Goal: Task Accomplishment & Management: Use online tool/utility

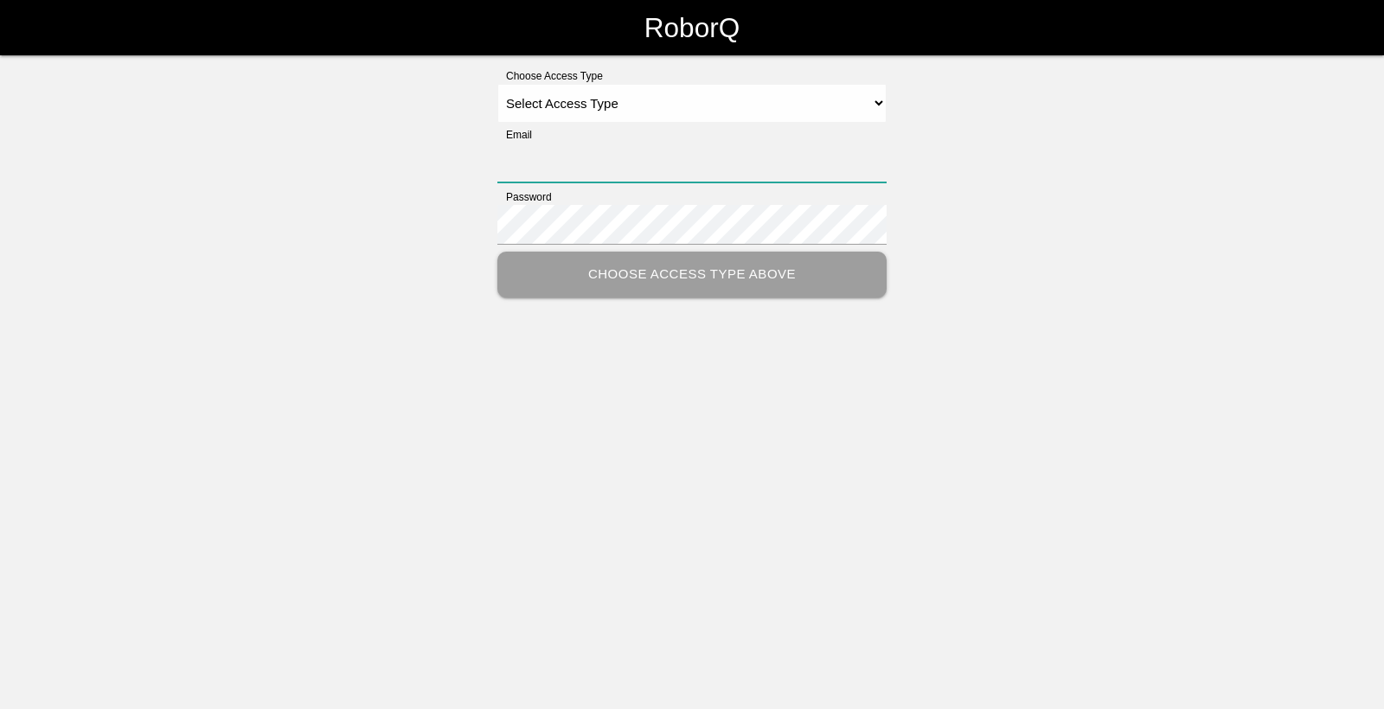
type input "[EMAIL_ADDRESS][DOMAIN_NAME]"
click at [709, 373] on html "RoborQ Choose Access Type Select Access Type Admin Customer Supervisor Worker E…" at bounding box center [692, 192] width 1384 height 384
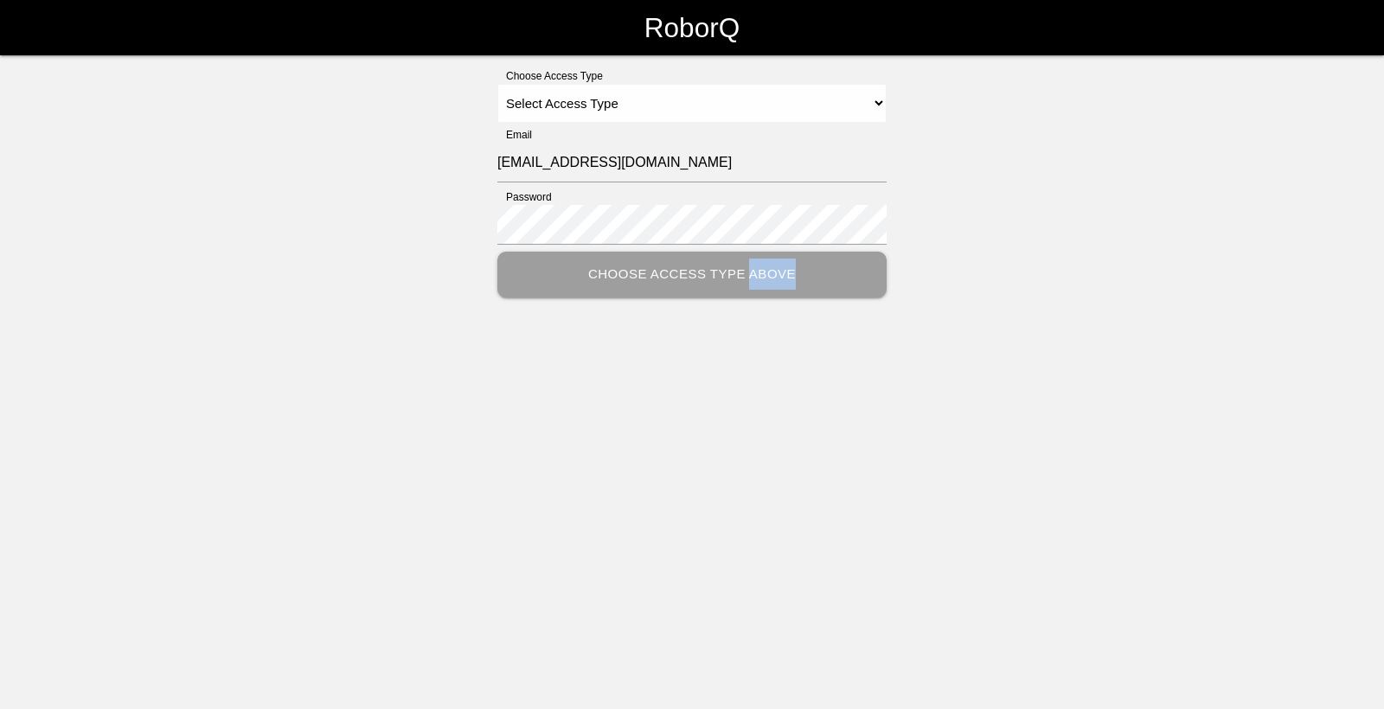
click at [709, 373] on html "RoborQ Choose Access Type Select Access Type Admin Customer Supervisor Worker E…" at bounding box center [692, 192] width 1384 height 384
drag, startPoint x: 709, startPoint y: 373, endPoint x: 644, endPoint y: 392, distance: 67.6
click at [629, 384] on html "RoborQ Choose Access Type Select Access Type Admin Customer Supervisor Worker E…" at bounding box center [692, 192] width 1384 height 384
click at [668, 117] on select "Select Access Type Admin Customer Supervisor Worker" at bounding box center [691, 103] width 389 height 39
select select "Worker"
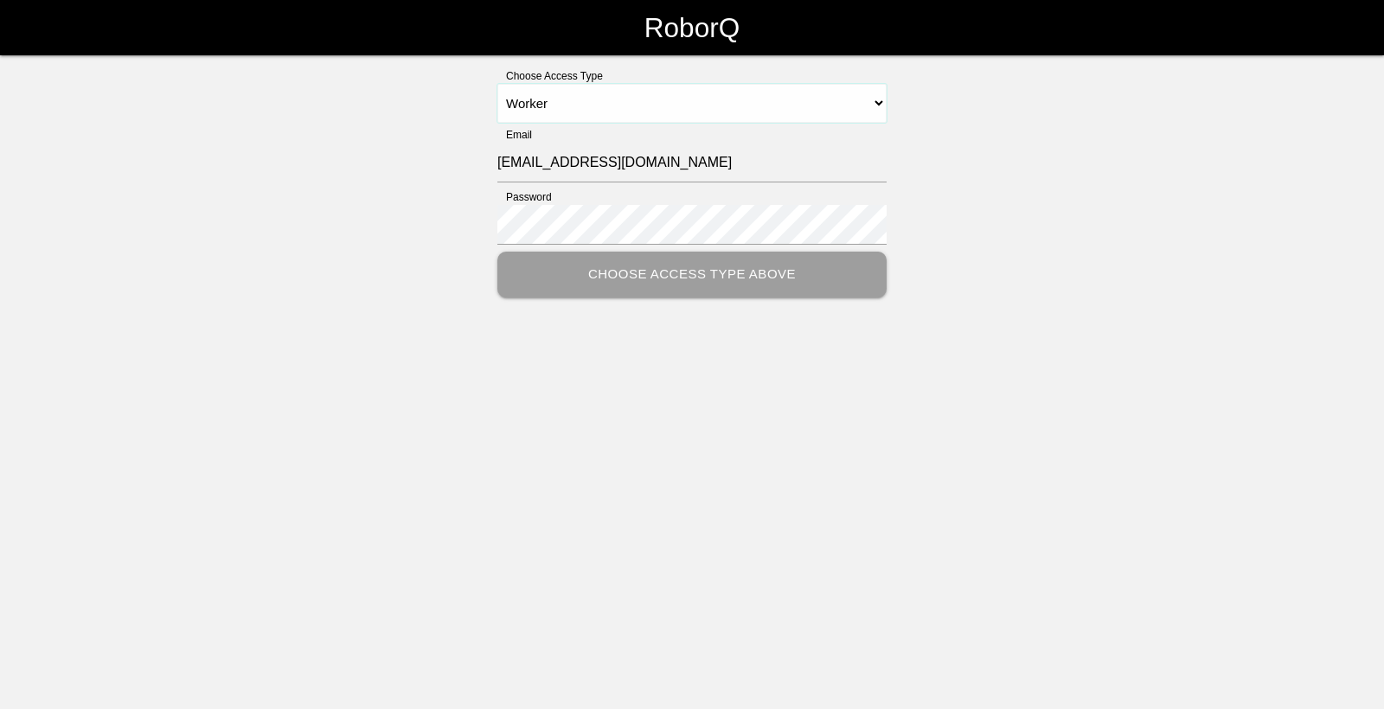
click at [497, 84] on select "Select Access Type Admin Customer Supervisor Worker" at bounding box center [691, 103] width 389 height 39
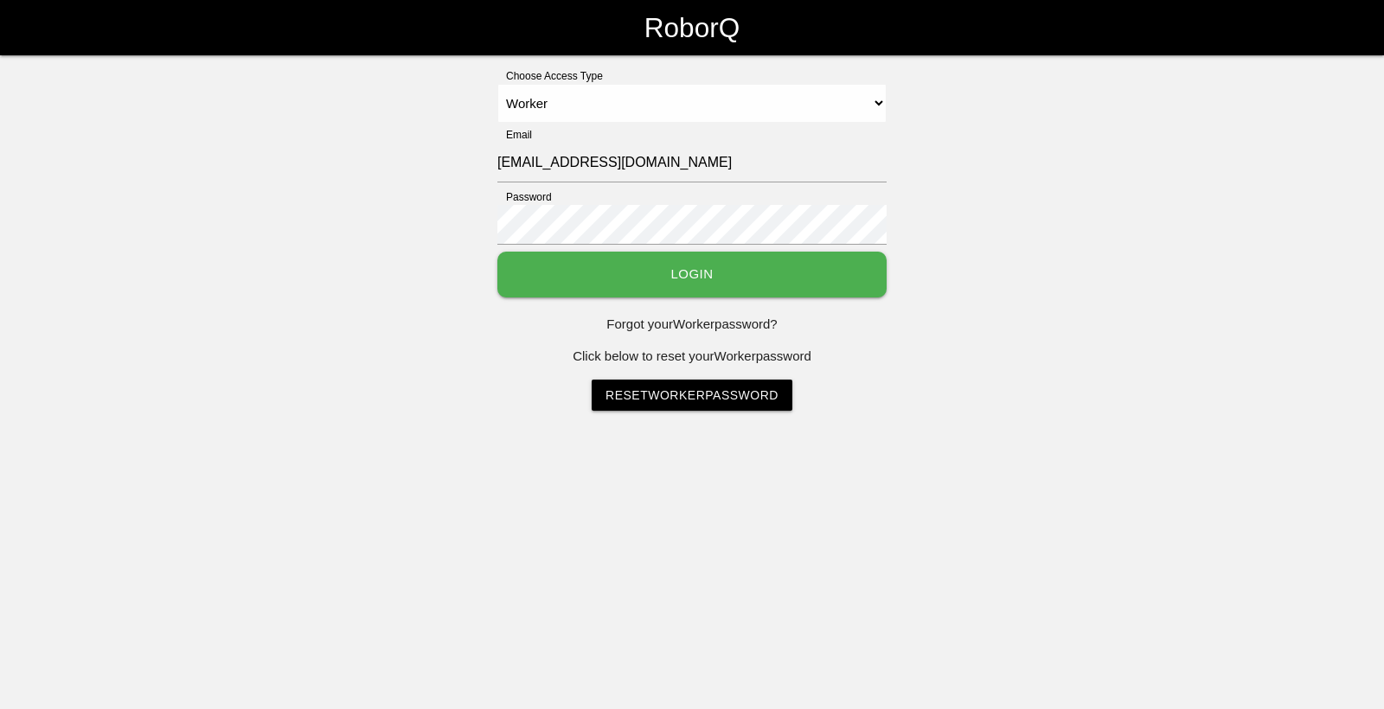
click at [670, 270] on button "Login" at bounding box center [691, 275] width 389 height 46
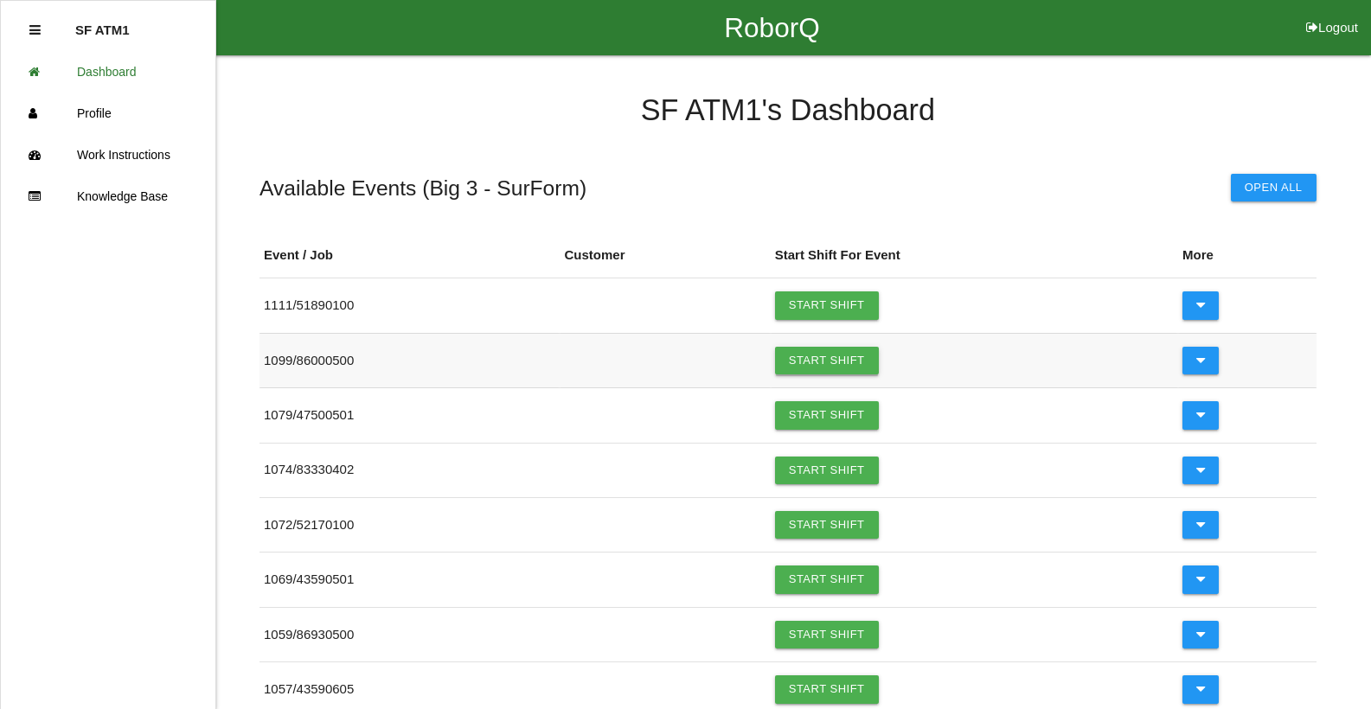
click at [842, 360] on link "Start Shift" at bounding box center [827, 361] width 104 height 28
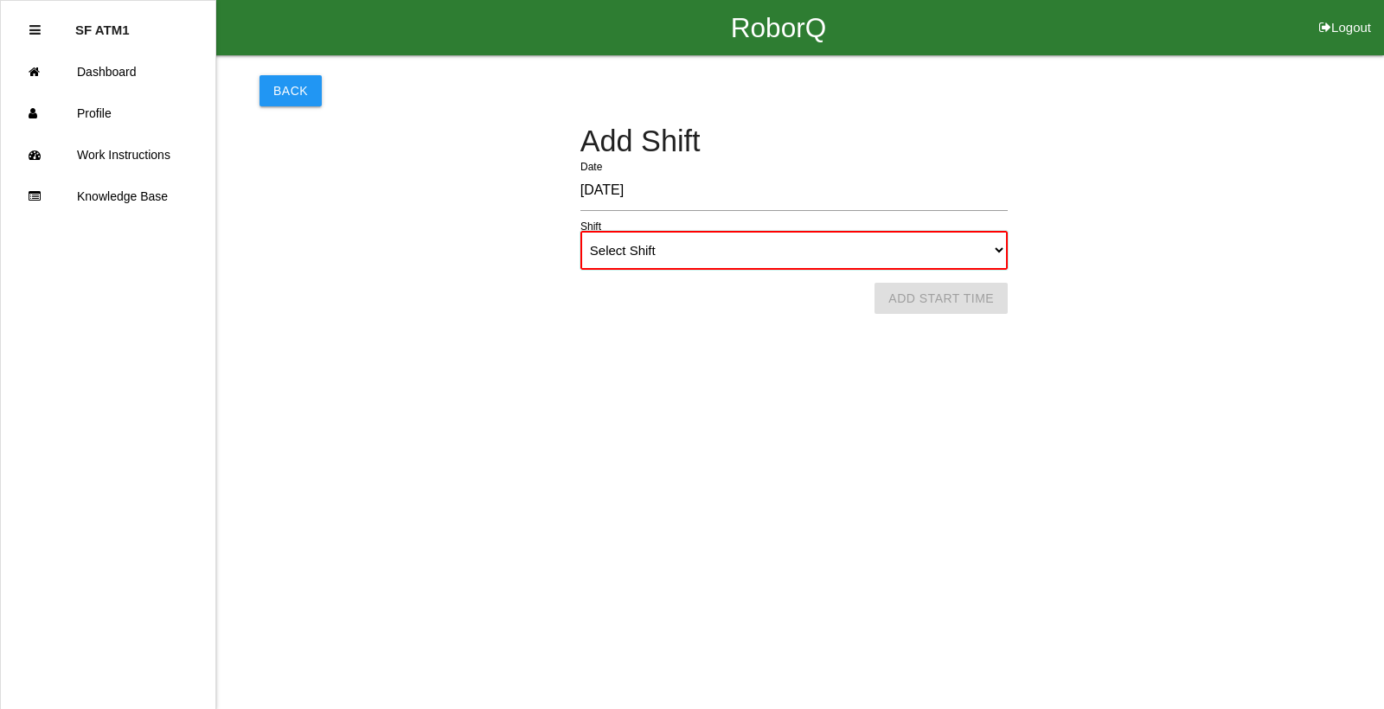
click at [703, 253] on select "Select Shift 1st Shift 2nd Shift 3rd Shift 4th Shift" at bounding box center [793, 250] width 427 height 39
select select "1"
click at [580, 231] on select "Select Shift 1st Shift 2nd Shift 3rd Shift 4th Shift" at bounding box center [793, 250] width 427 height 39
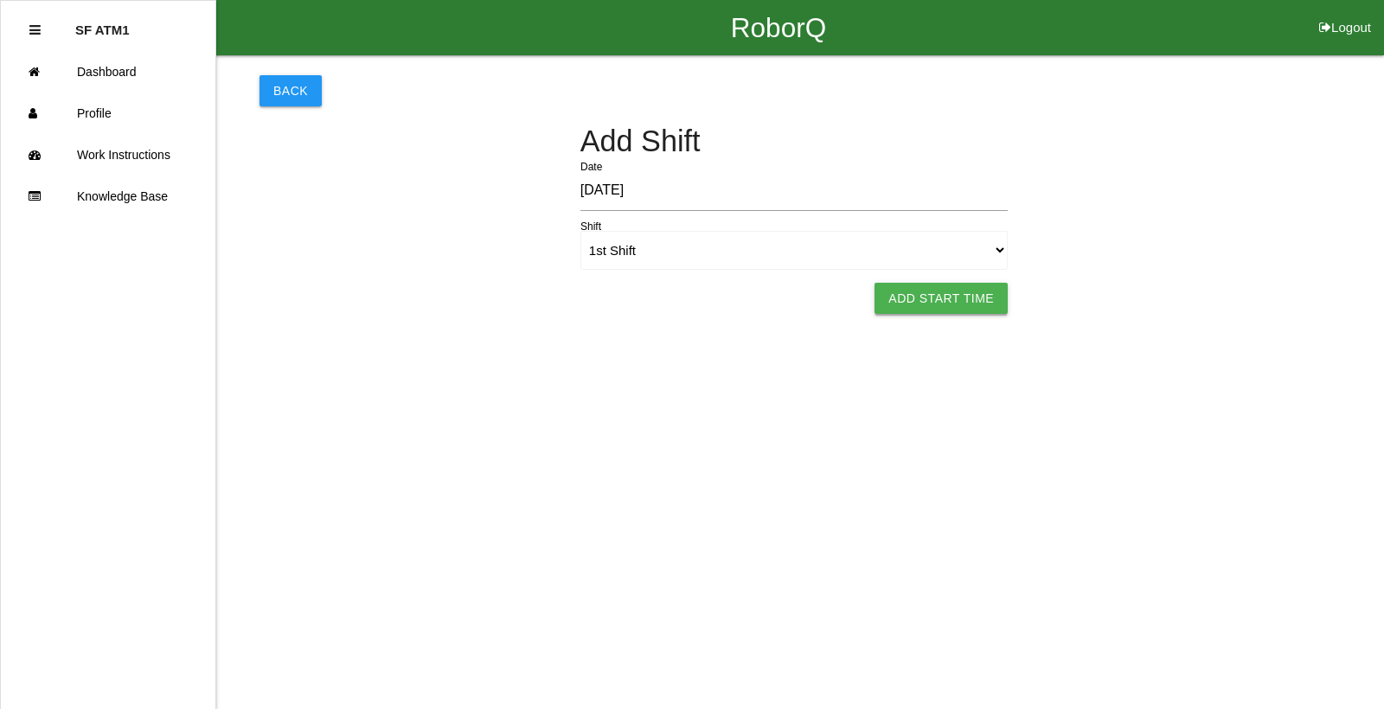
click at [903, 298] on button "Add Start Time" at bounding box center [940, 298] width 133 height 31
select select "6"
select select "7"
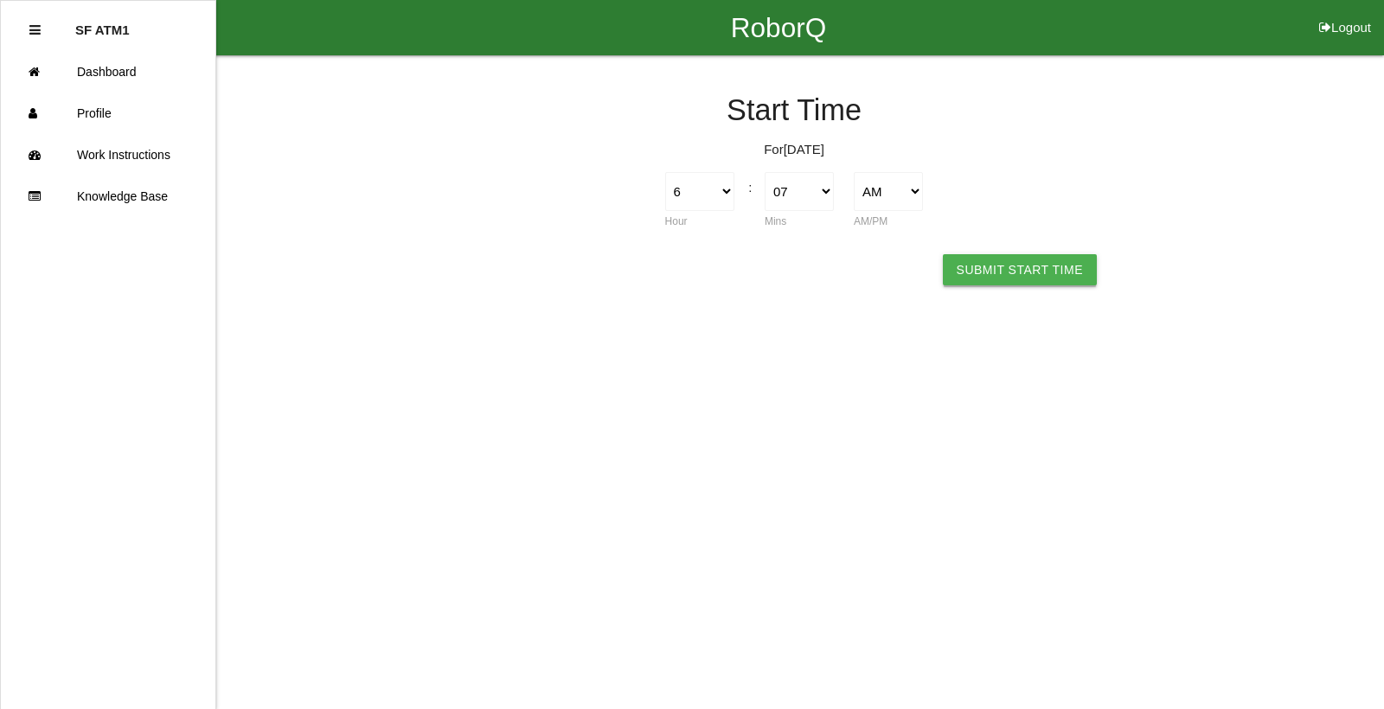
click at [970, 272] on button "Submit Start Time" at bounding box center [1020, 269] width 154 height 31
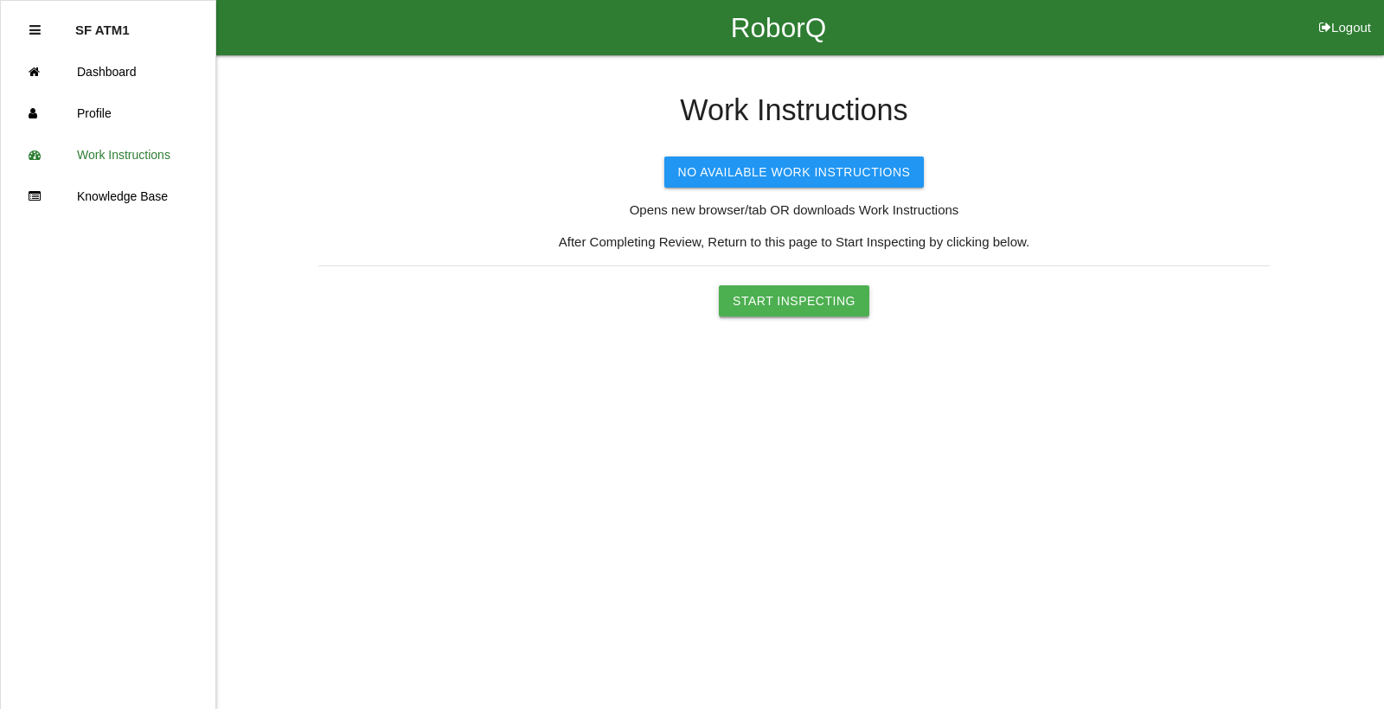
click at [825, 291] on button "Start Inspecting" at bounding box center [794, 300] width 151 height 31
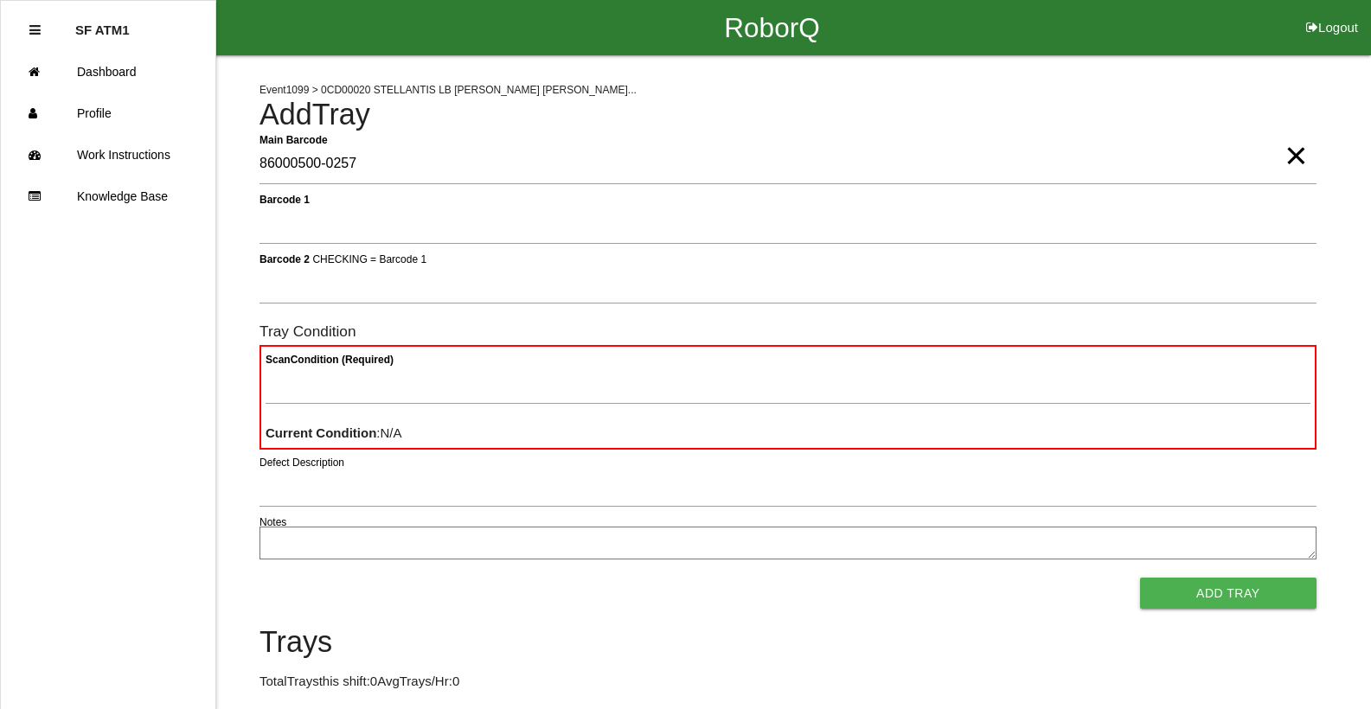
type Barcode "86000500-0257"
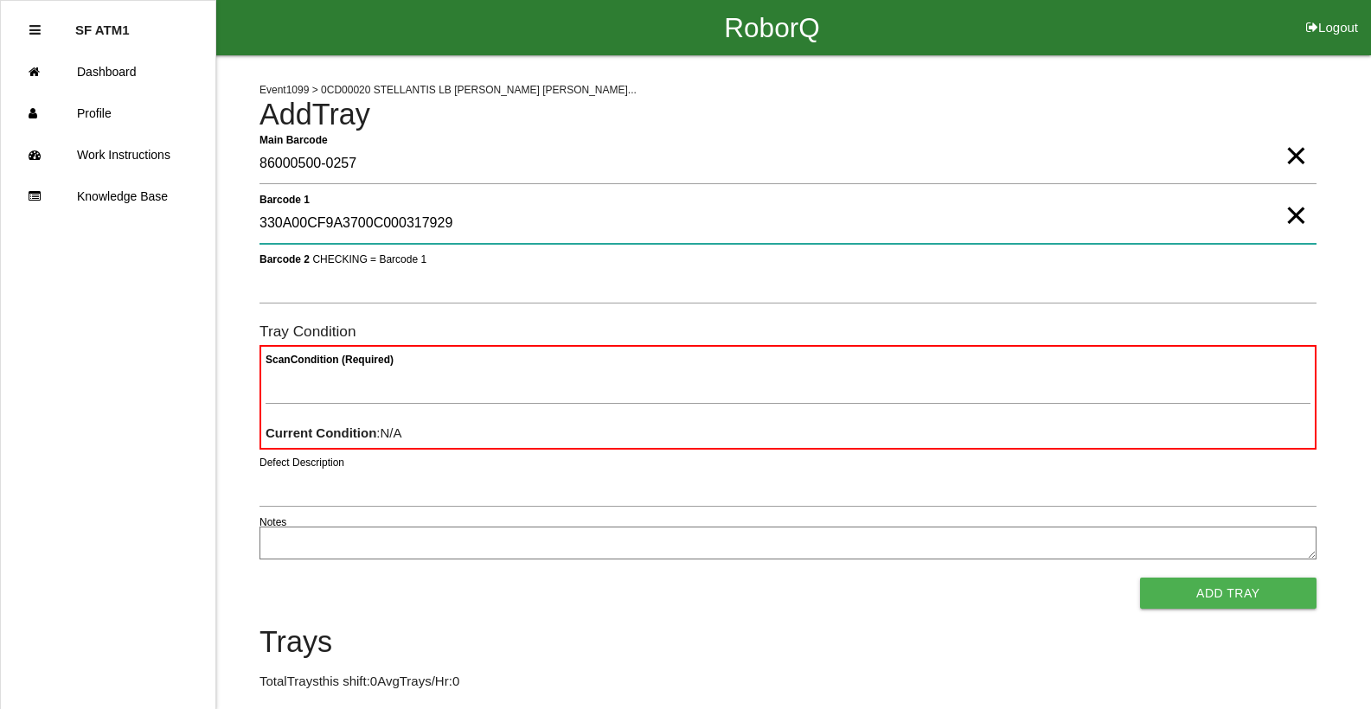
type 1 "330A00CF9A3700C000317929"
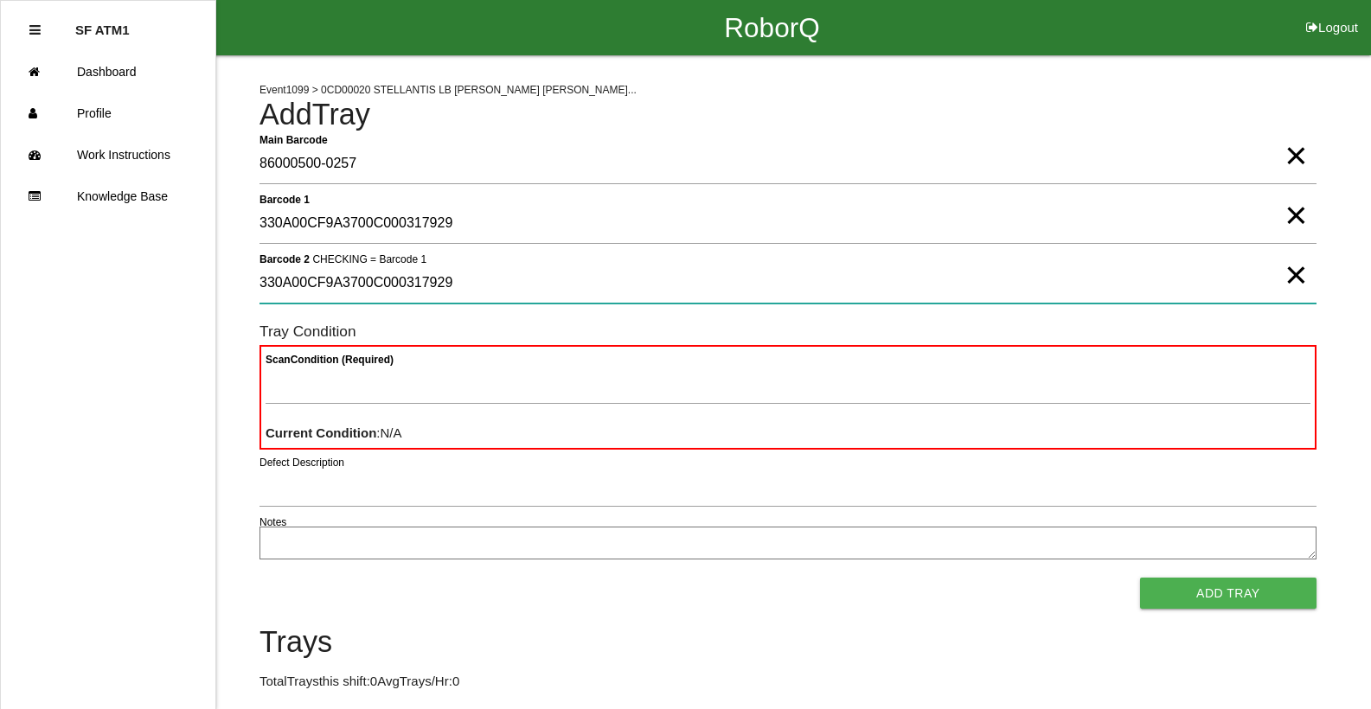
type 2 "330A00CF9A3700C000317929"
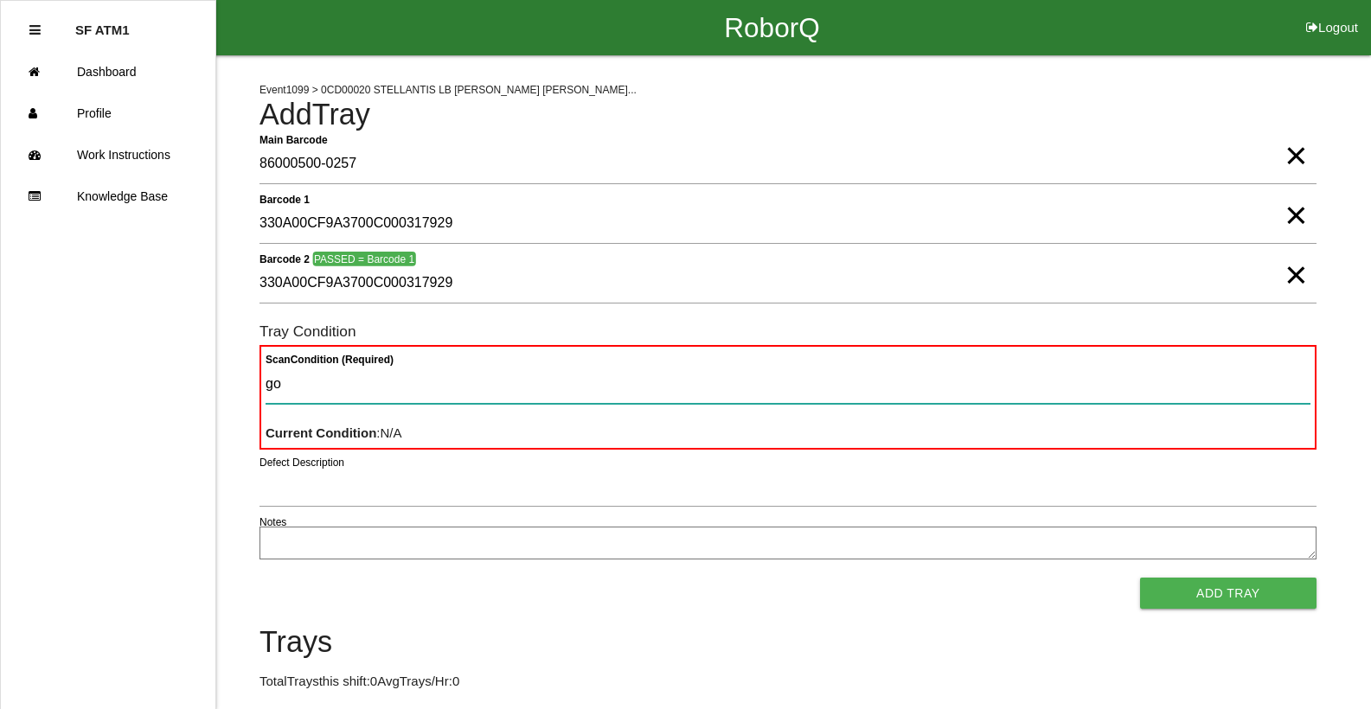
type Condition "goo"
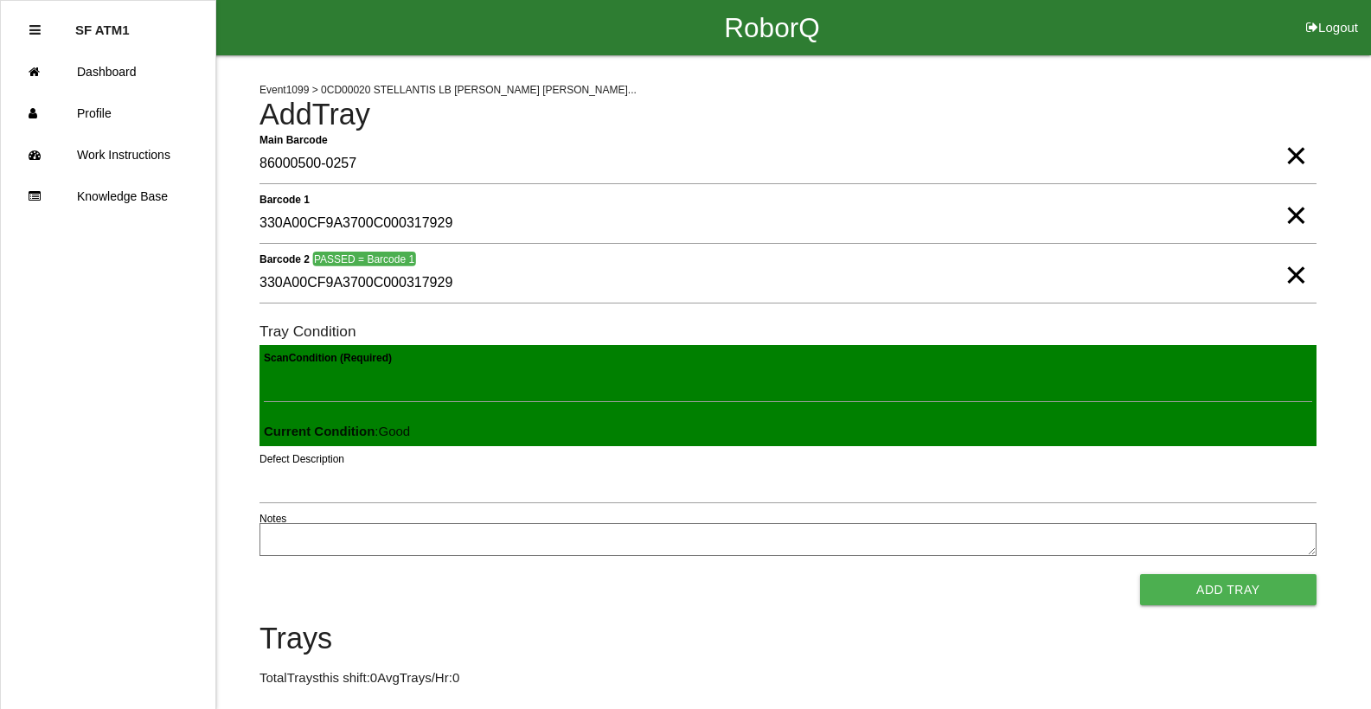
click at [1140, 574] on button "Add Tray" at bounding box center [1228, 589] width 176 height 31
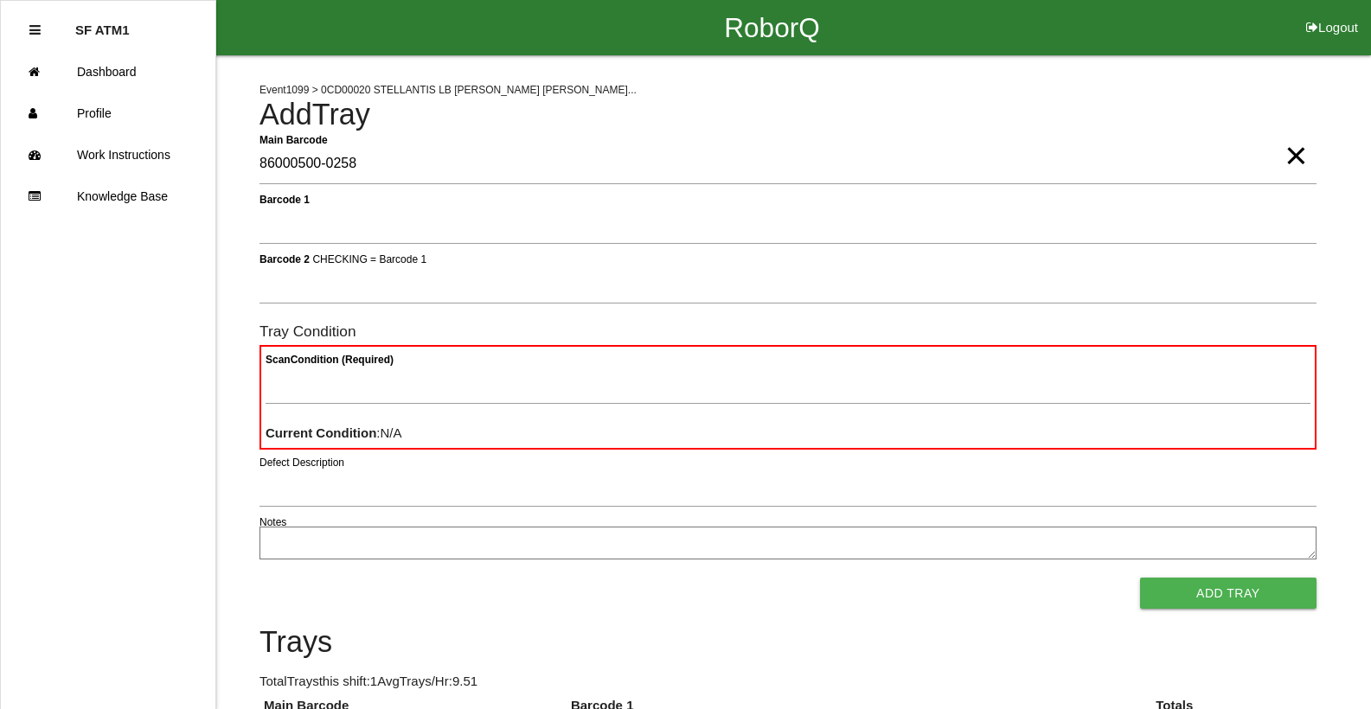
type Barcode "86000500-0258"
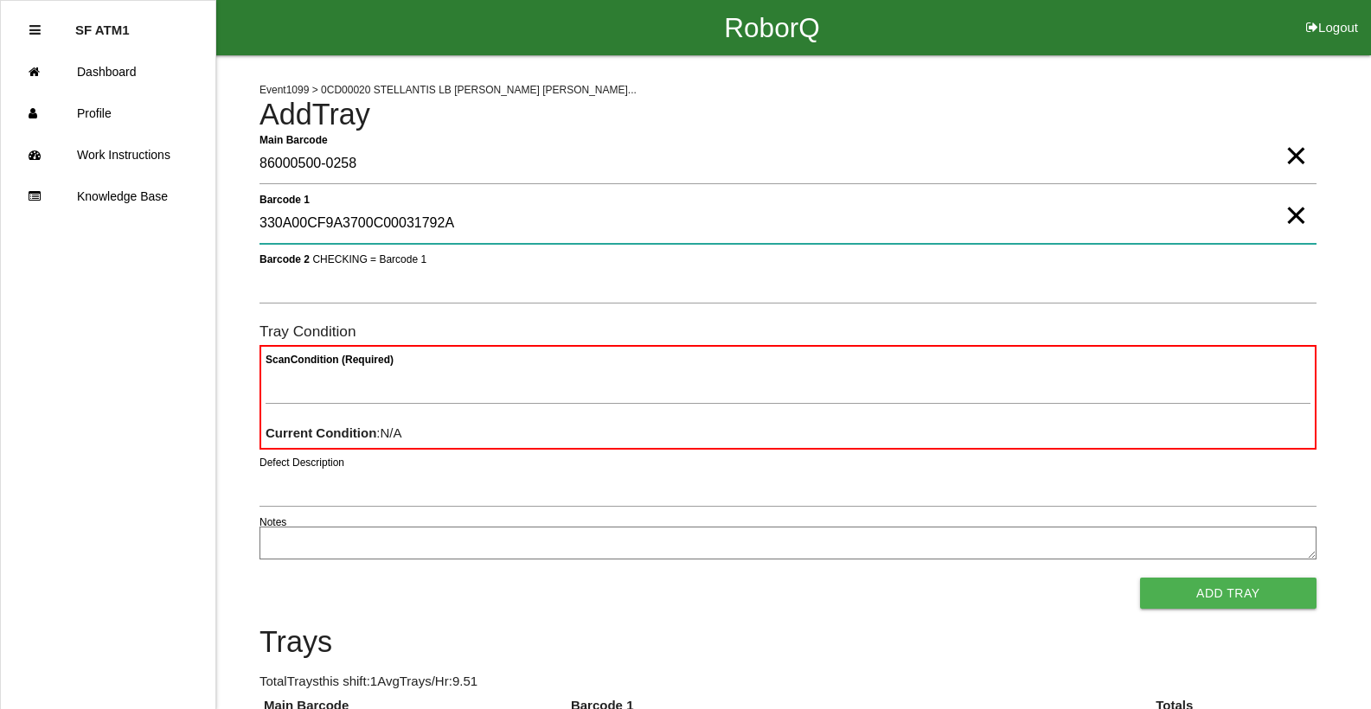
type 1 "330A00CF9A3700C00031792A"
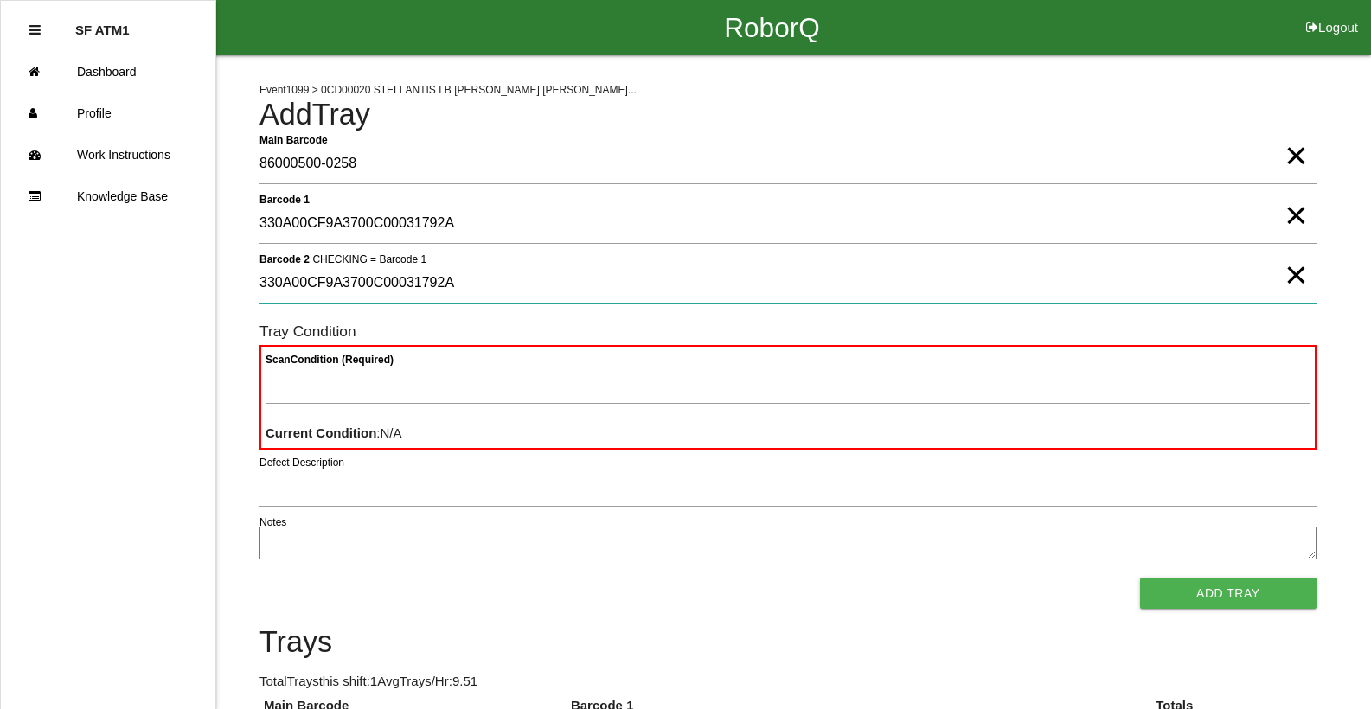
type 2 "330A00CF9A3700C00031792A"
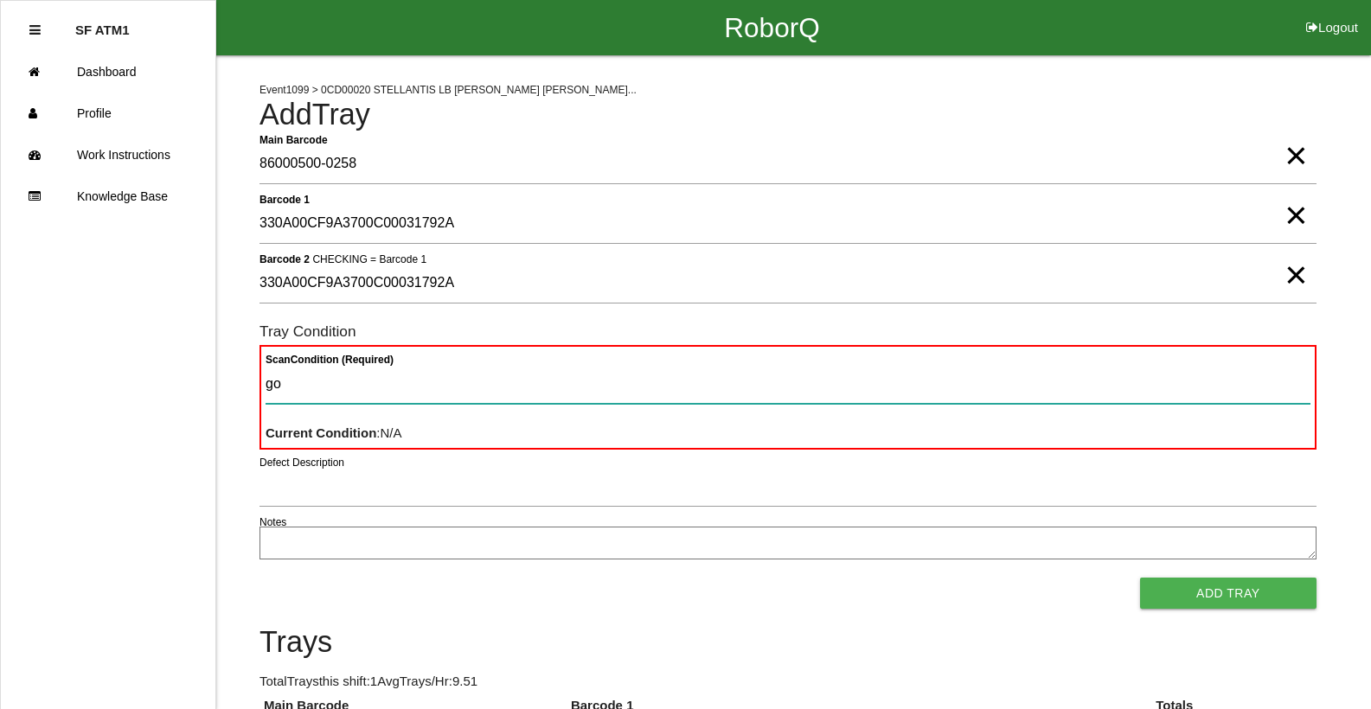
type Condition "goo"
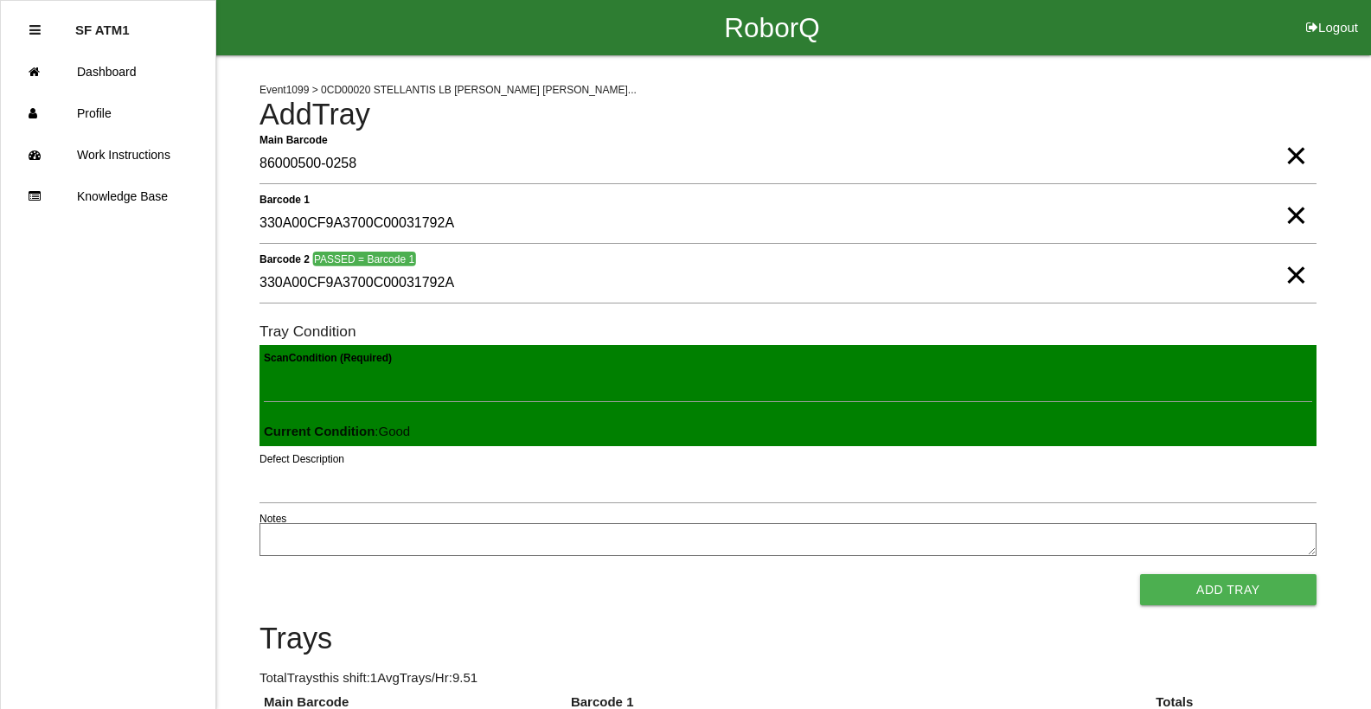
click at [1140, 574] on button "Add Tray" at bounding box center [1228, 589] width 176 height 31
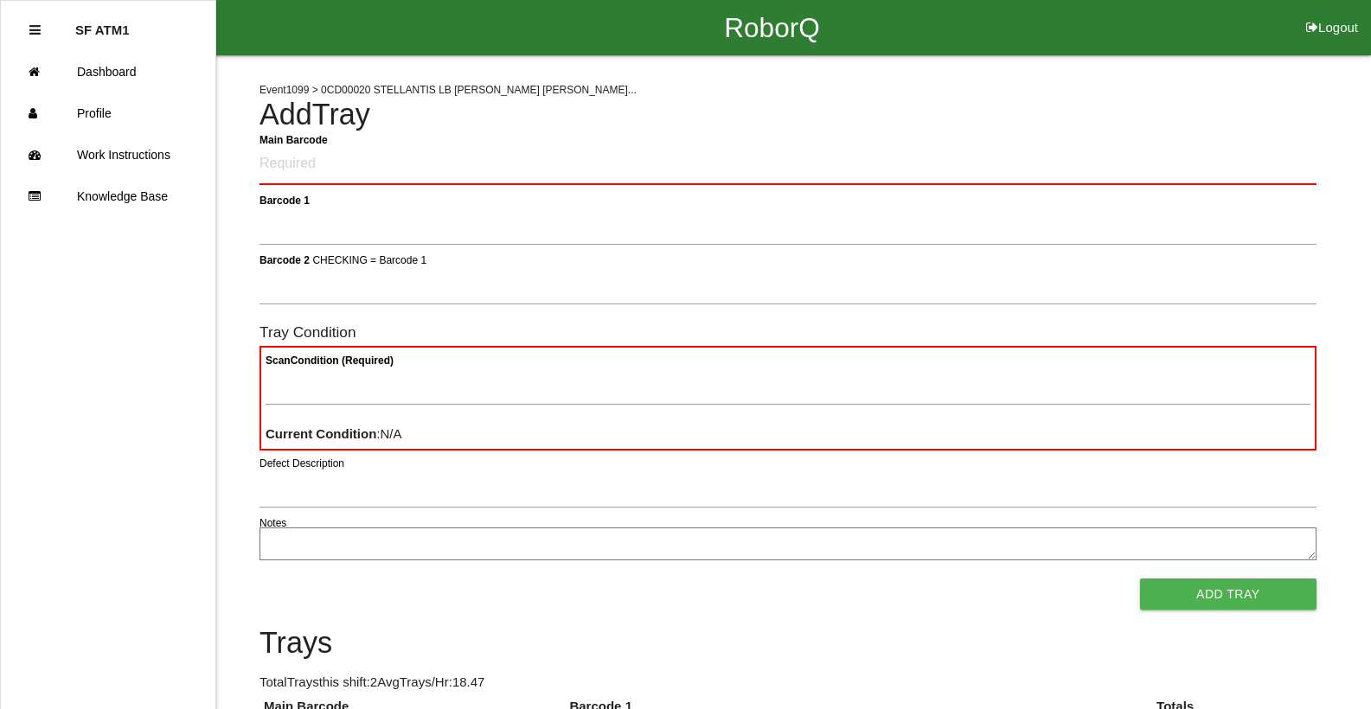
click button "Logout" at bounding box center [1332, 6] width 78 height 13
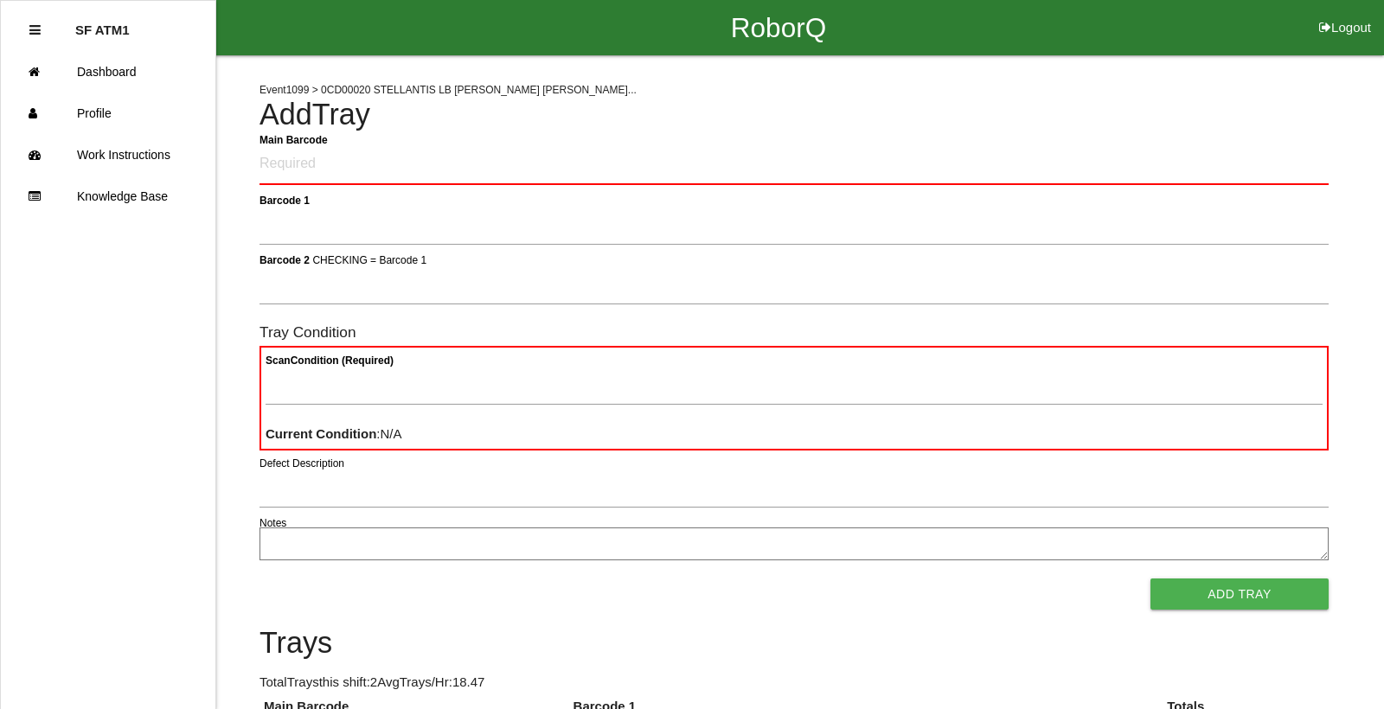
select select "Worker"
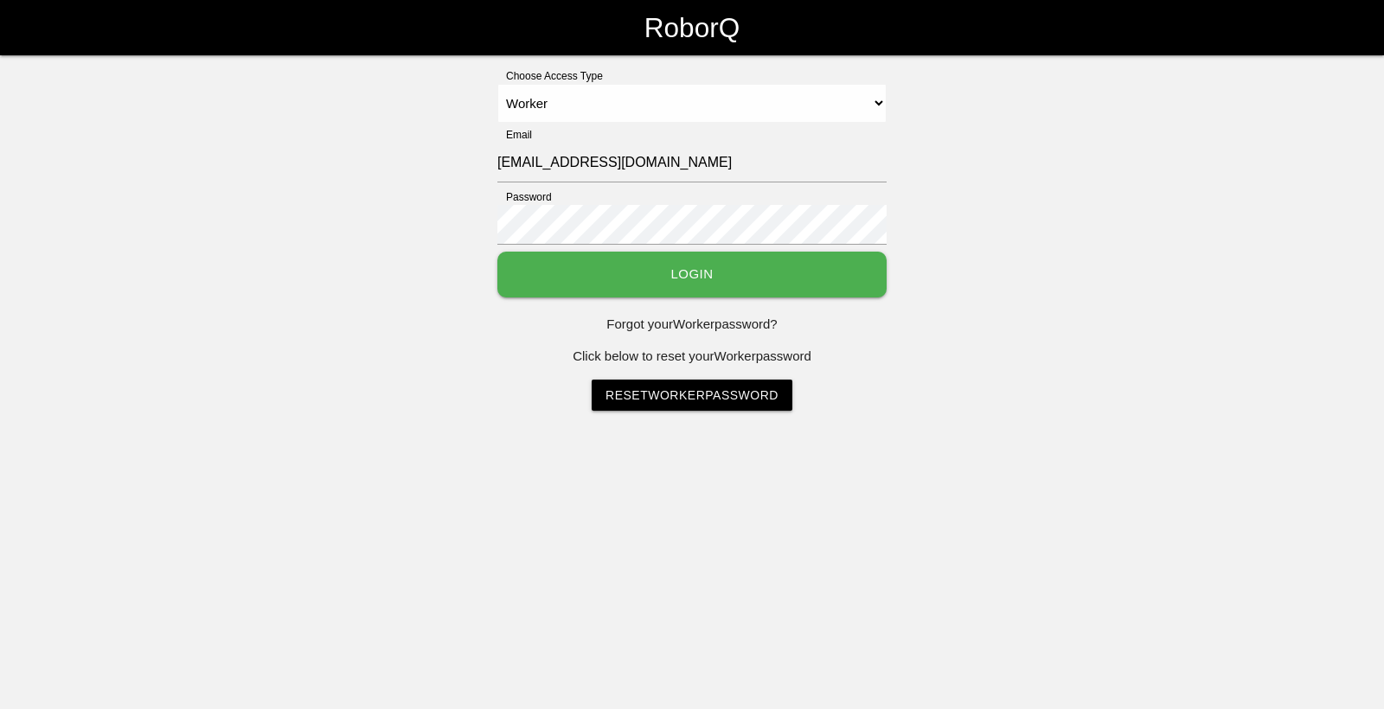
click at [497, 84] on select "Select Access Type Admin Customer Supervisor Worker" at bounding box center [691, 103] width 389 height 39
click at [743, 265] on button "Login" at bounding box center [691, 275] width 389 height 46
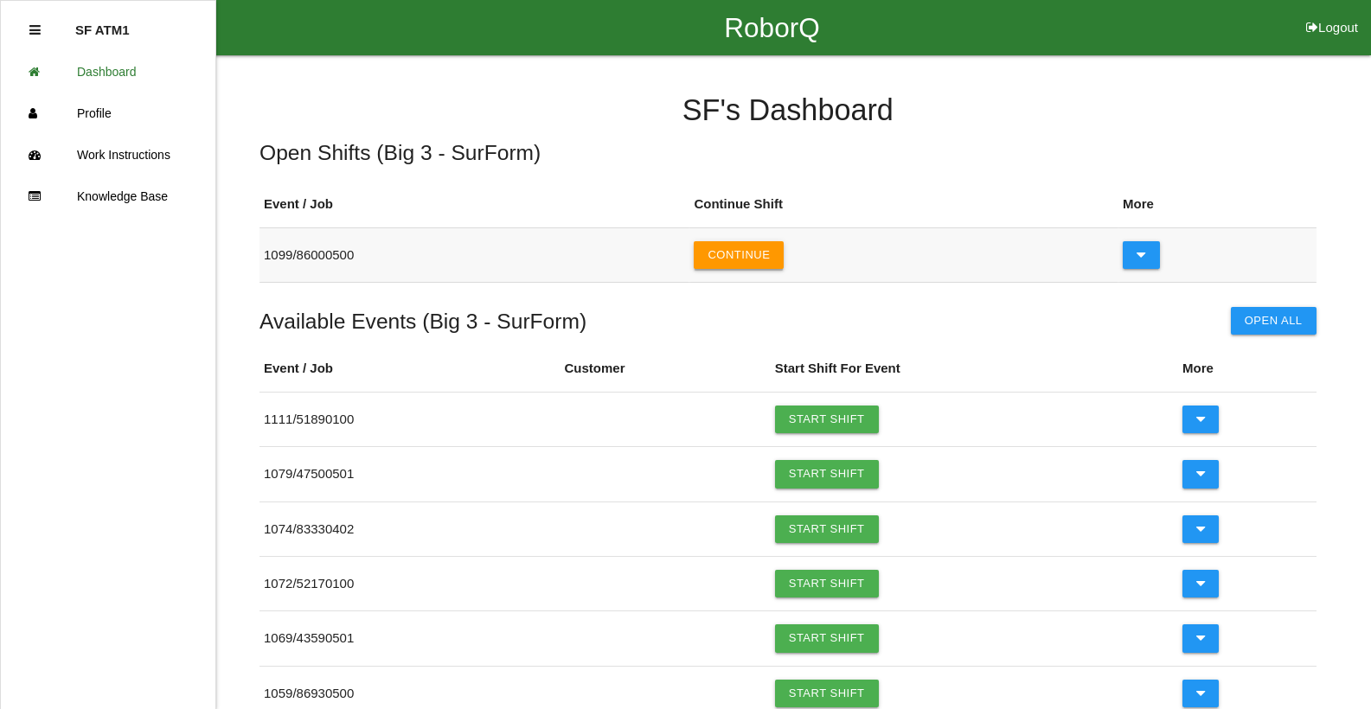
click at [783, 252] on button "Continue" at bounding box center [739, 255] width 90 height 28
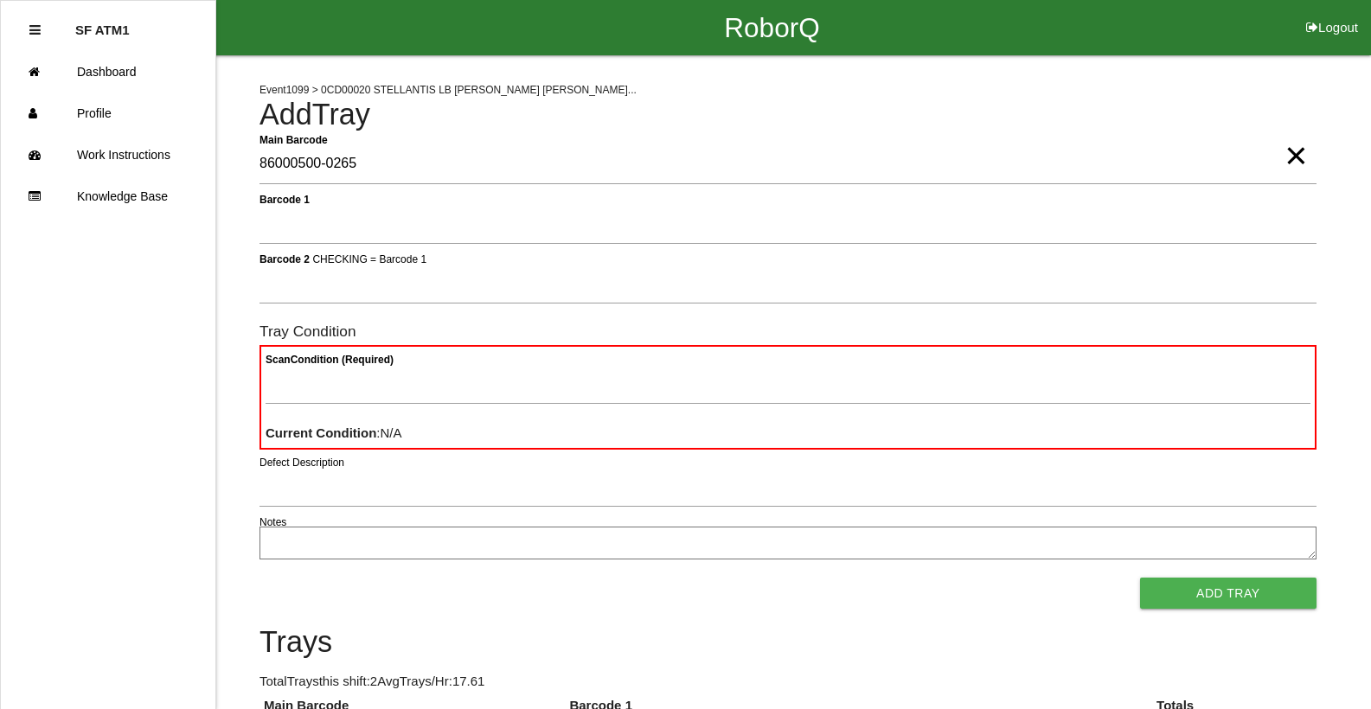
type Barcode "86000500-0265"
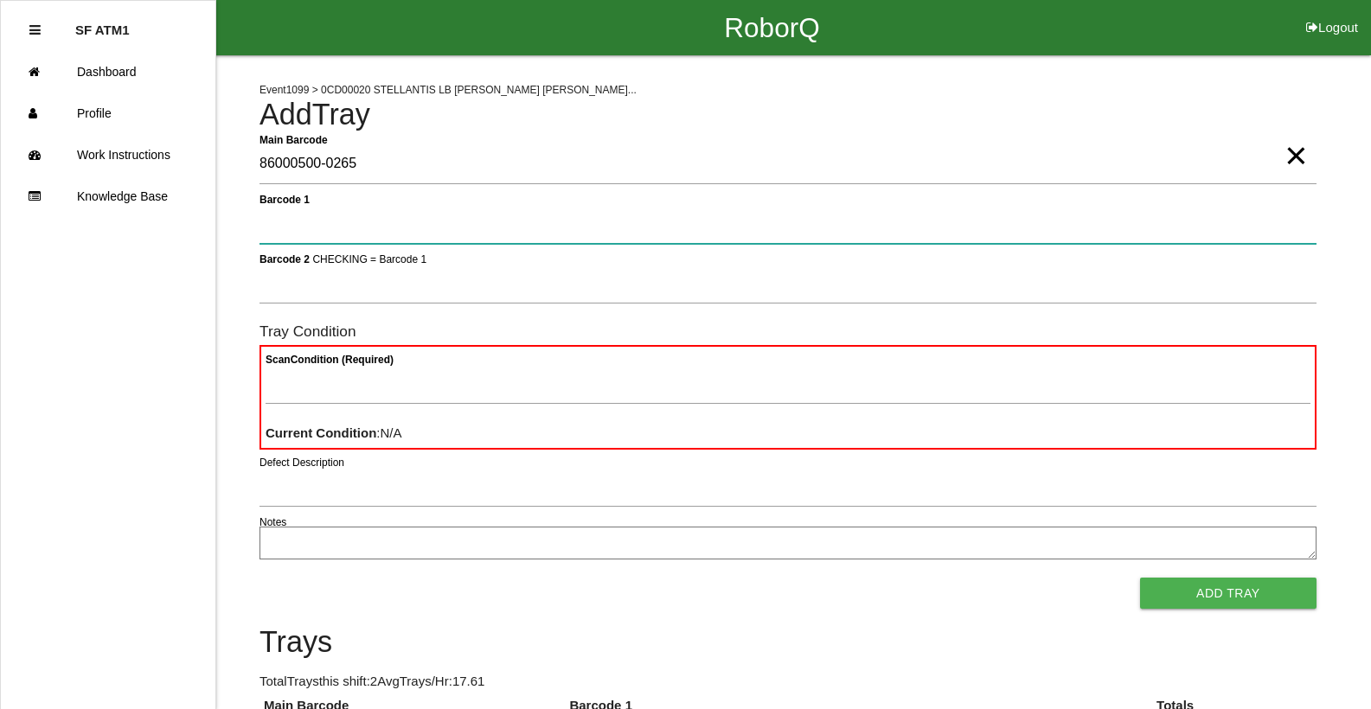
click at [1140, 578] on button "Add Tray" at bounding box center [1228, 593] width 176 height 31
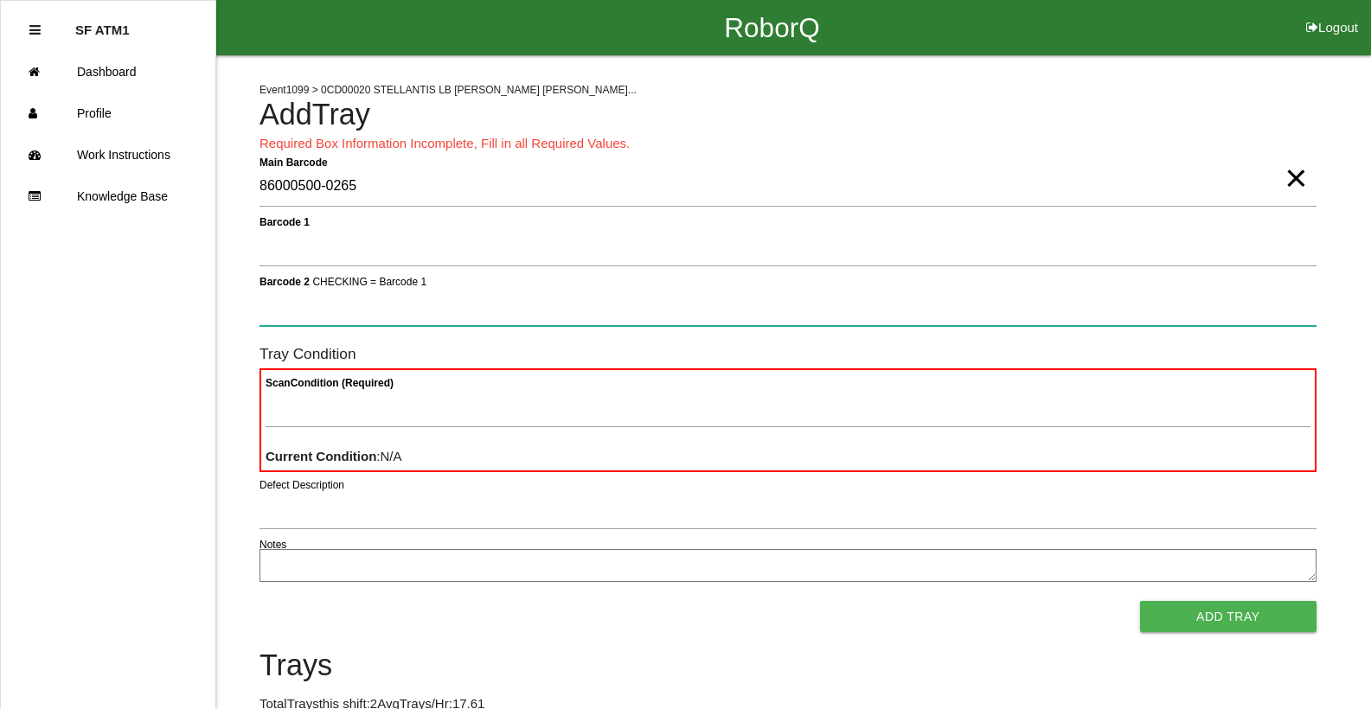
click at [1140, 601] on button "Add Tray" at bounding box center [1228, 616] width 176 height 31
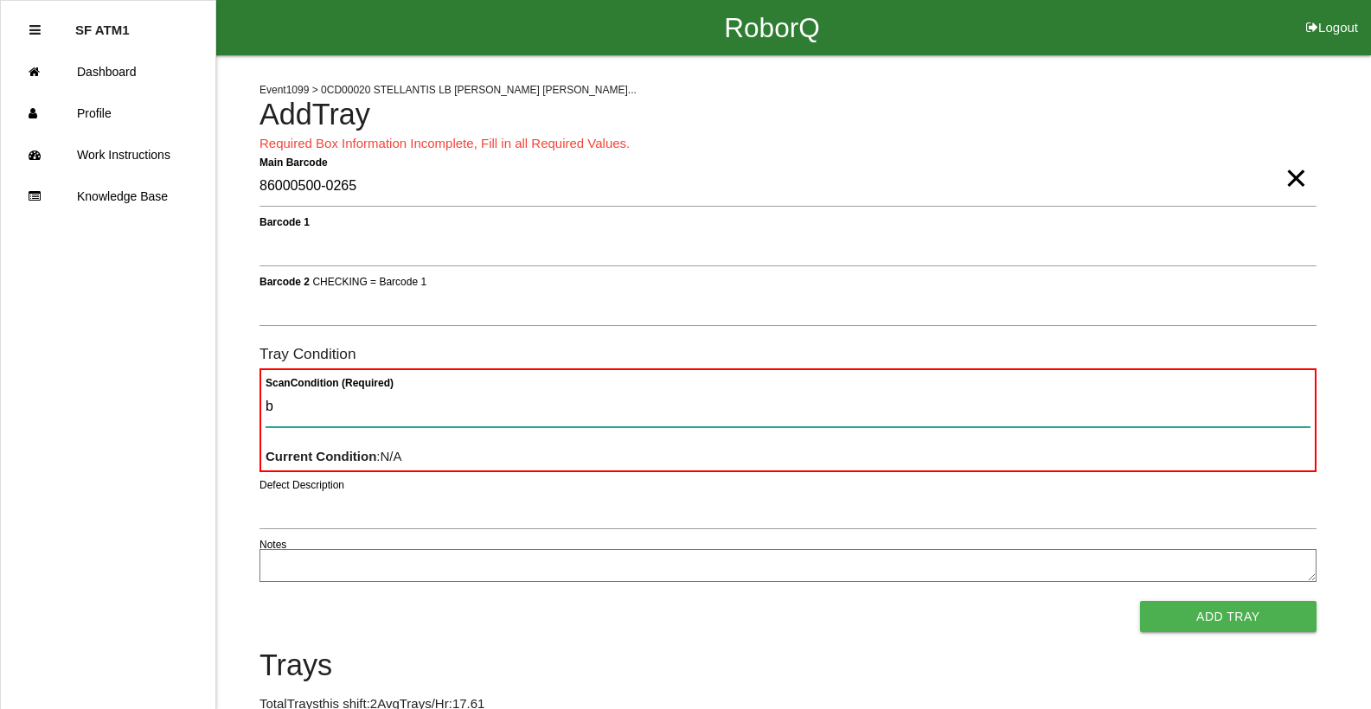
type Condition "ba"
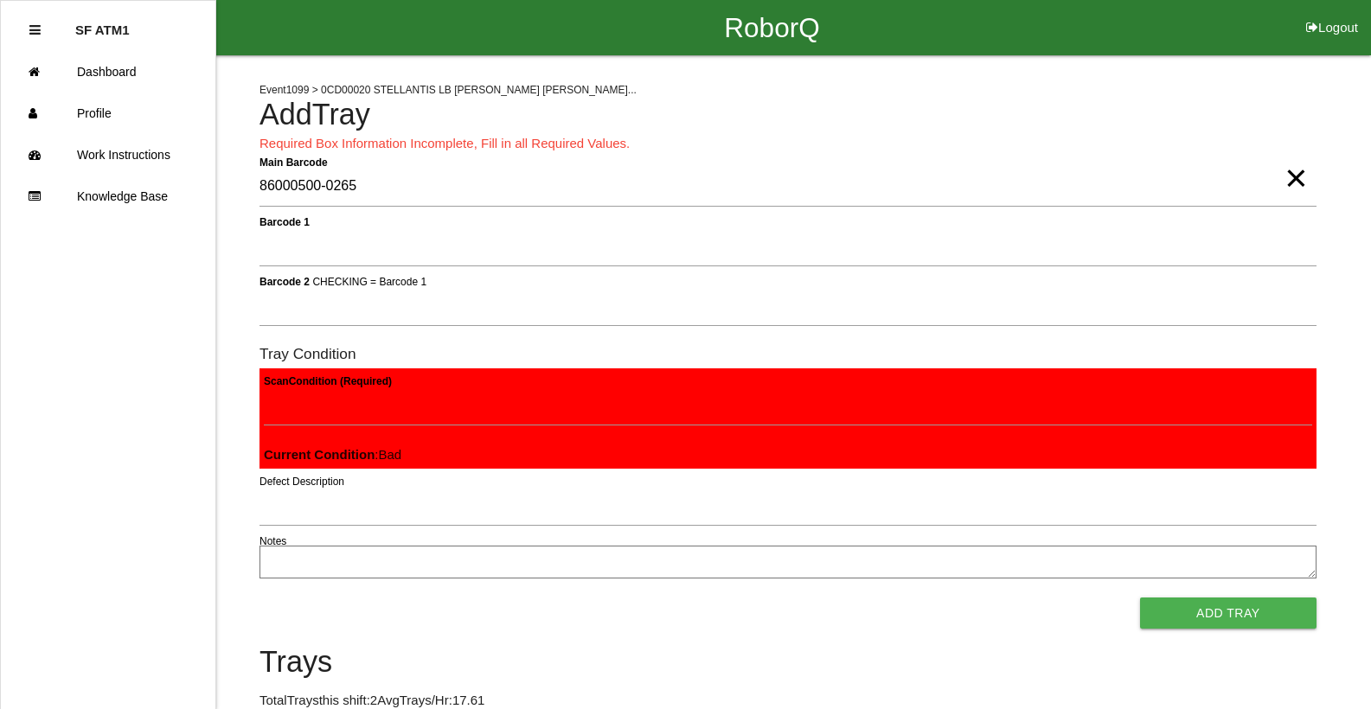
click at [1140, 598] on button "Add Tray" at bounding box center [1228, 613] width 176 height 31
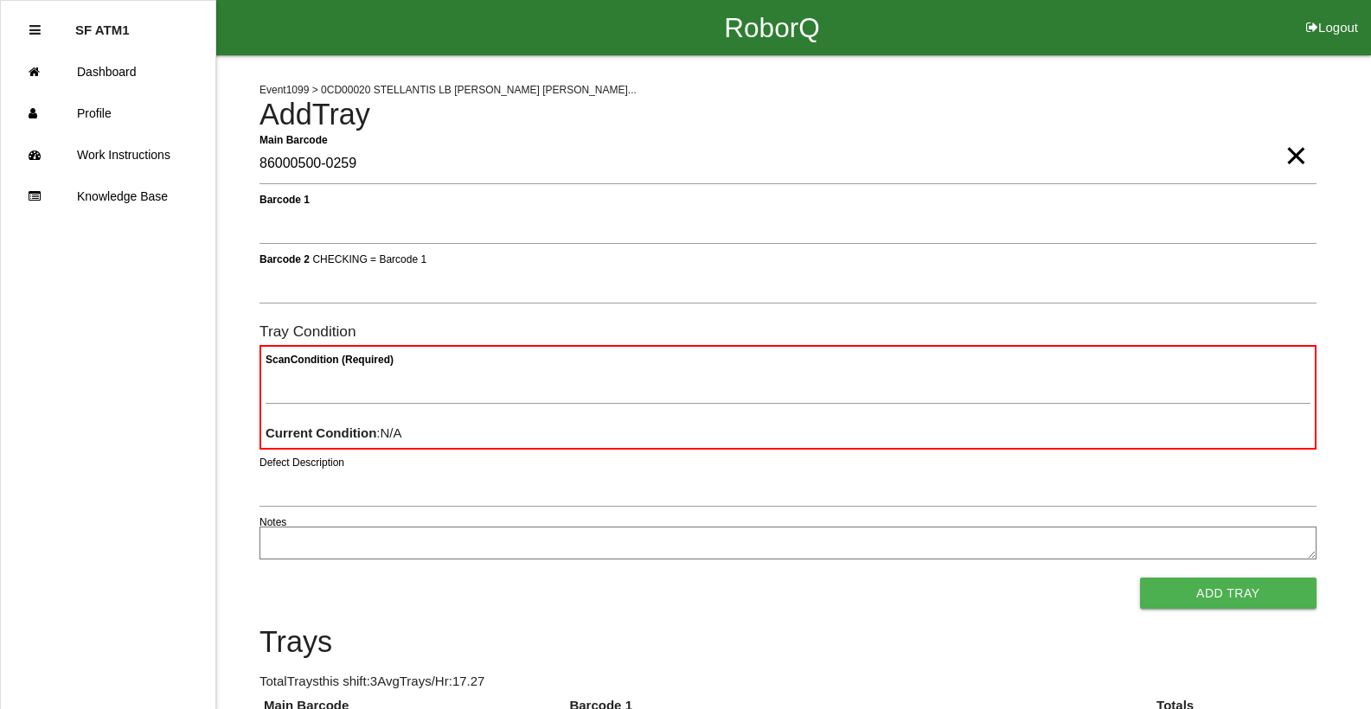
type Barcode "86000500-0259"
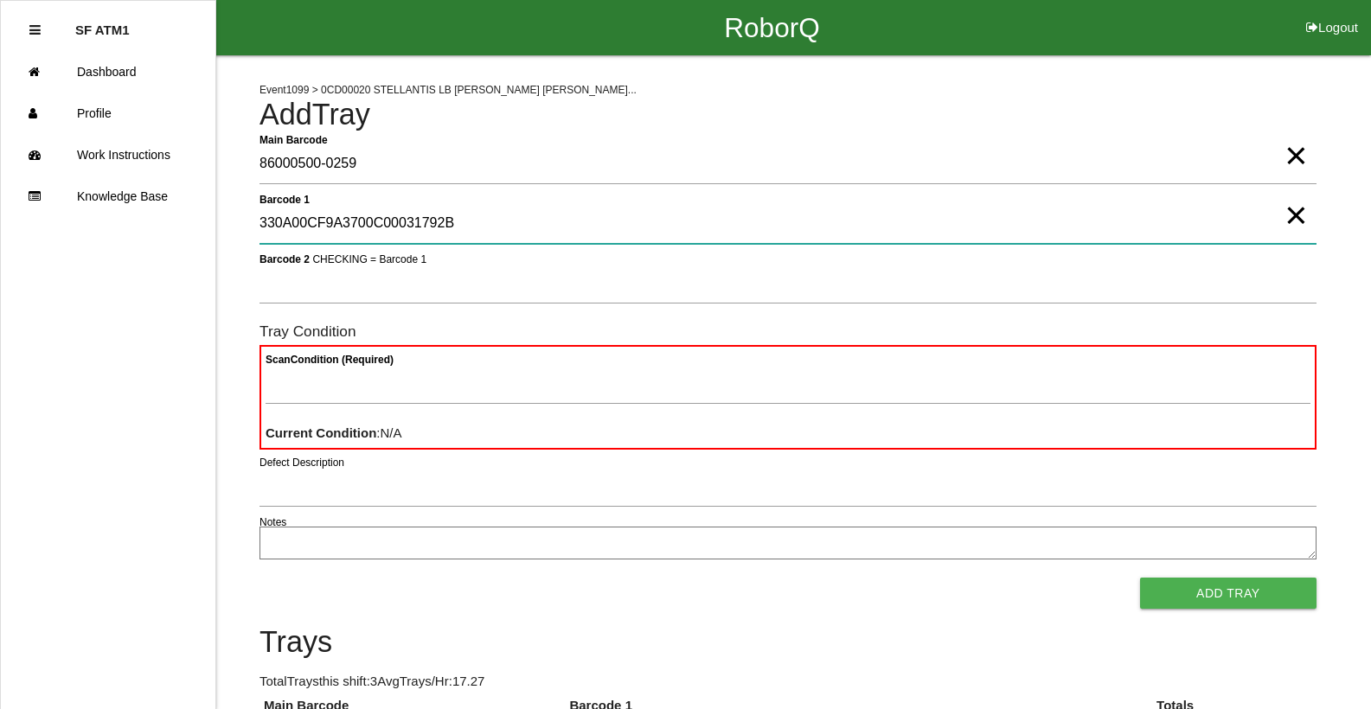
type 1 "330A00CF9A3700C00031792B"
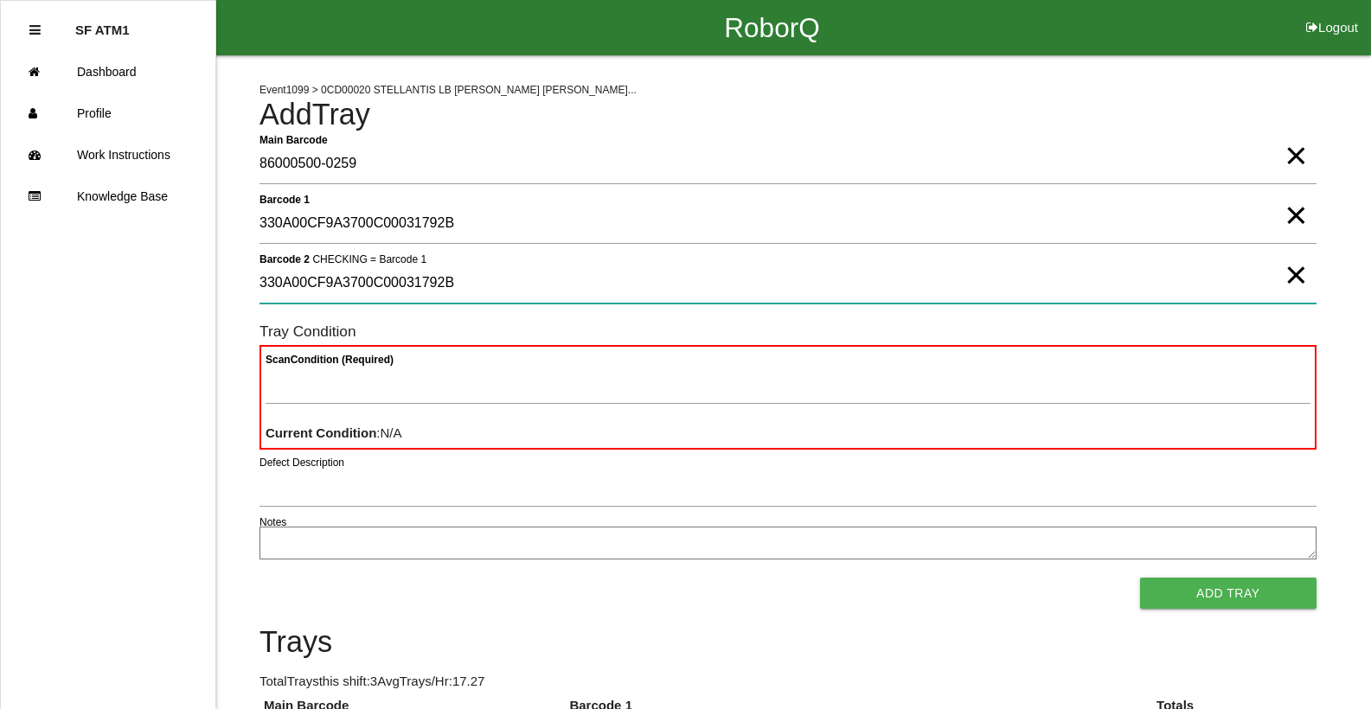
type 2 "330A00CF9A3700C00031792B"
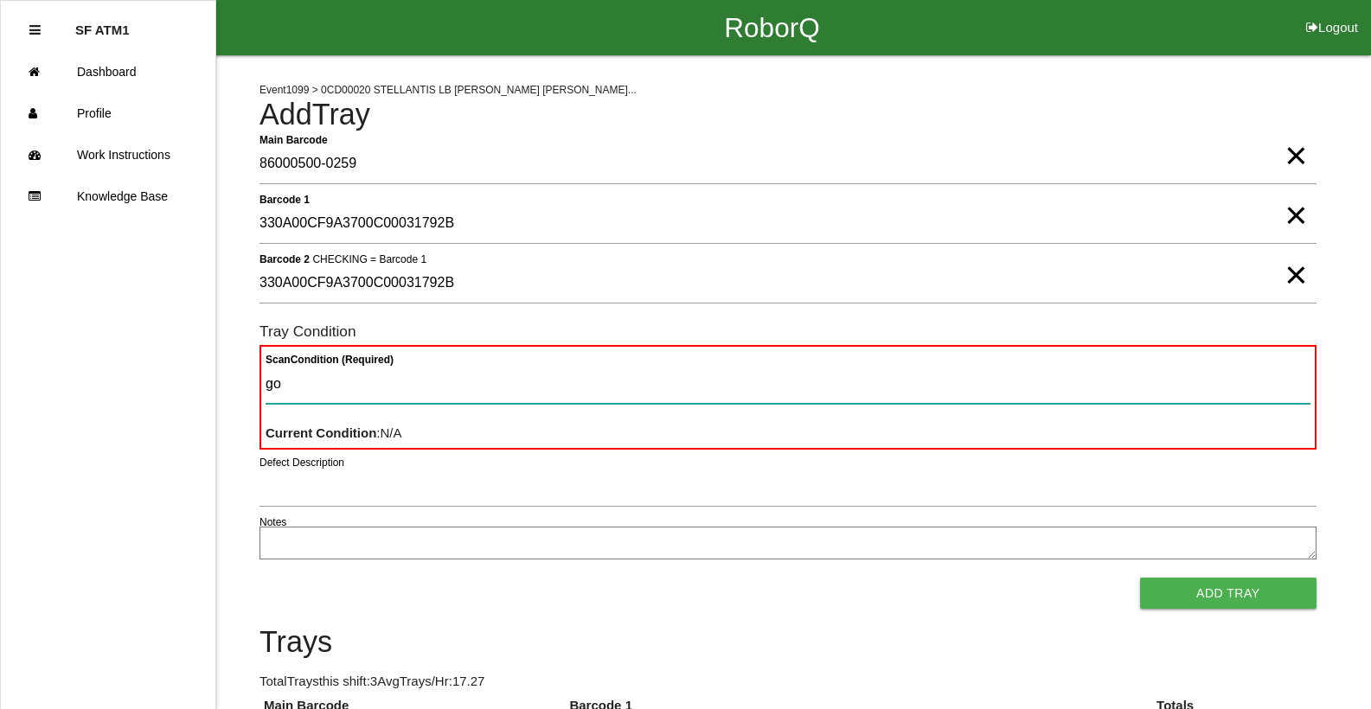
type Condition "goo"
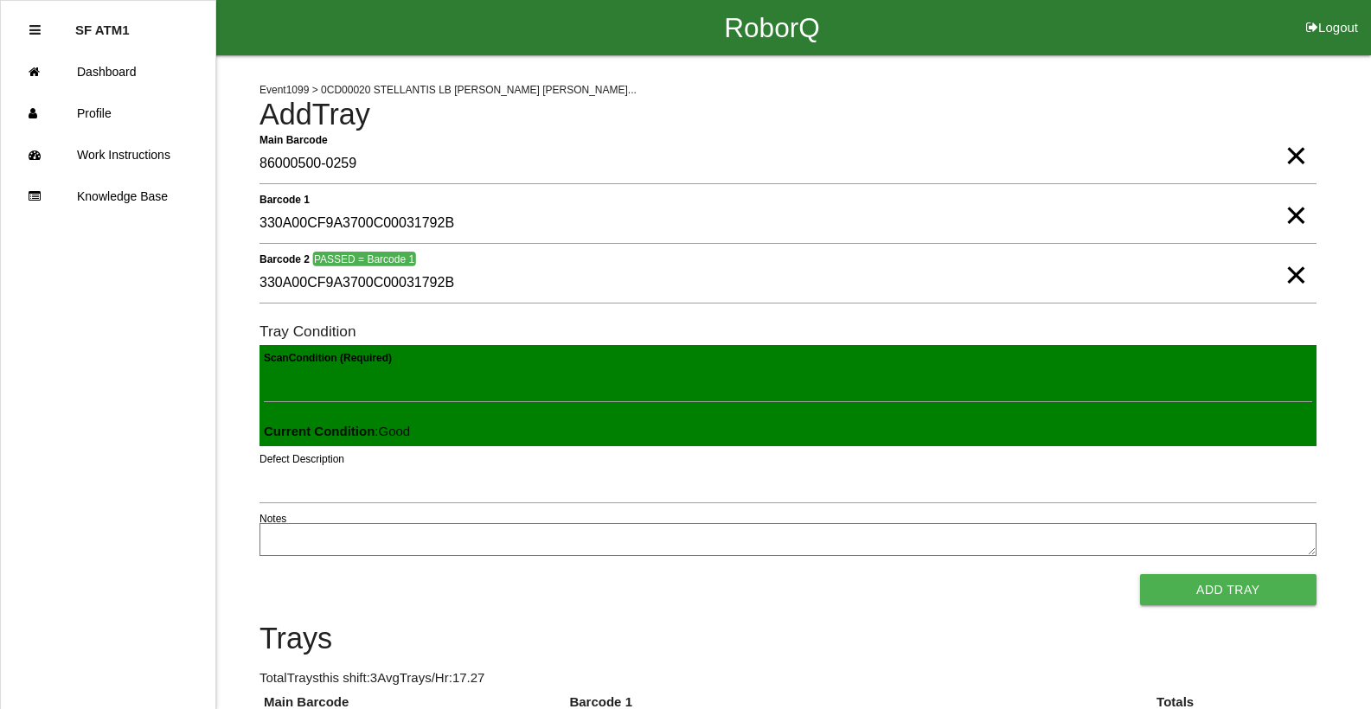
click at [1140, 574] on button "Add Tray" at bounding box center [1228, 589] width 176 height 31
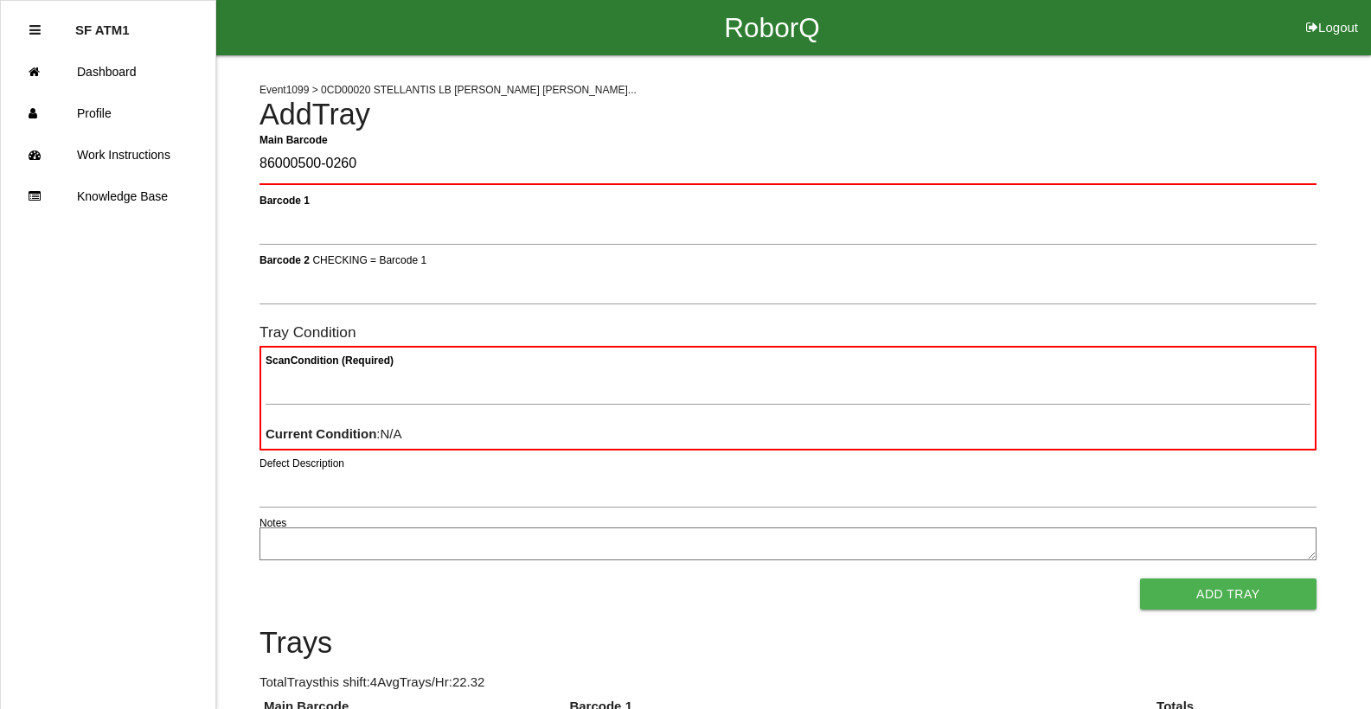
type Barcode "86000500-0260"
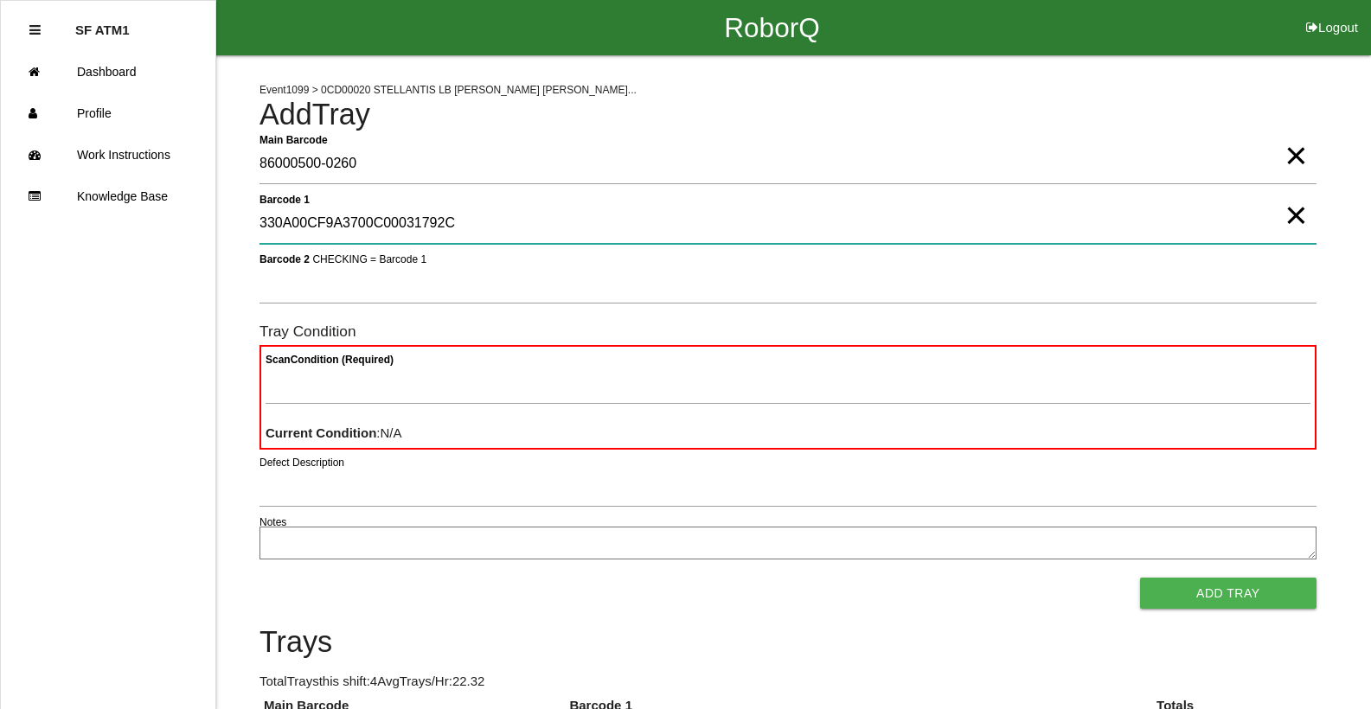
type 1 "330A00CF9A3700C00031792C"
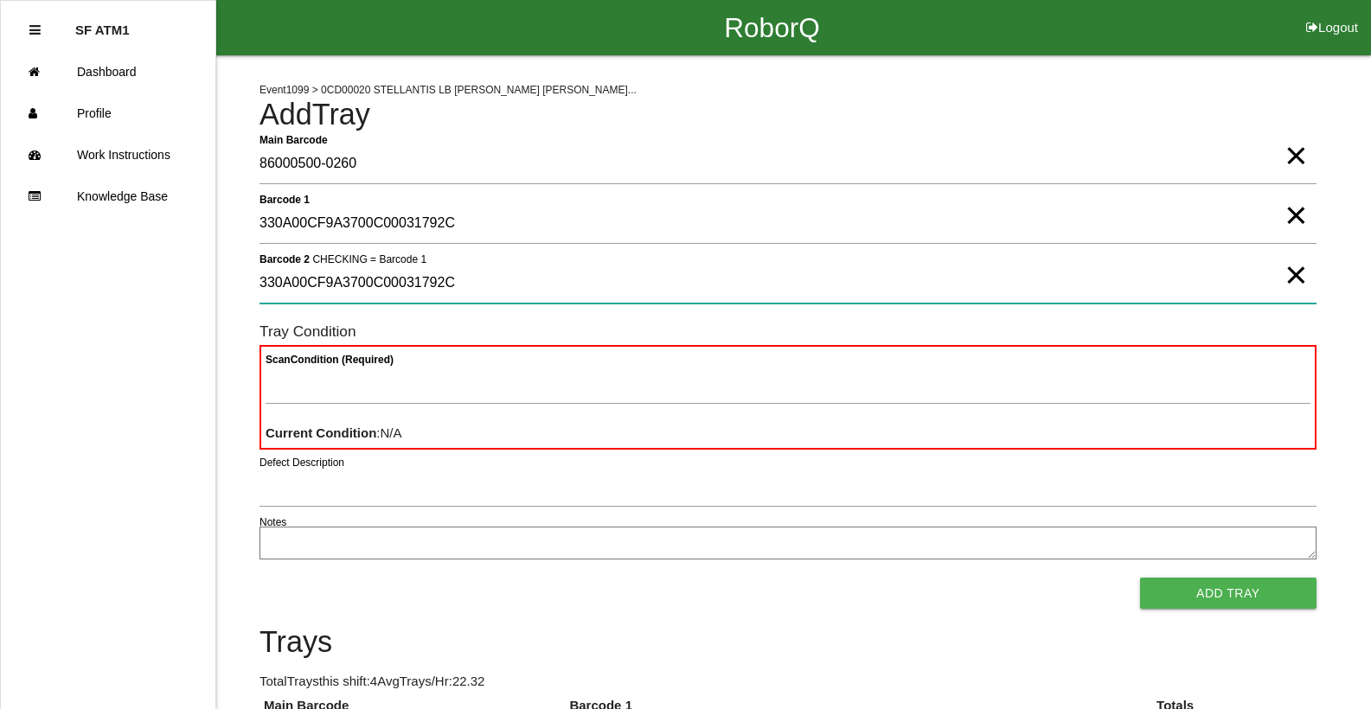
type 2 "330A00CF9A3700C00031792C"
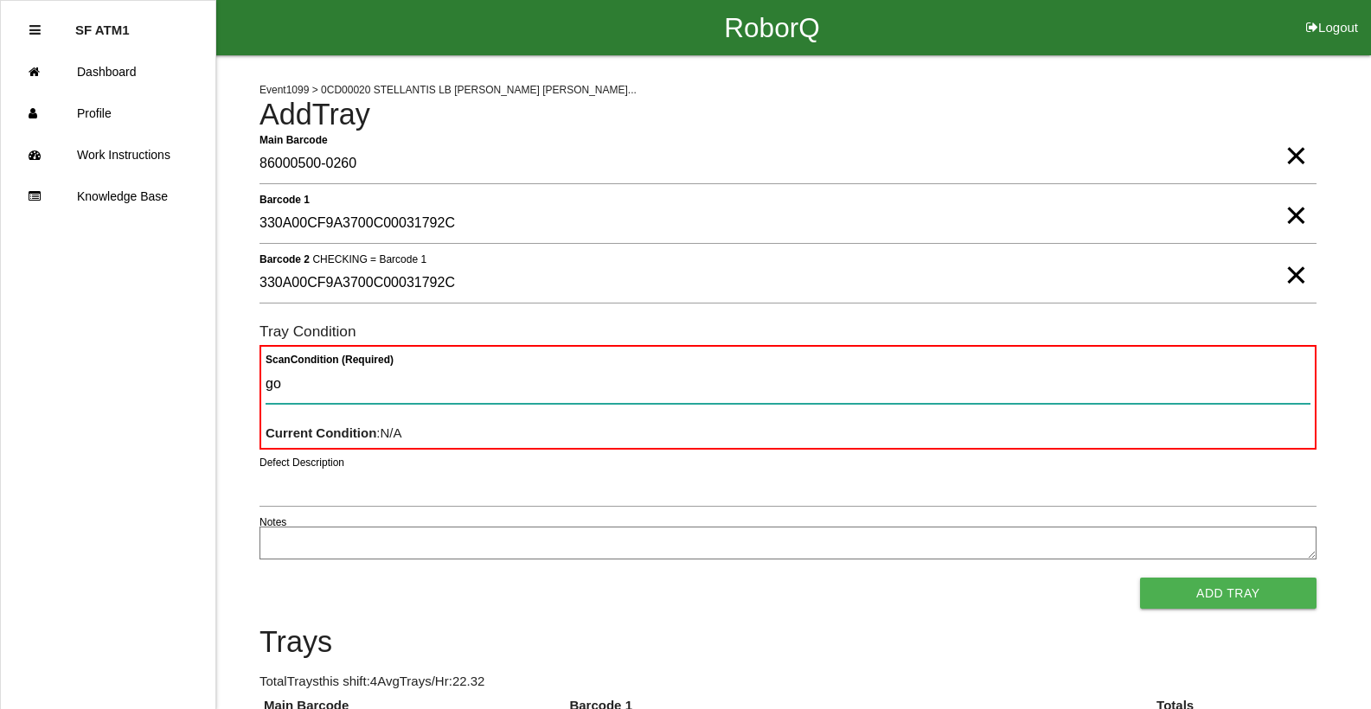
type Condition "goo"
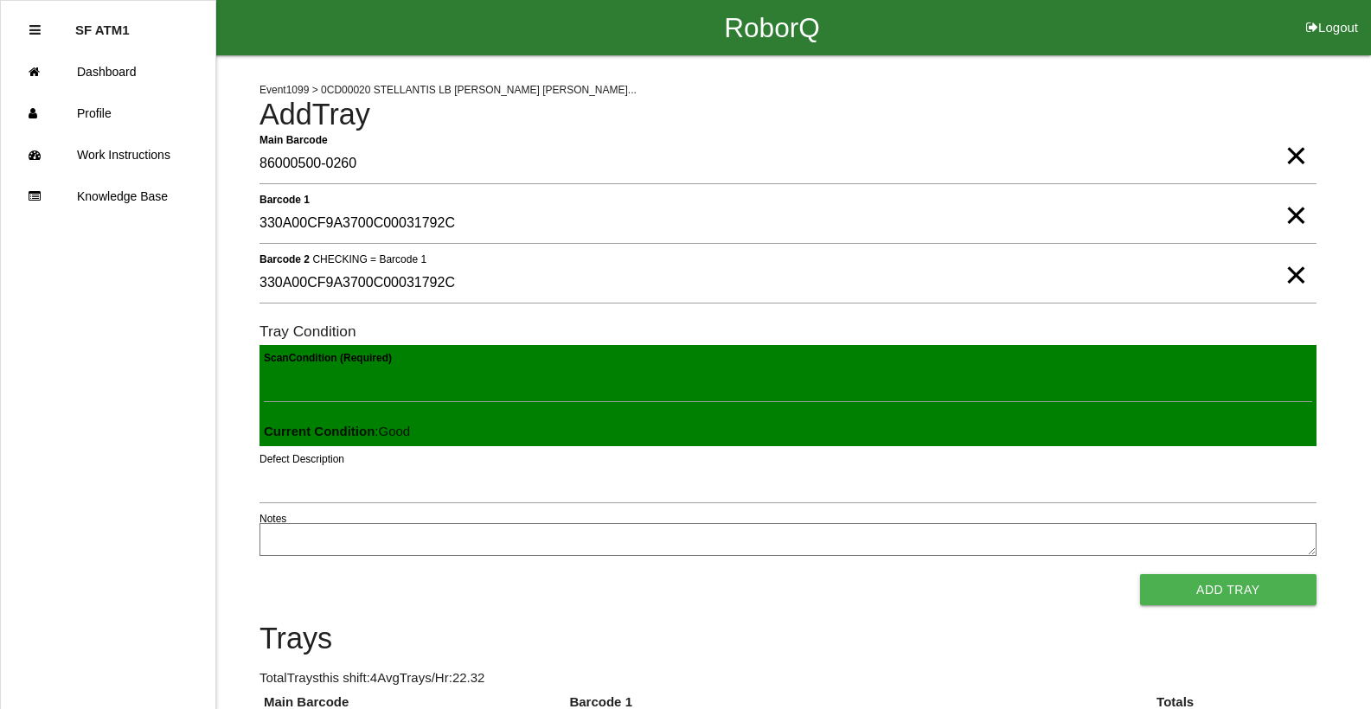
click at [1140, 574] on button "Add Tray" at bounding box center [1228, 589] width 176 height 31
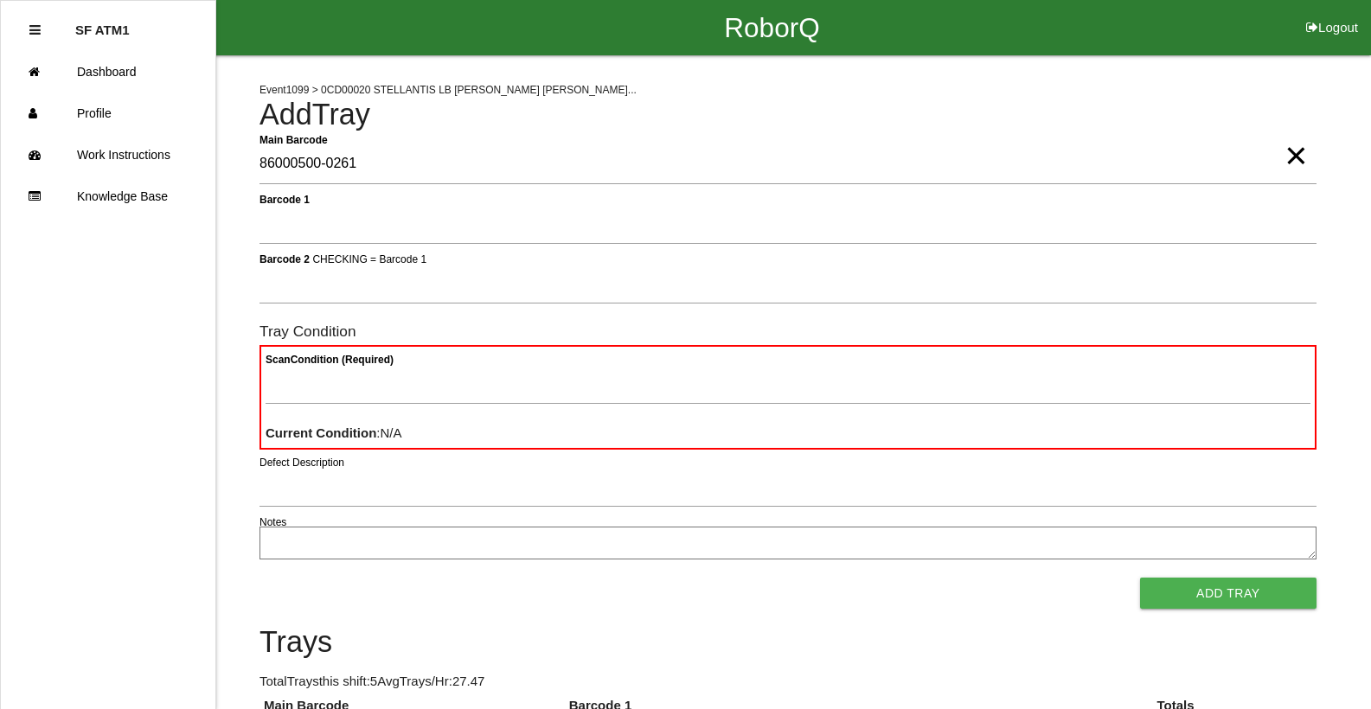
type Barcode "86000500-0261"
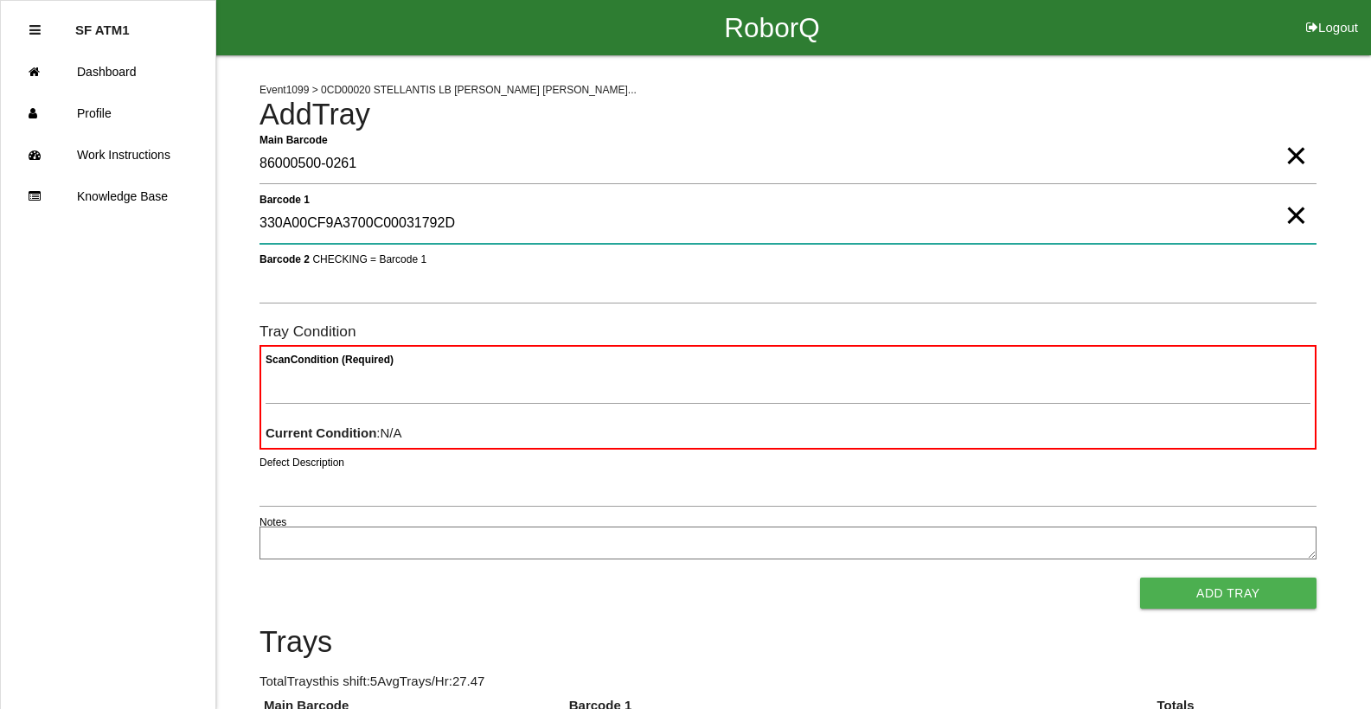
type 1 "330A00CF9A3700C00031792D"
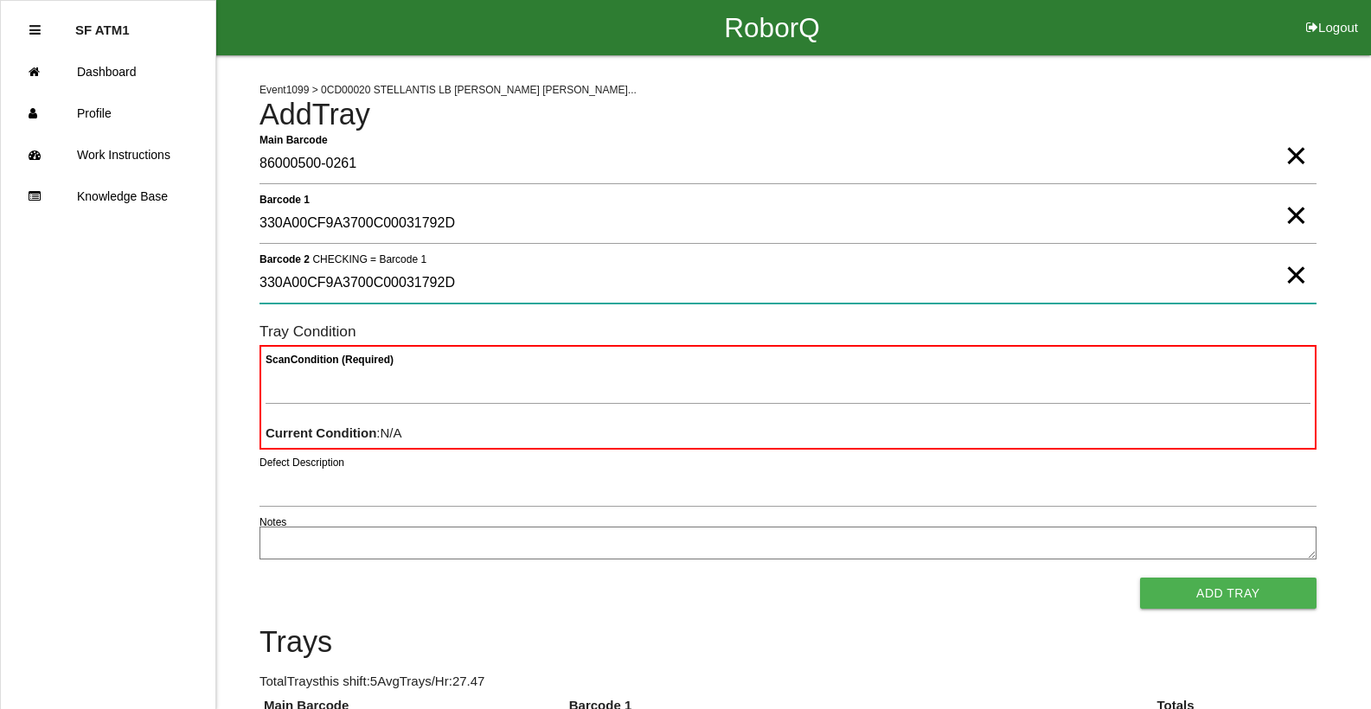
type 2 "330A00CF9A3700C00031792D"
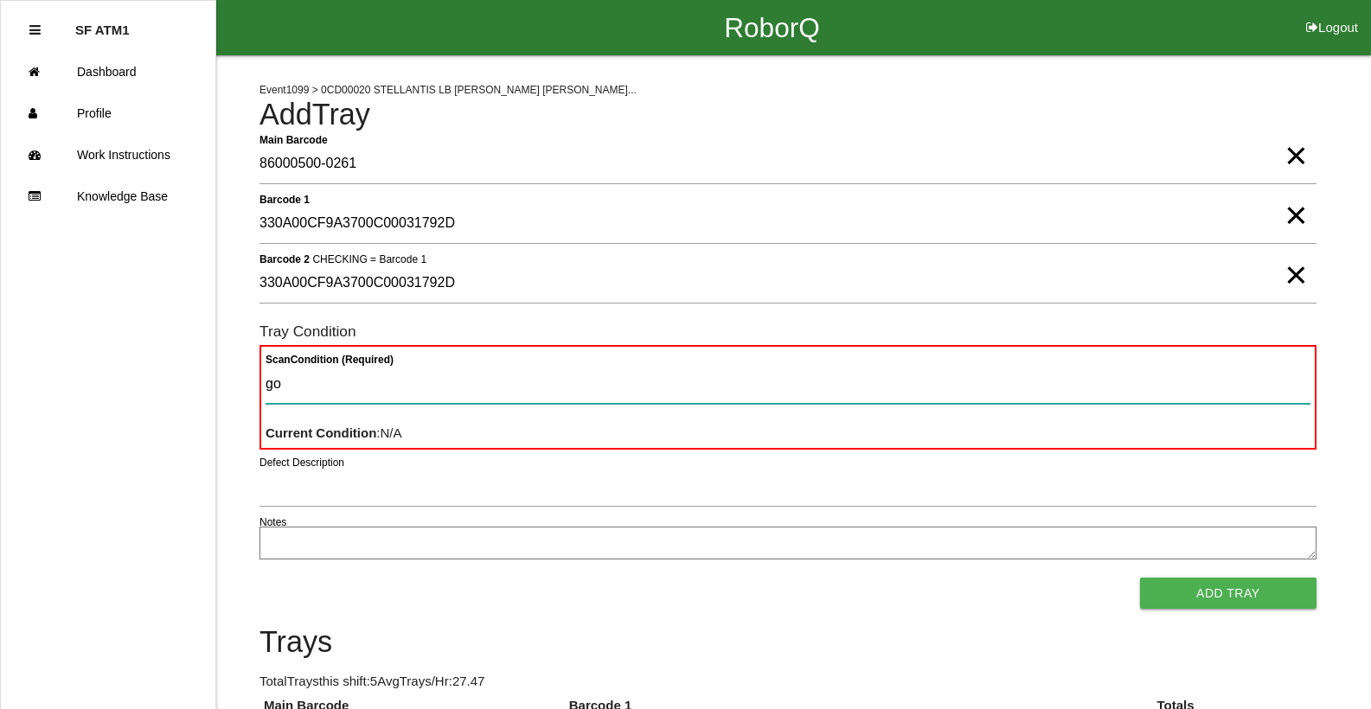
type Condition "goo"
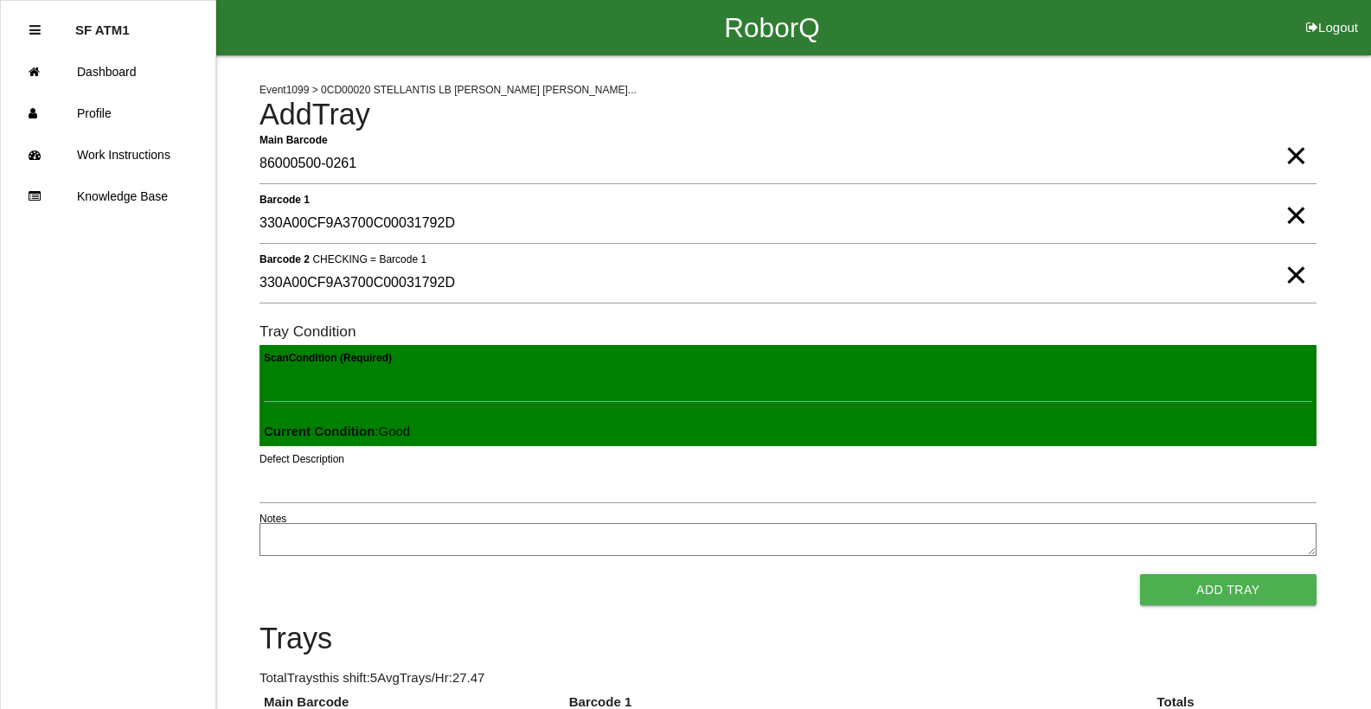
click at [1140, 574] on button "Add Tray" at bounding box center [1228, 589] width 176 height 31
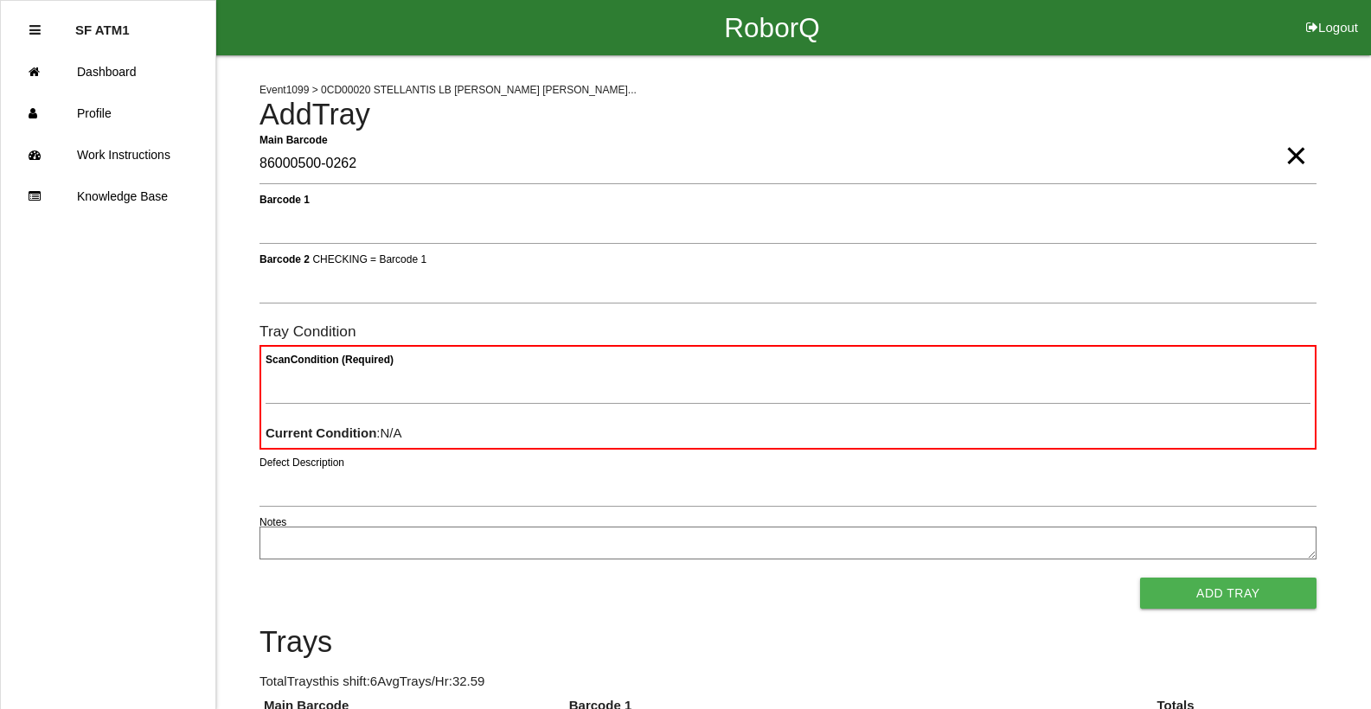
type Barcode "86000500-0262"
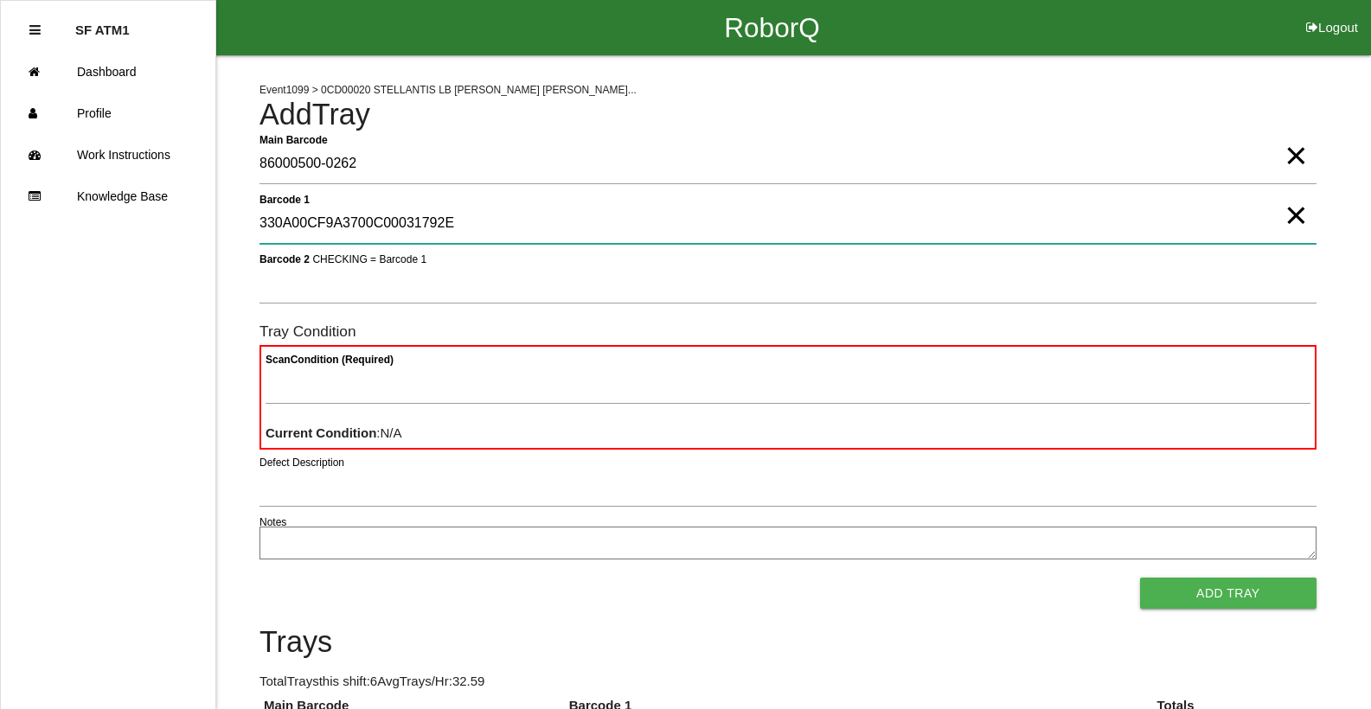
type 1 "330A00CF9A3700C00031792E"
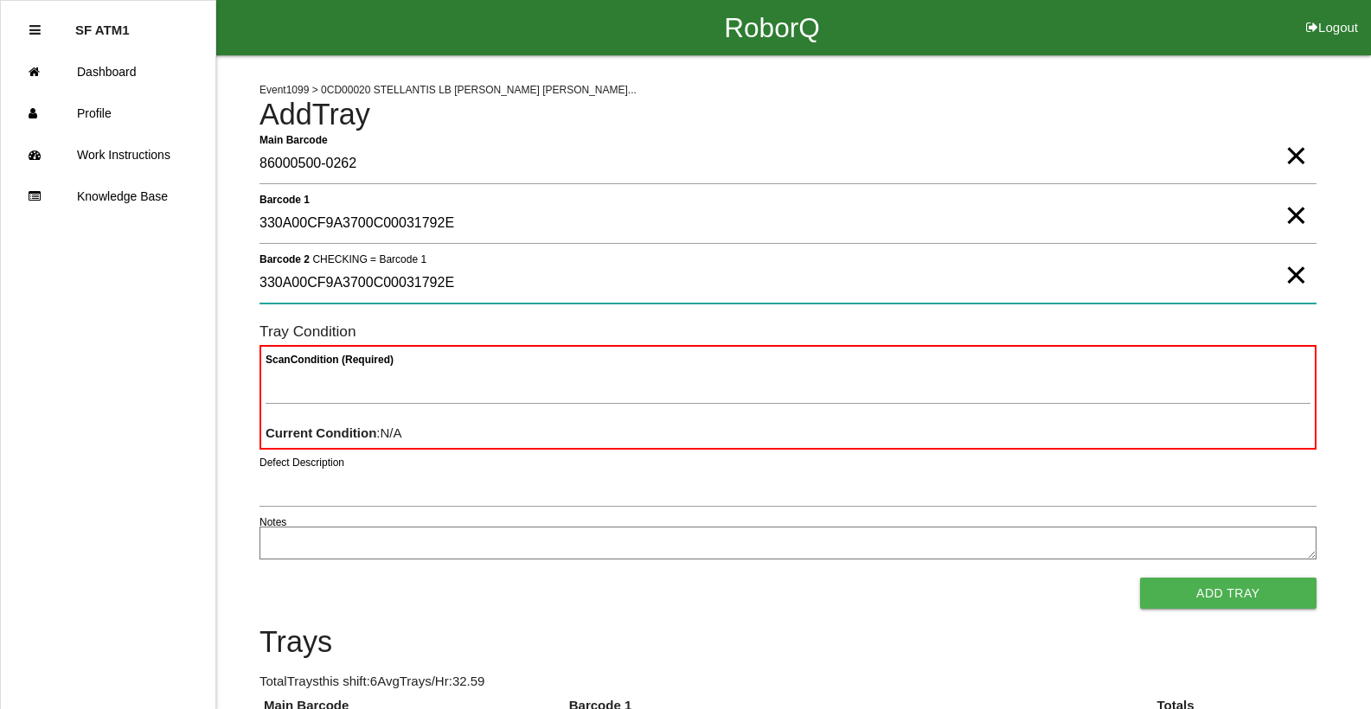
type 2 "330A00CF9A3700C00031792E"
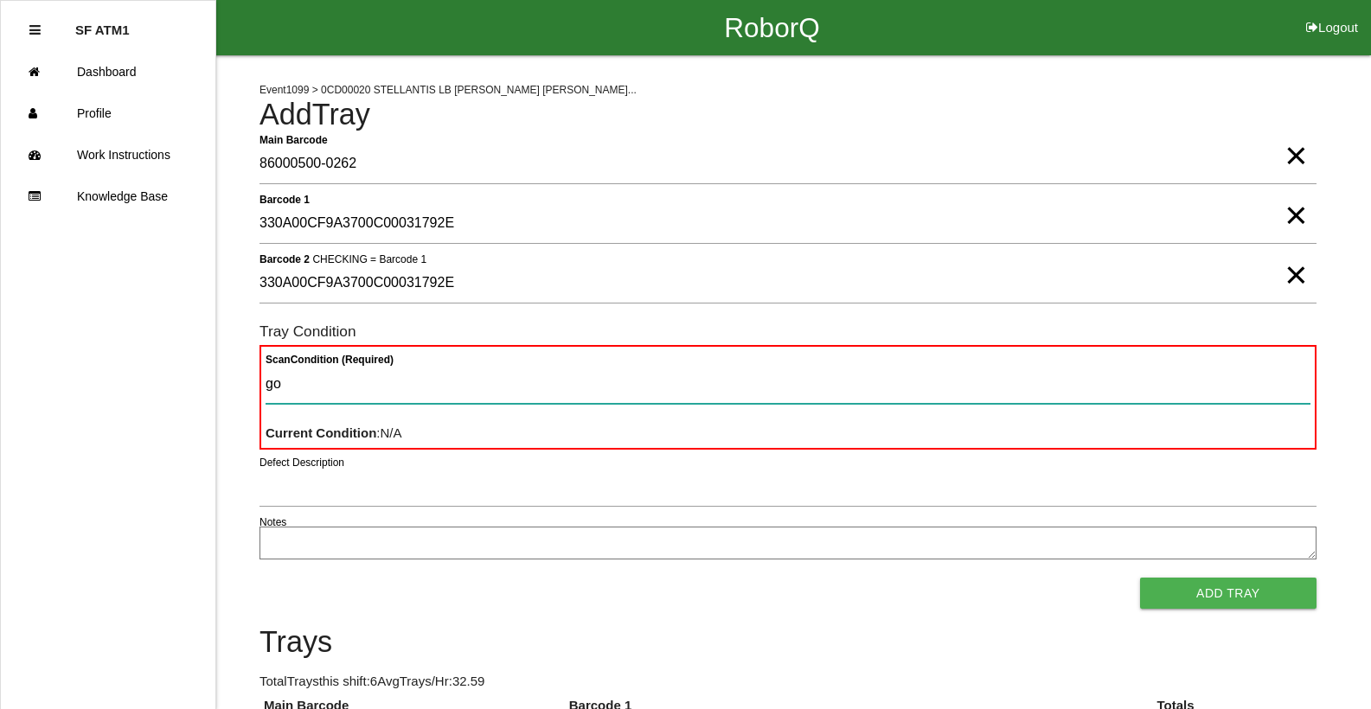
type Condition "goo"
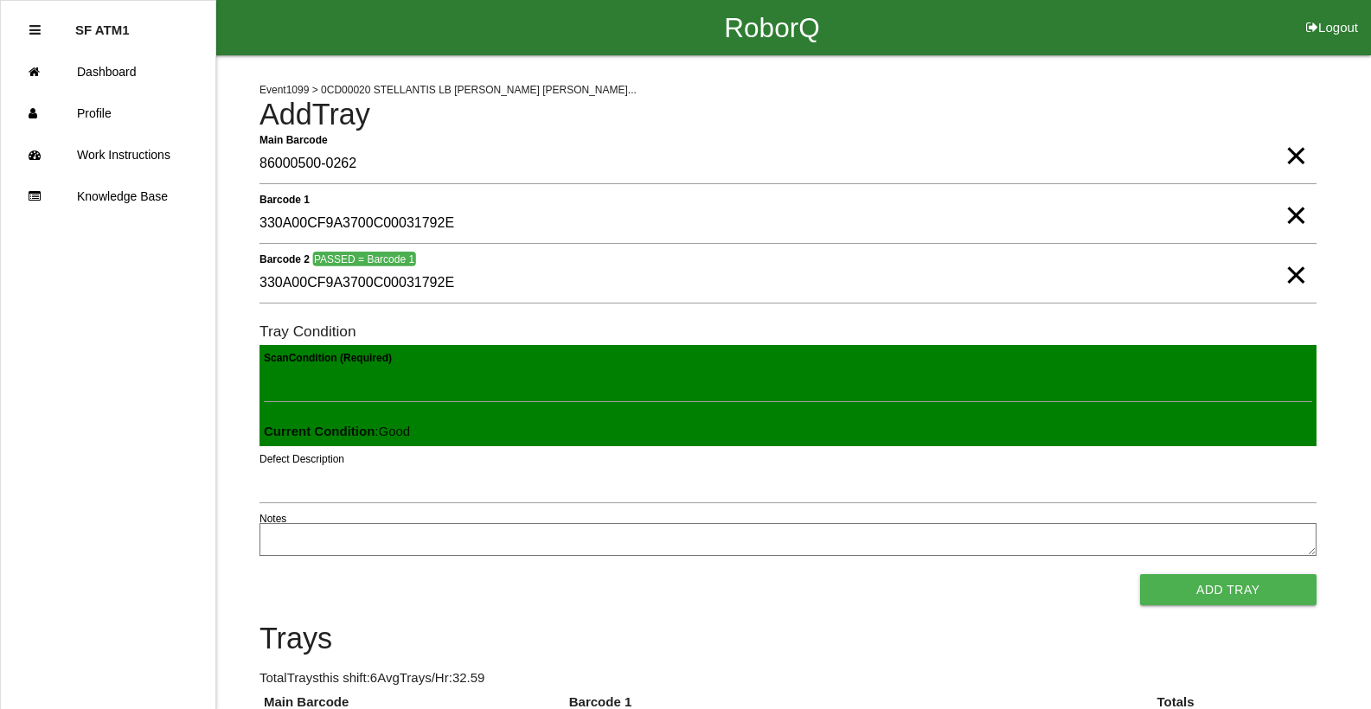
click at [1140, 574] on button "Add Tray" at bounding box center [1228, 589] width 176 height 31
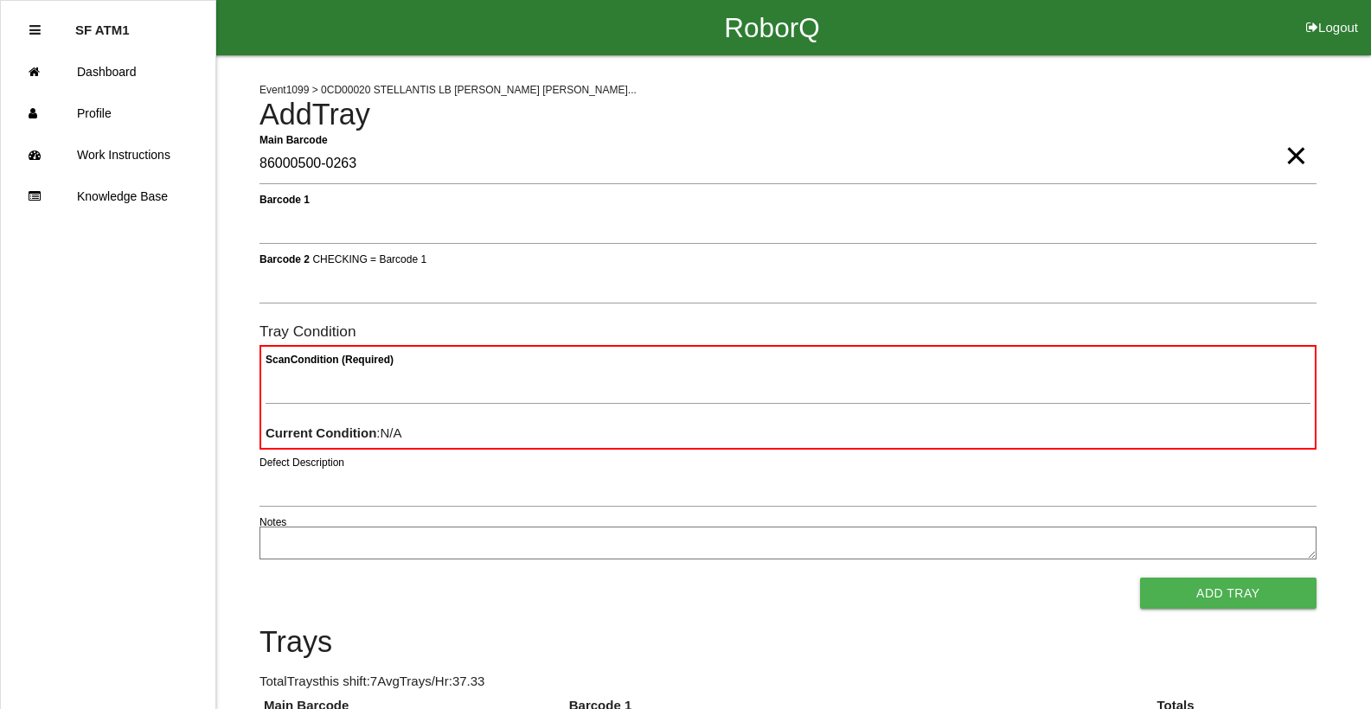
type Barcode "86000500-0263"
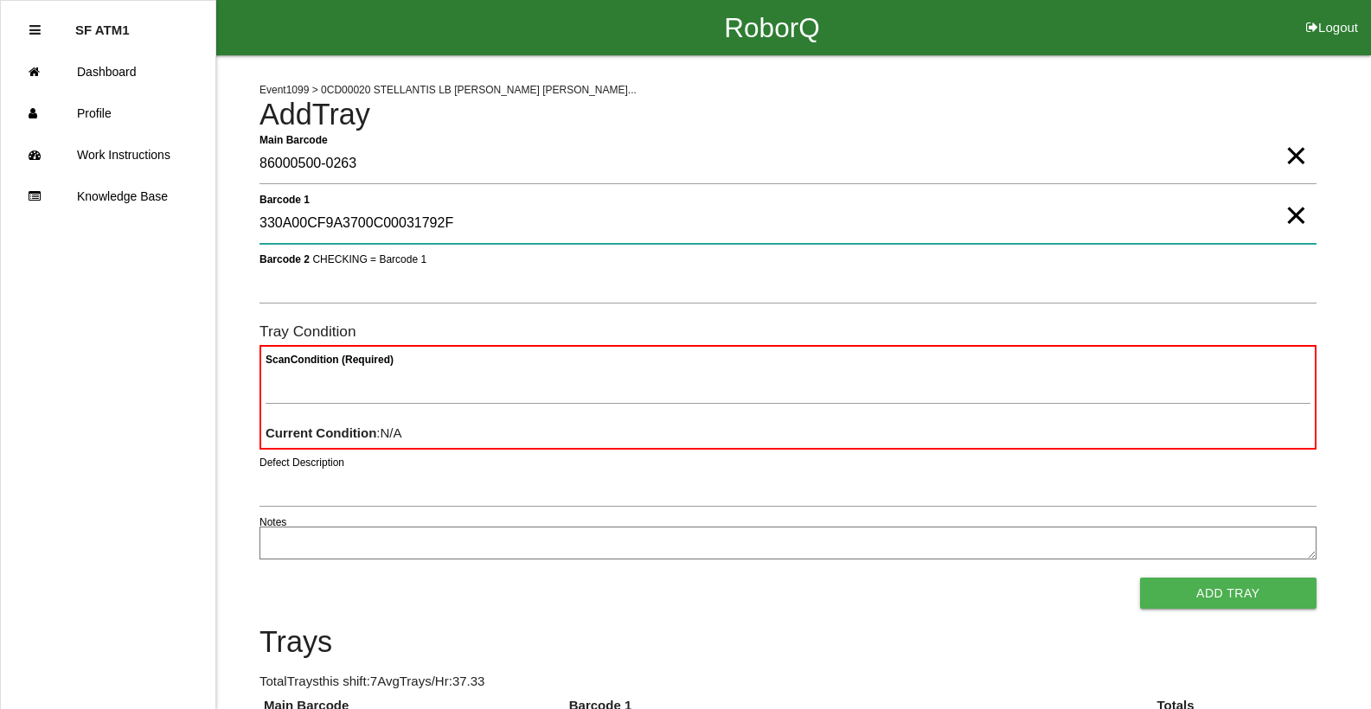
type 1 "330A00CF9A3700C00031792F"
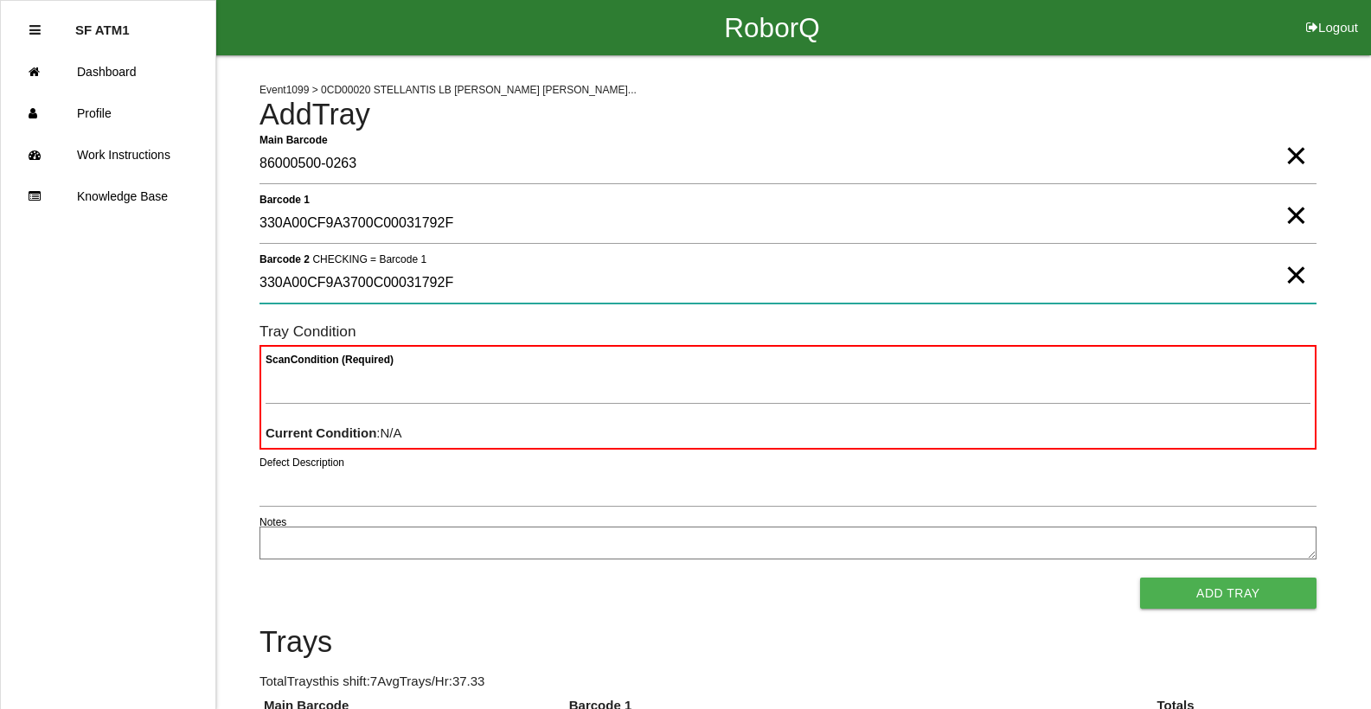
type 2 "330A00CF9A3700C00031792F"
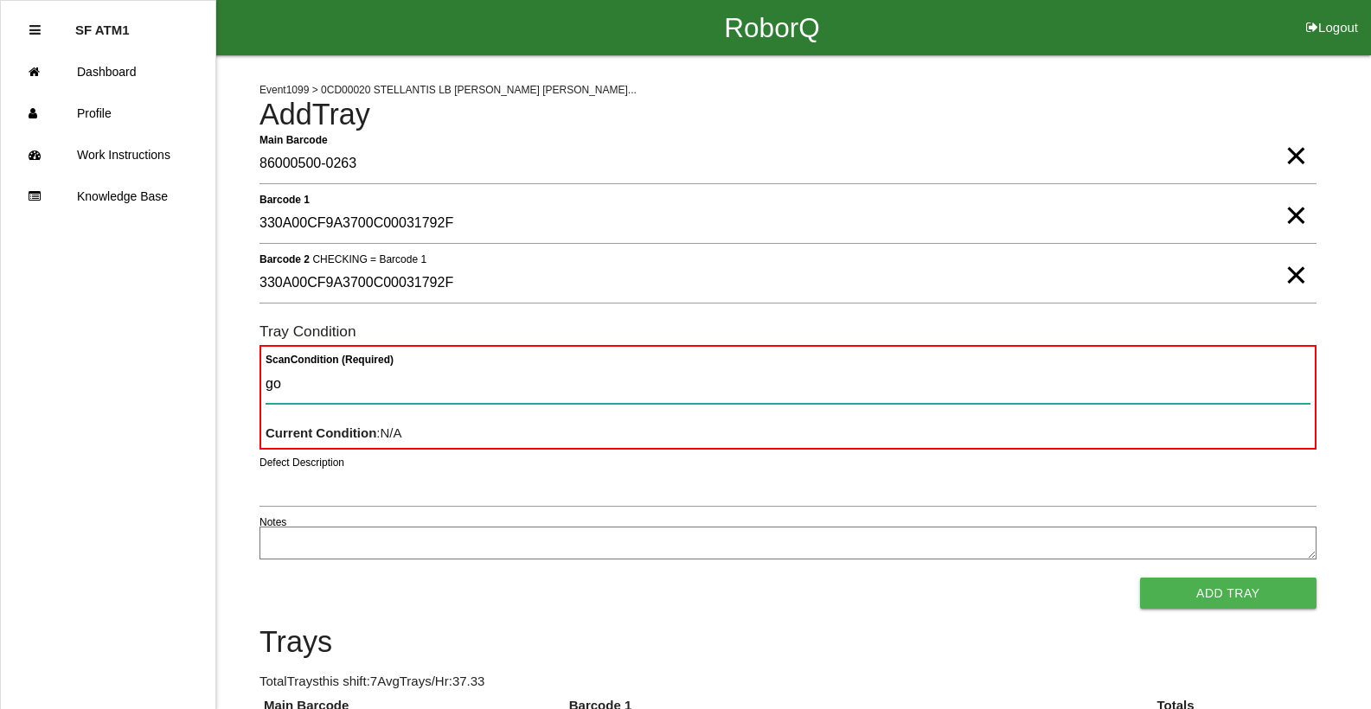
type Condition "goo"
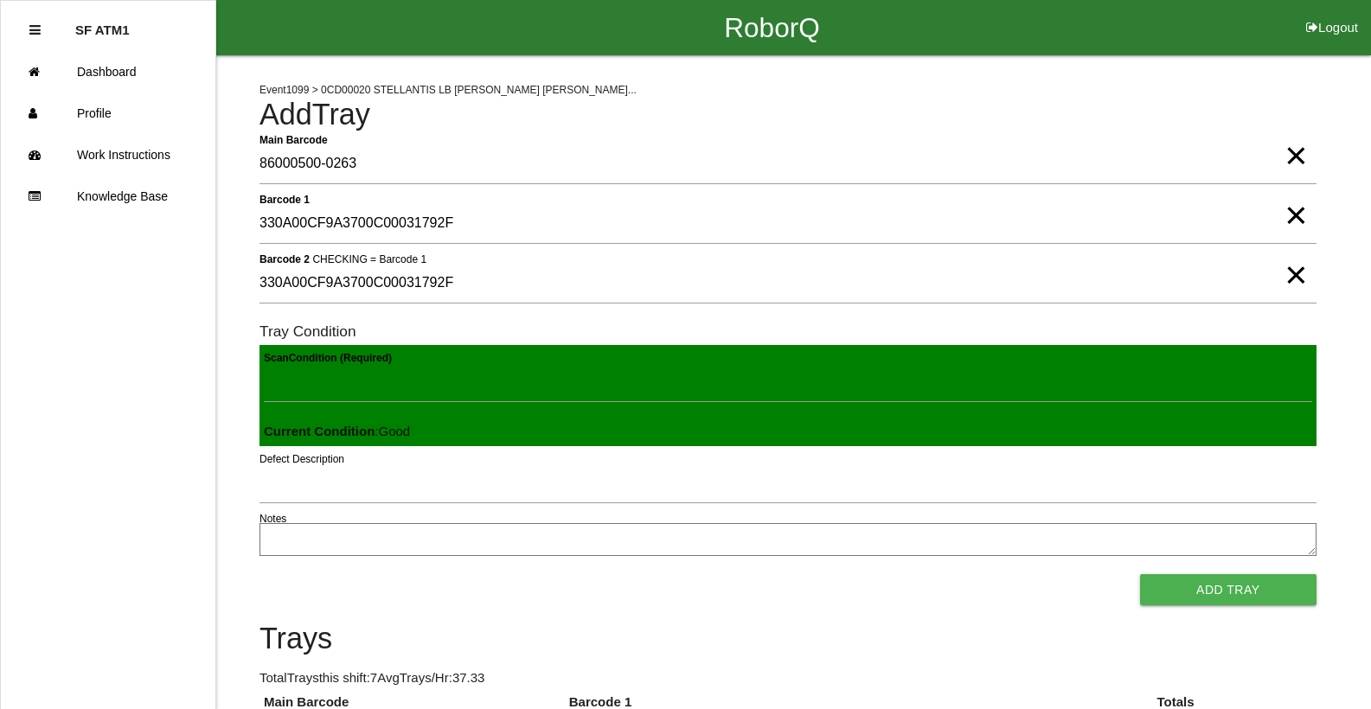
click at [1140, 574] on button "Add Tray" at bounding box center [1228, 589] width 176 height 31
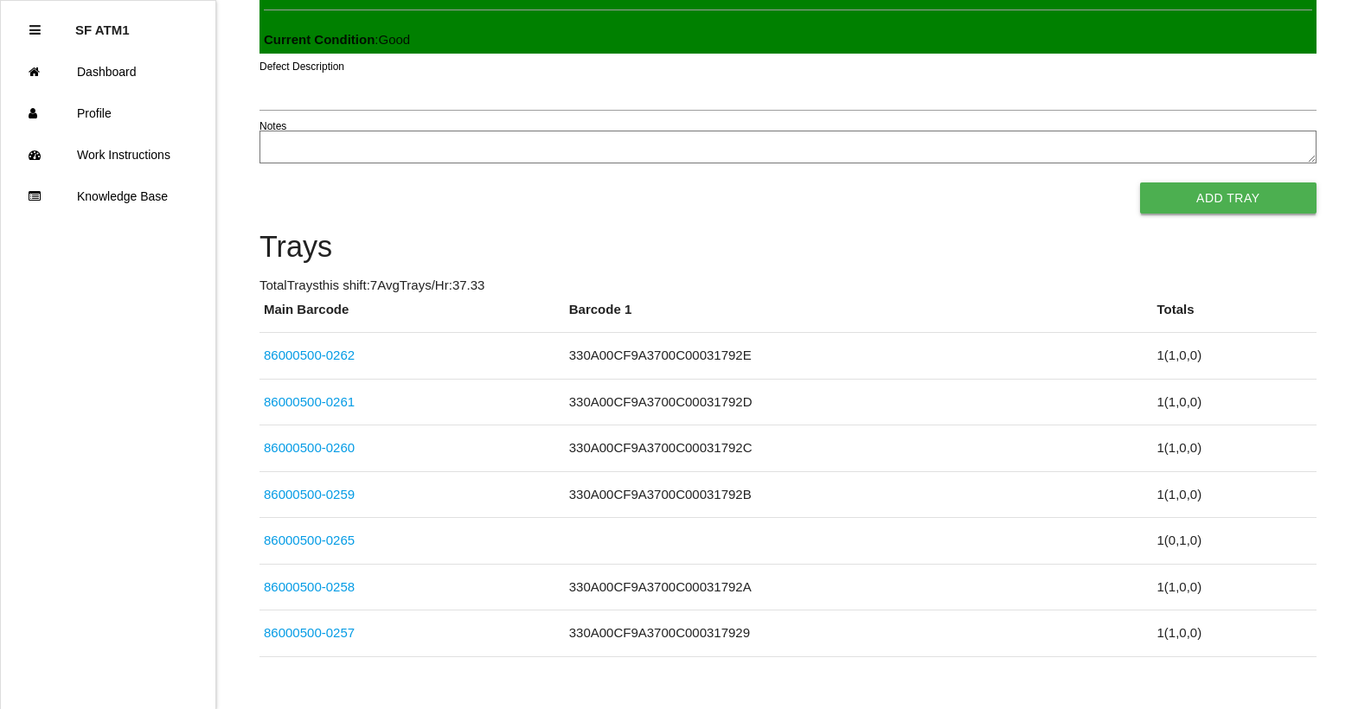
click at [1197, 191] on button "Add Tray" at bounding box center [1228, 198] width 176 height 31
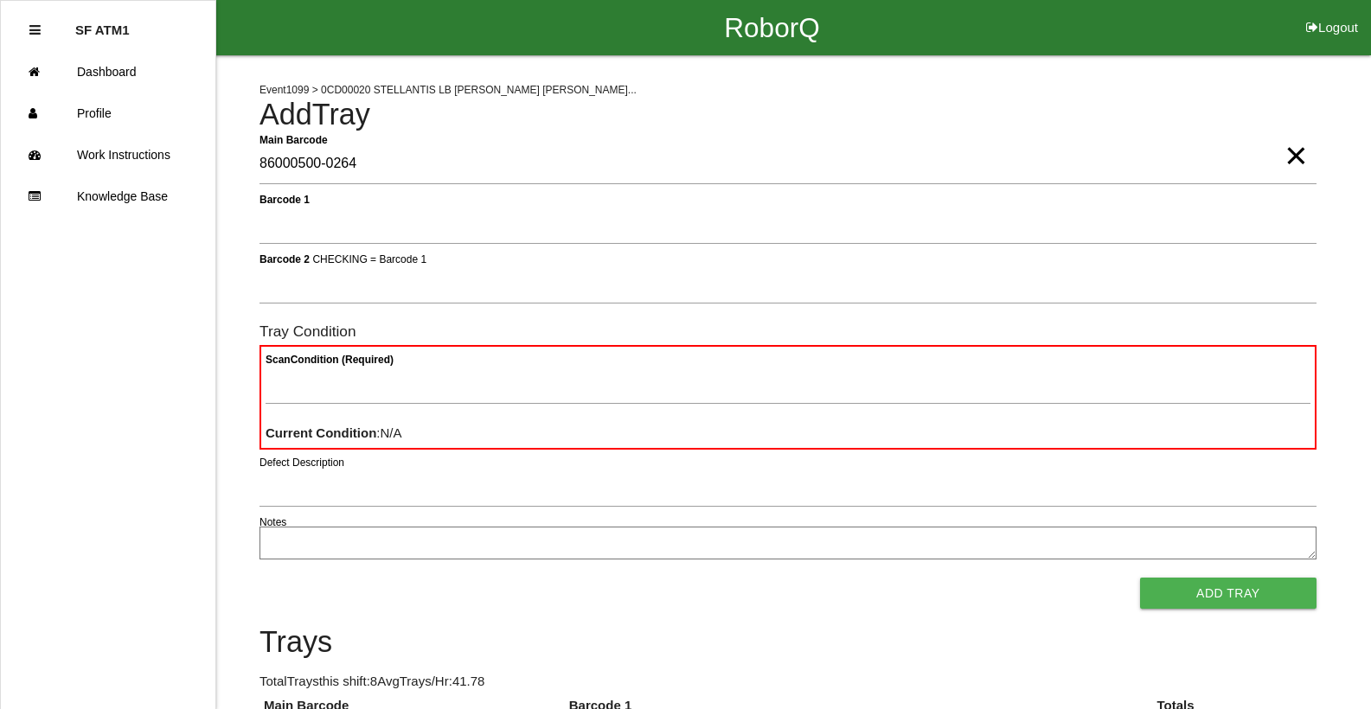
type Barcode "86000500-0264"
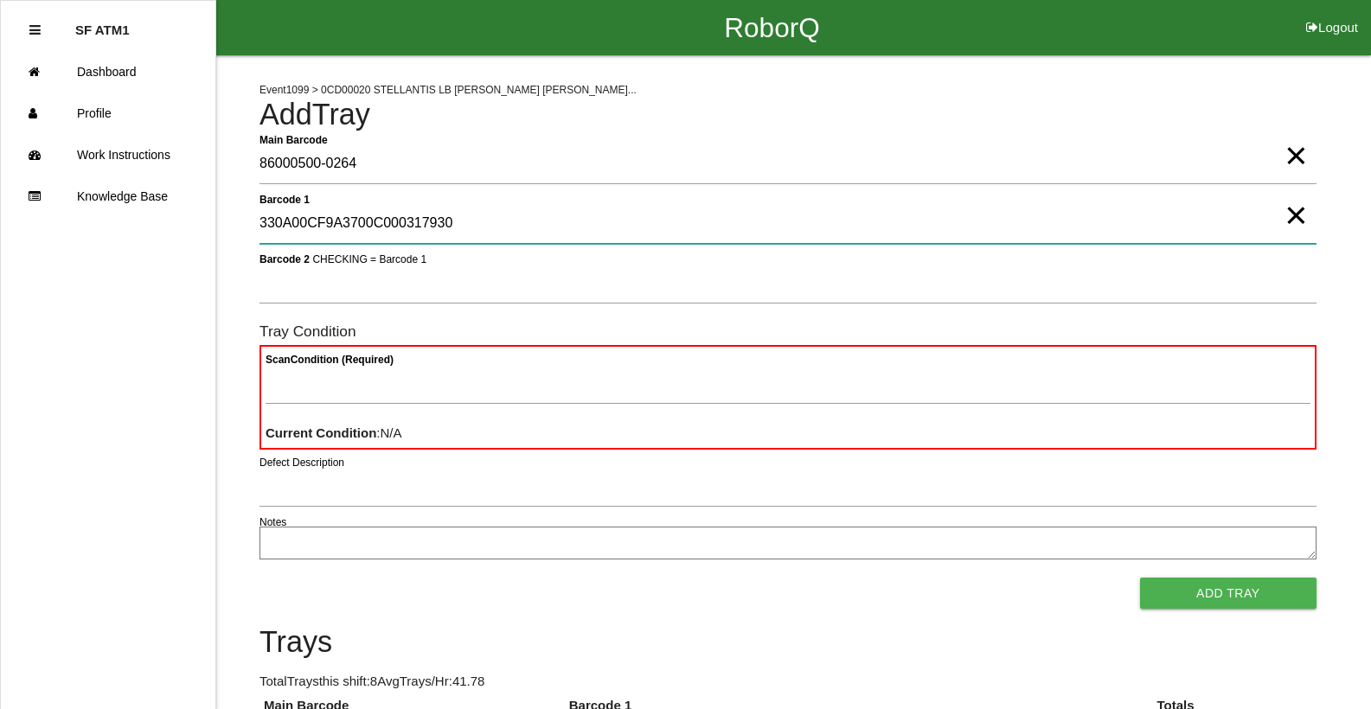
type 1 "330A00CF9A3700C000317930"
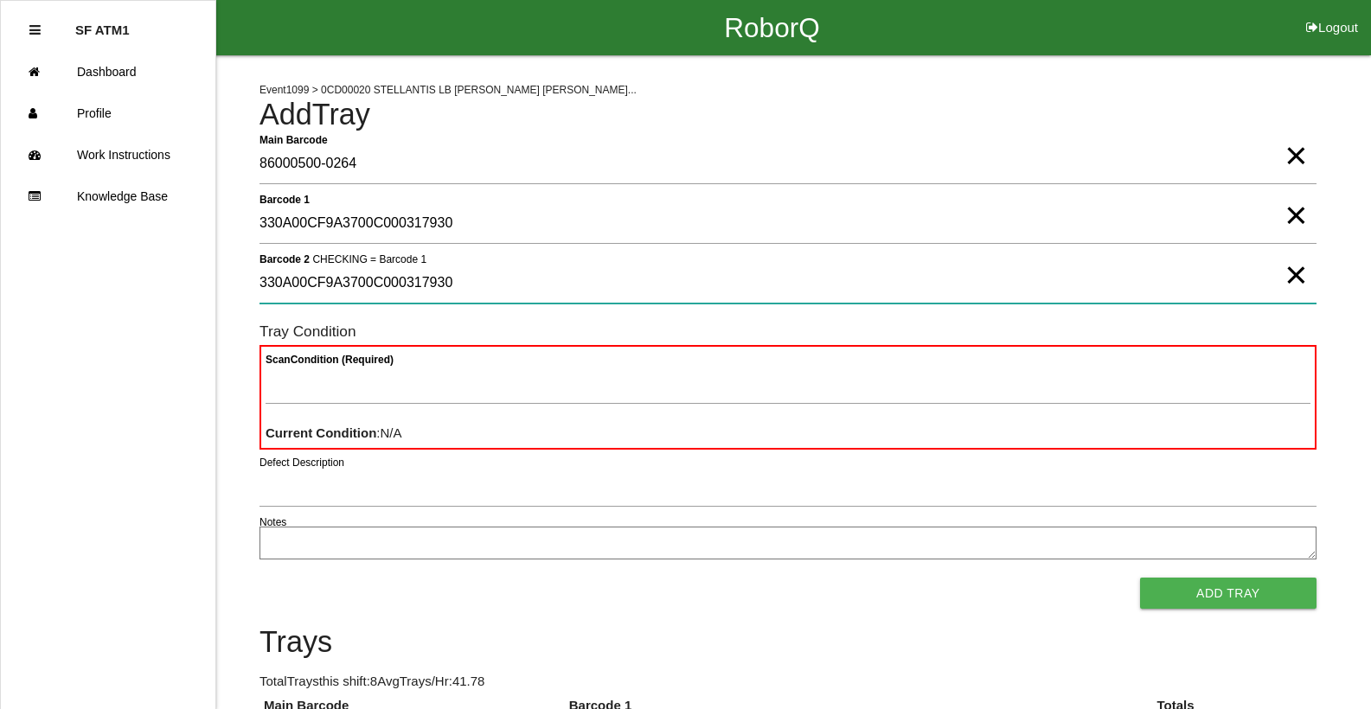
type 2 "330A00CF9A3700C000317930"
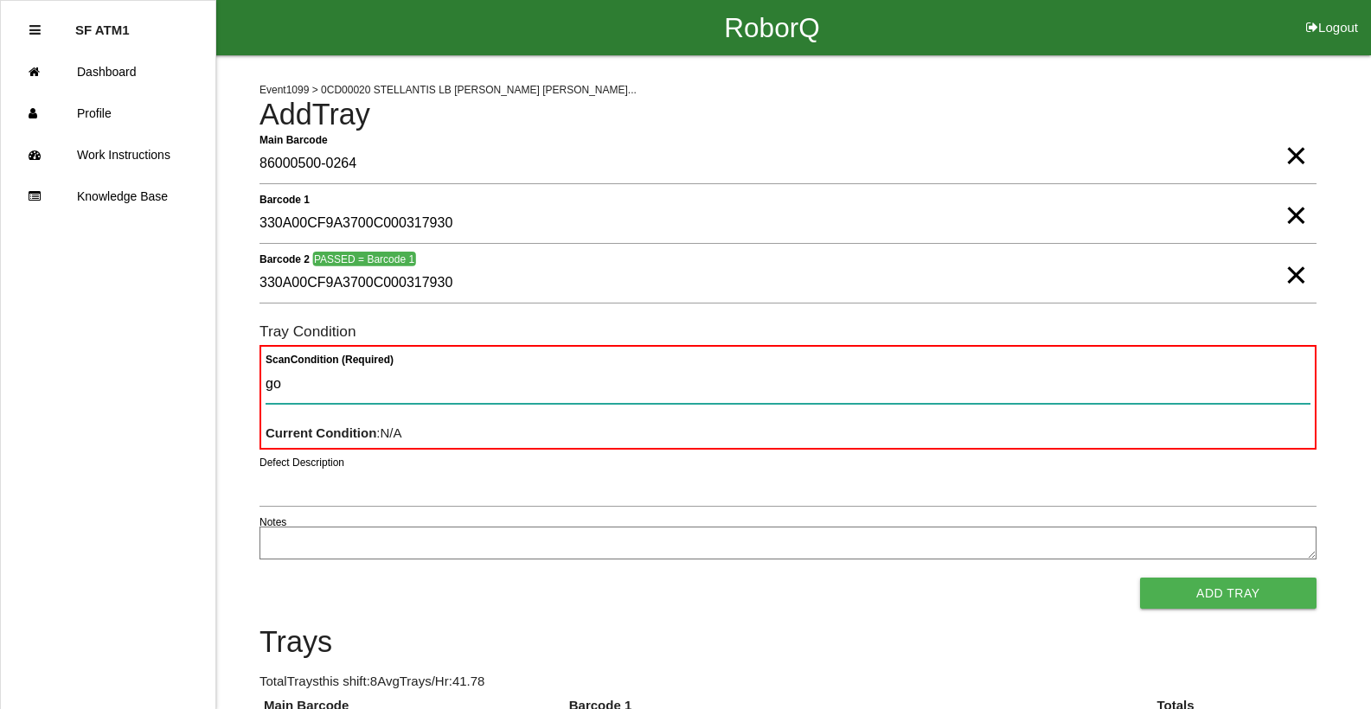
type Condition "goo"
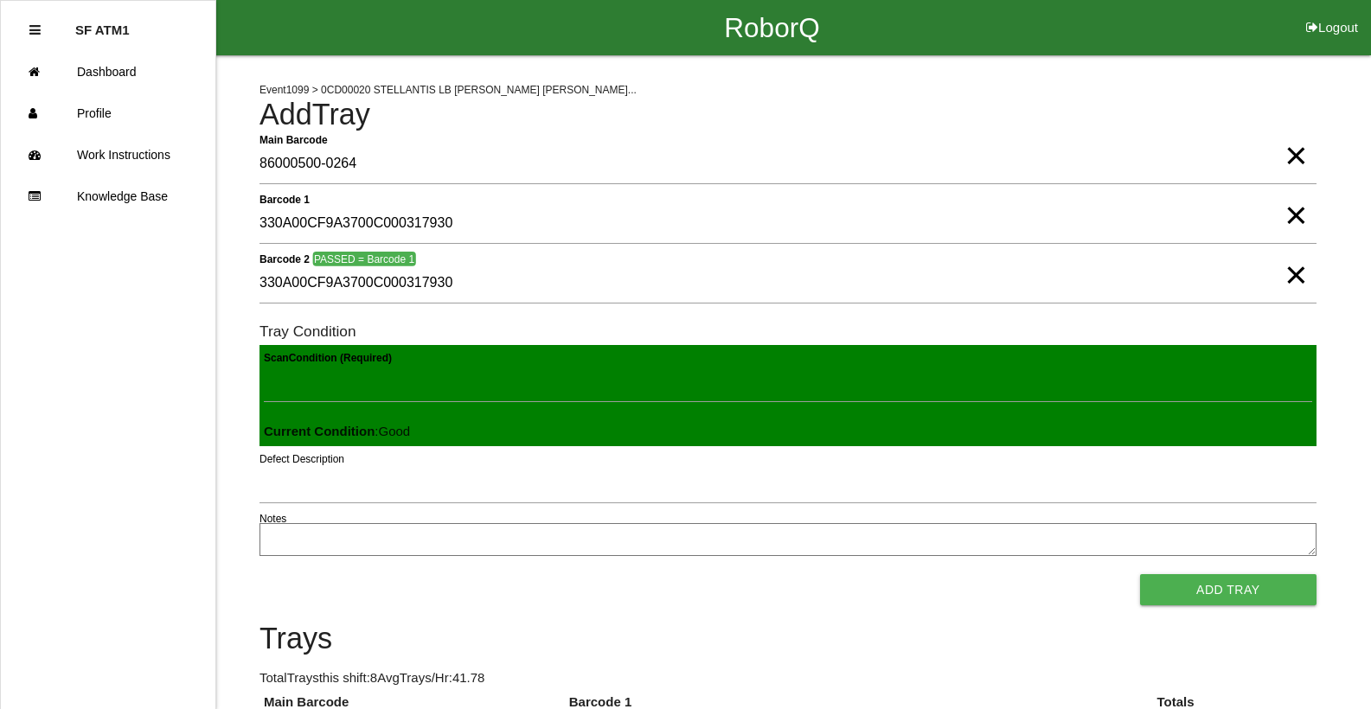
click at [1140, 574] on button "Add Tray" at bounding box center [1228, 589] width 176 height 31
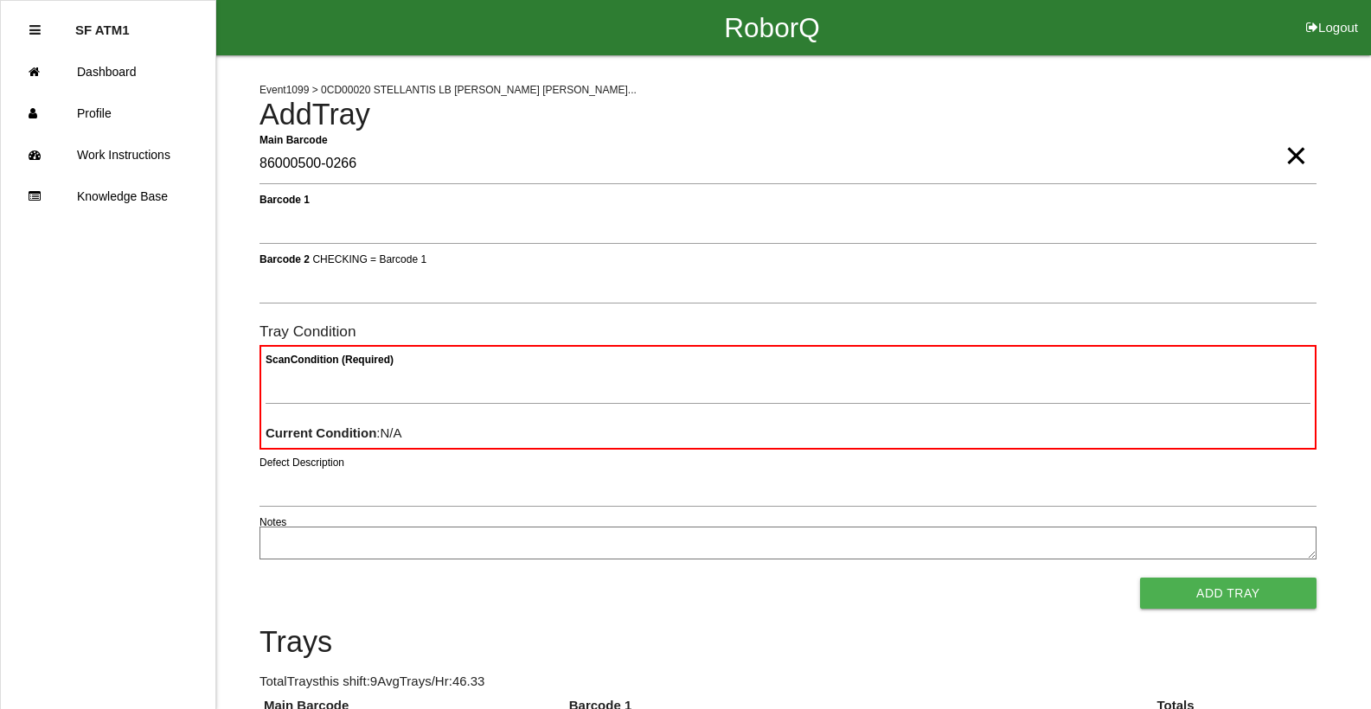
type Barcode "86000500-0266"
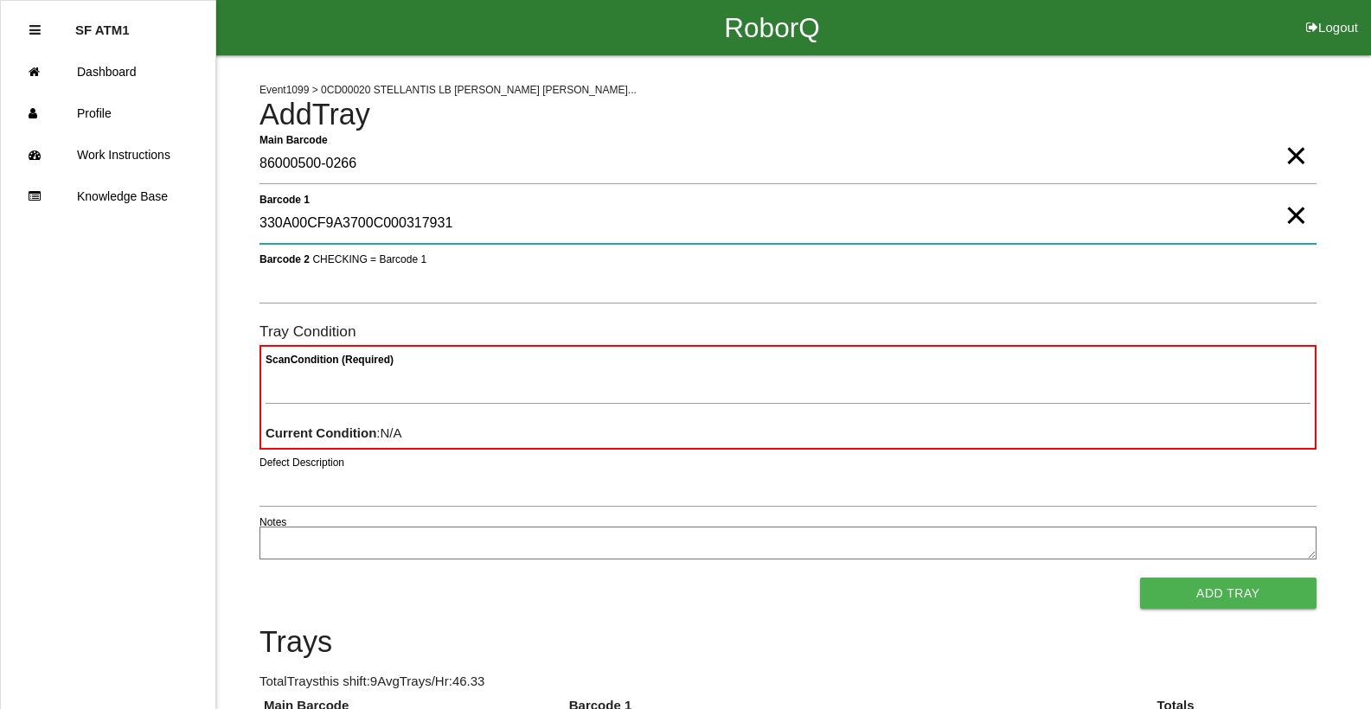
type 1 "330A00CF9A3700C000317931"
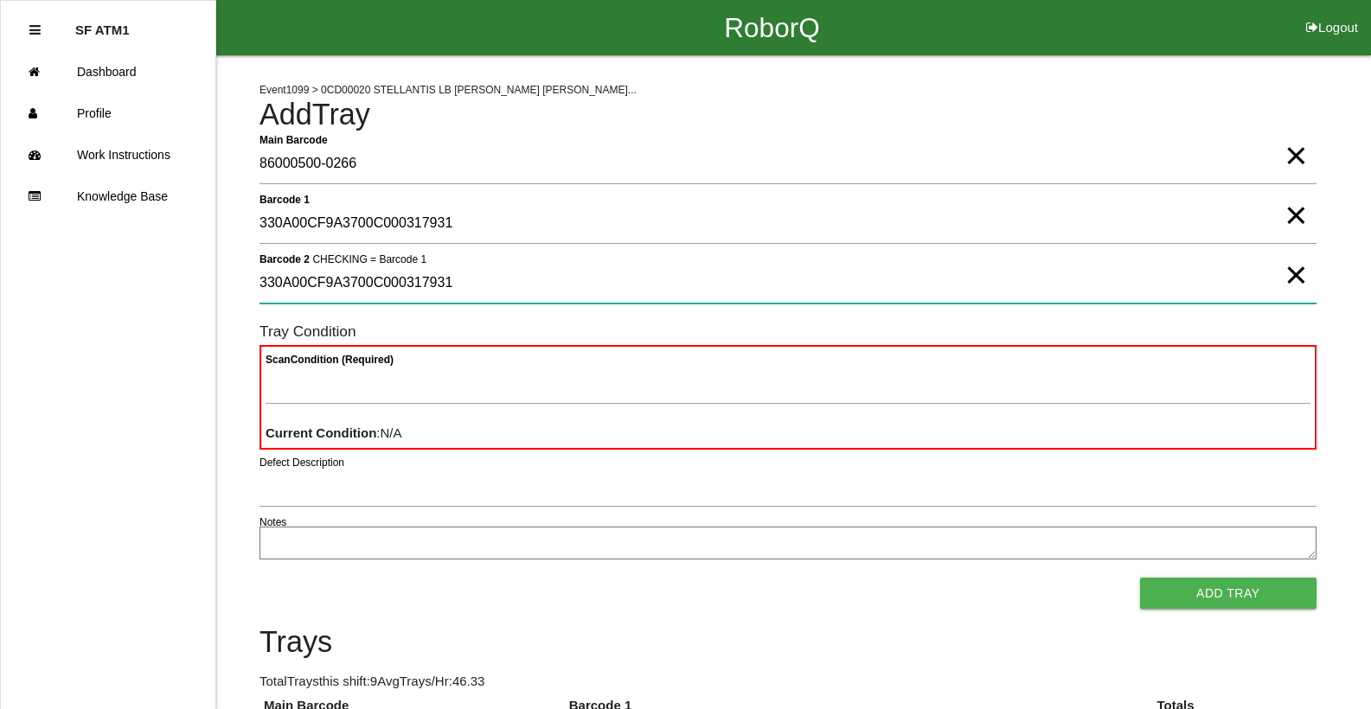
type 2 "330A00CF9A3700C000317931"
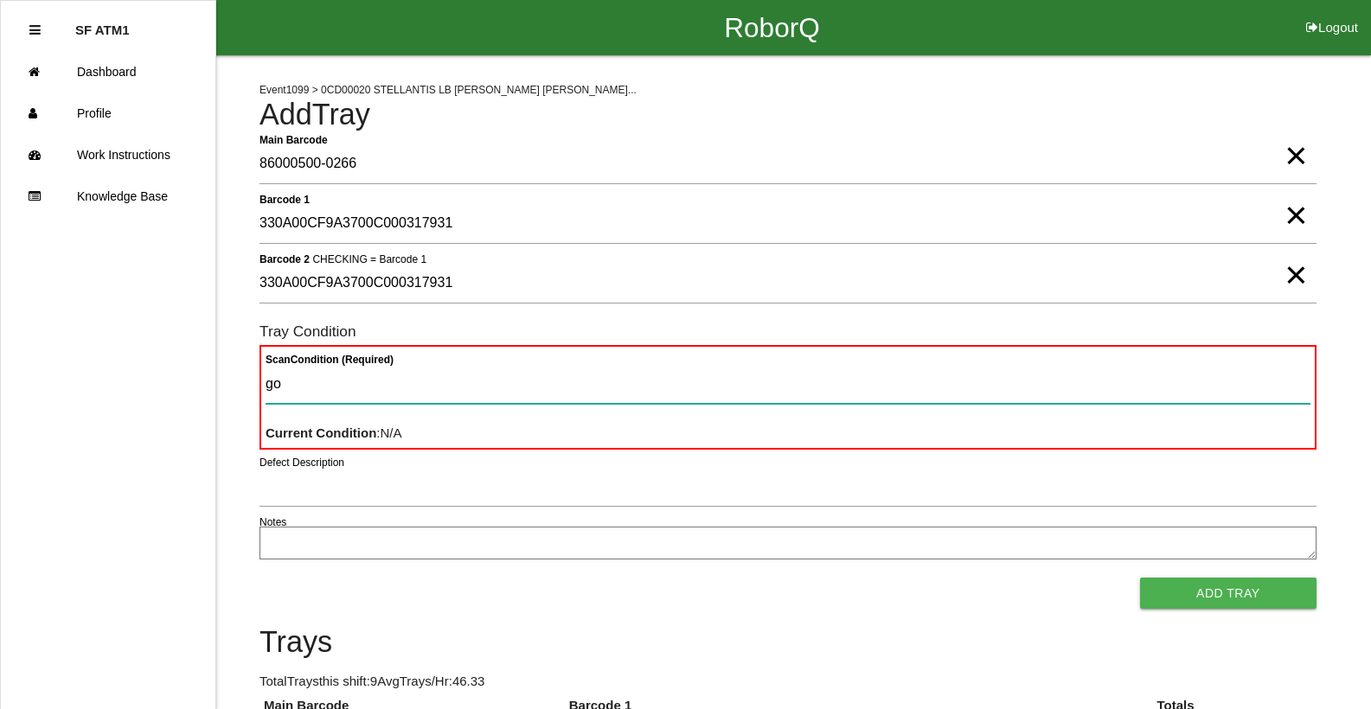
type Condition "goo"
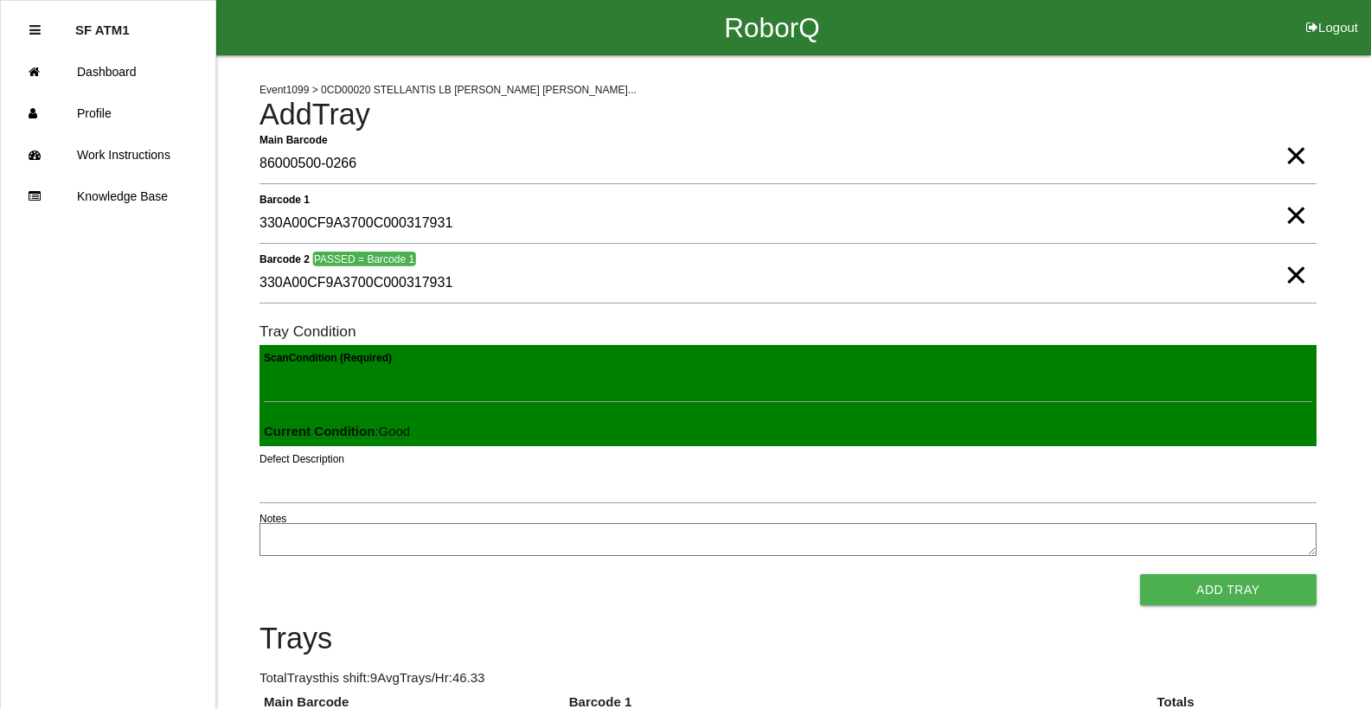
click at [1140, 574] on button "Add Tray" at bounding box center [1228, 589] width 176 height 31
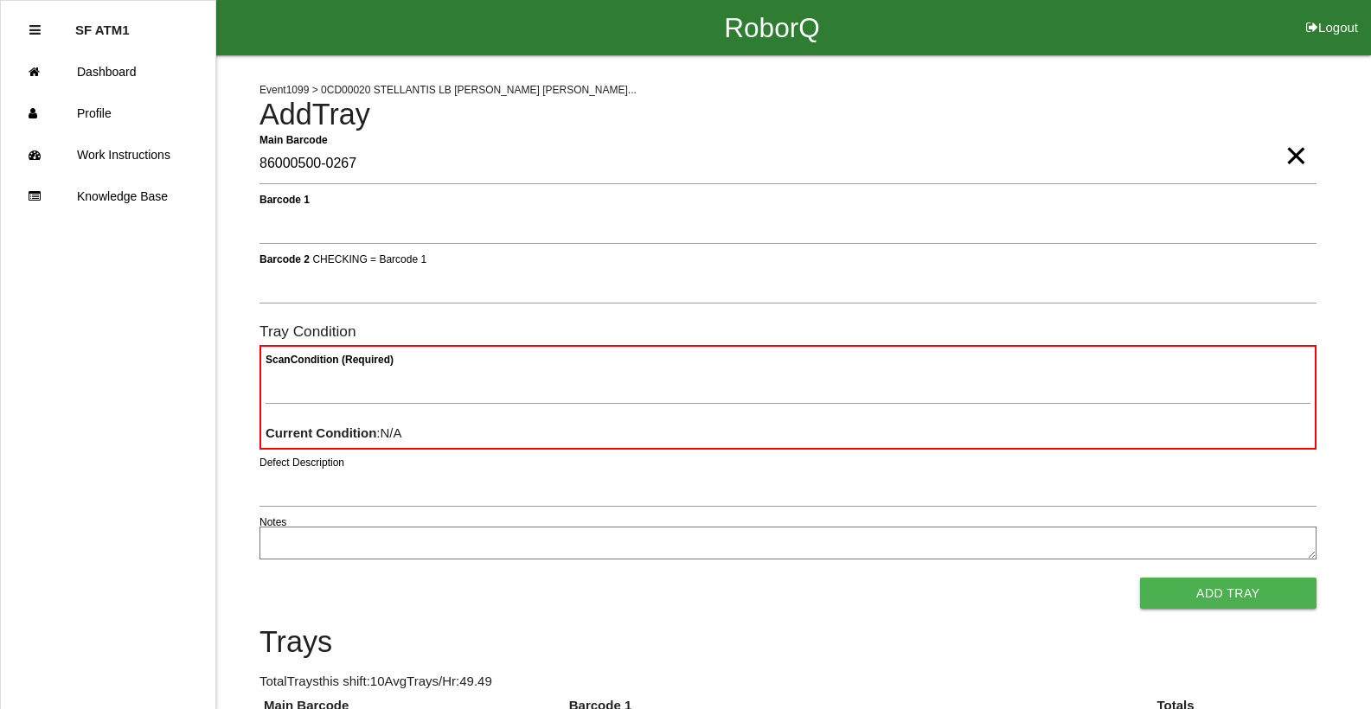
type Barcode "86000500-0267"
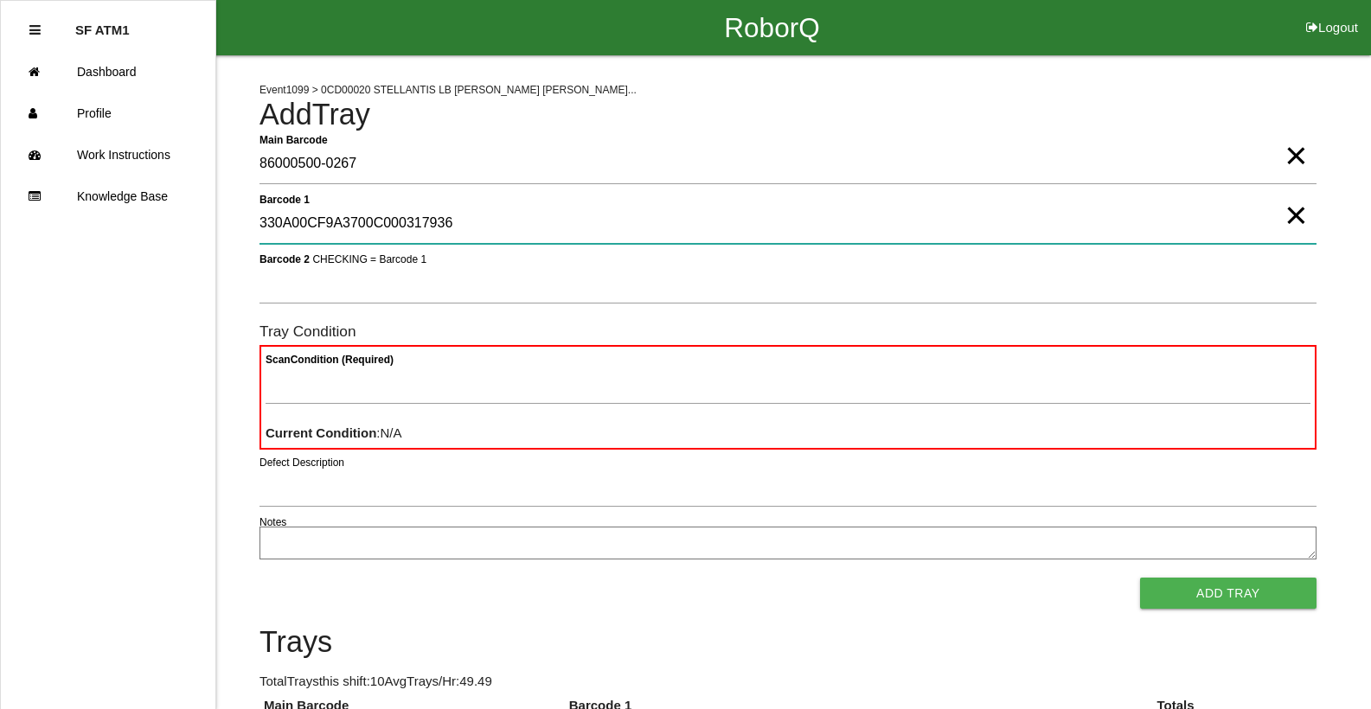
type 1 "330A00CF9A3700C000317936"
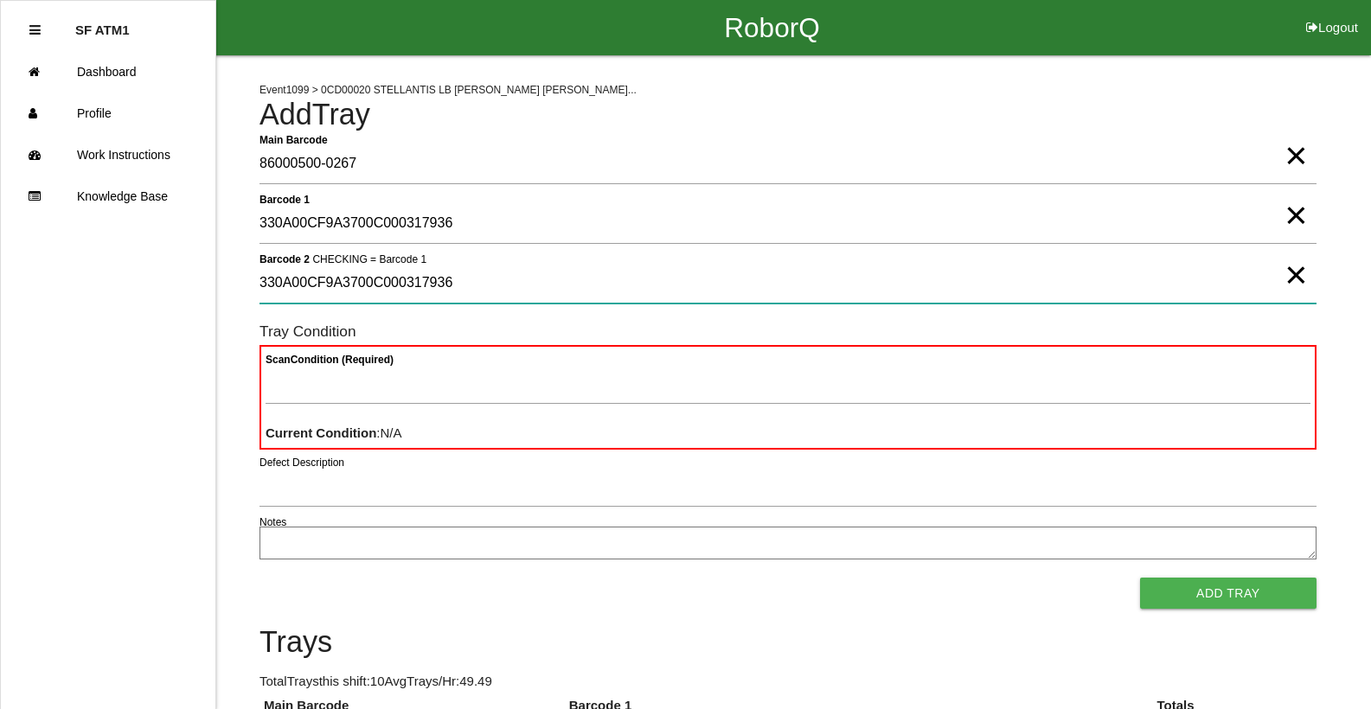
type 2 "330A00CF9A3700C000317936"
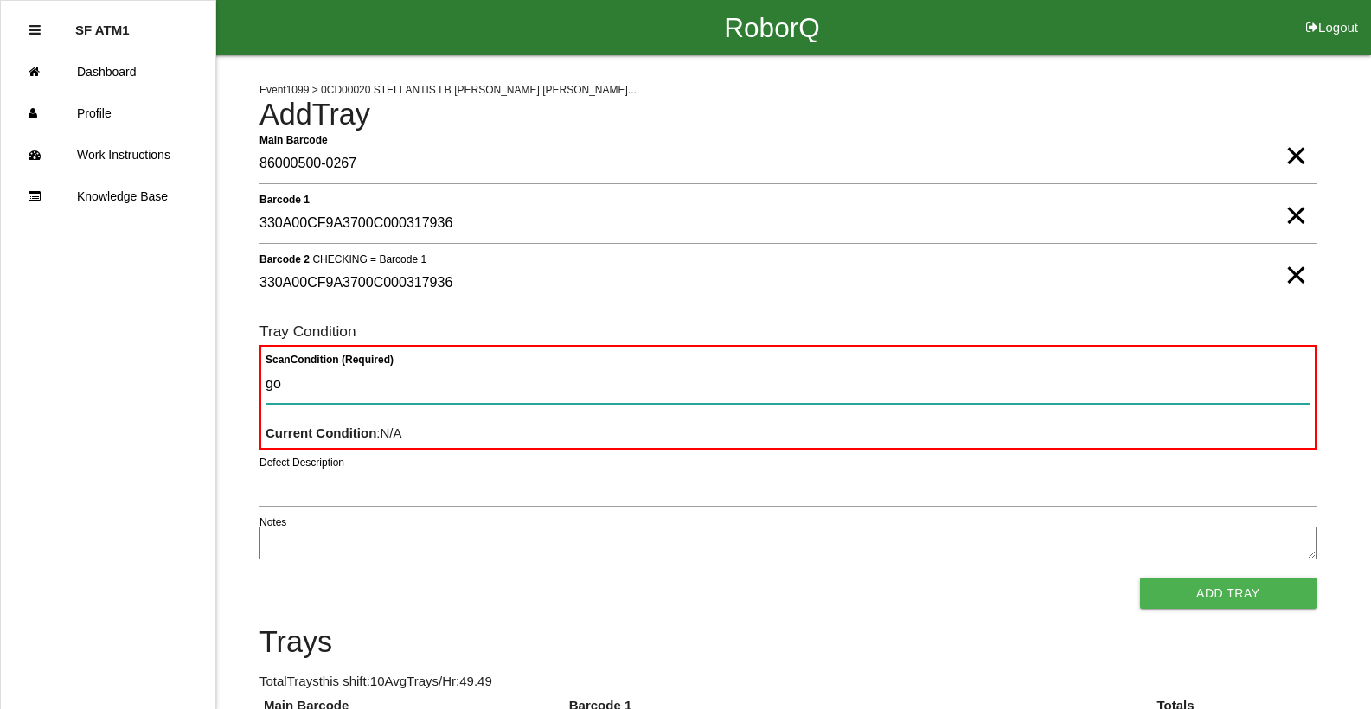
type Condition "goo"
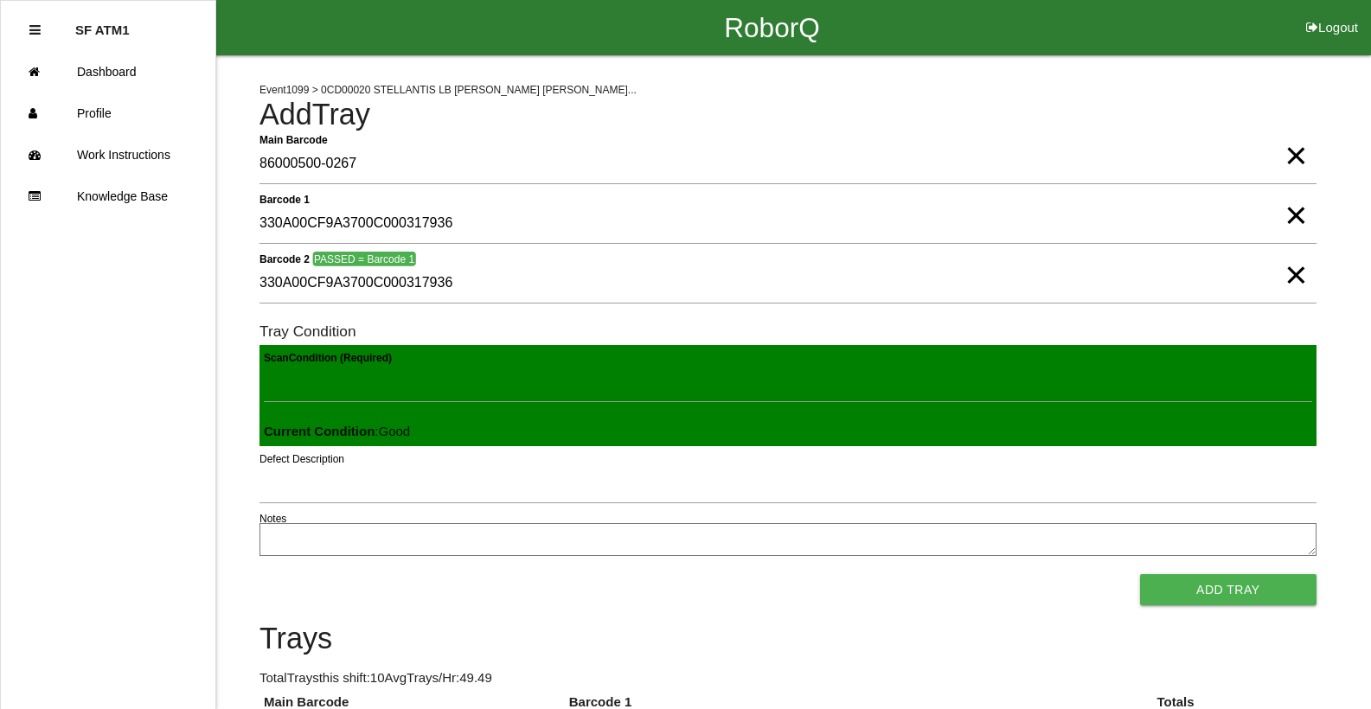
click at [1140, 574] on button "Add Tray" at bounding box center [1228, 589] width 176 height 31
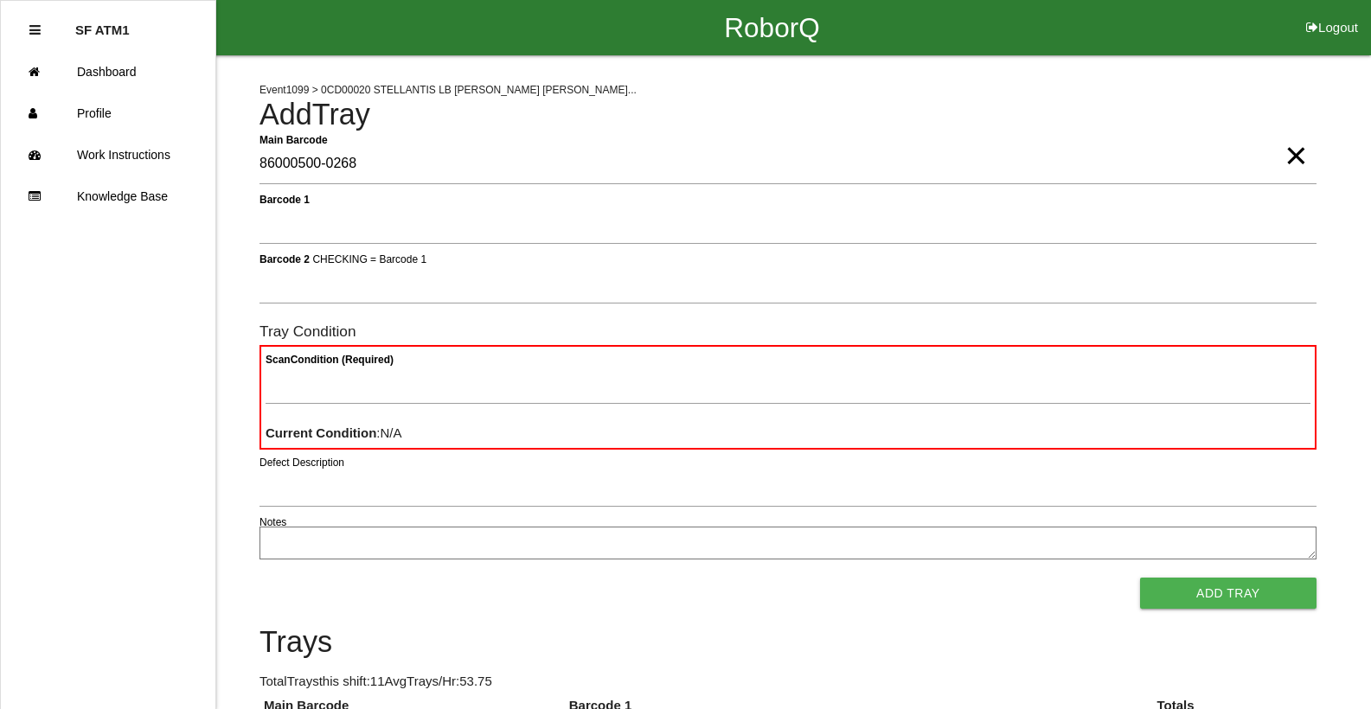
type Barcode "86000500-0268"
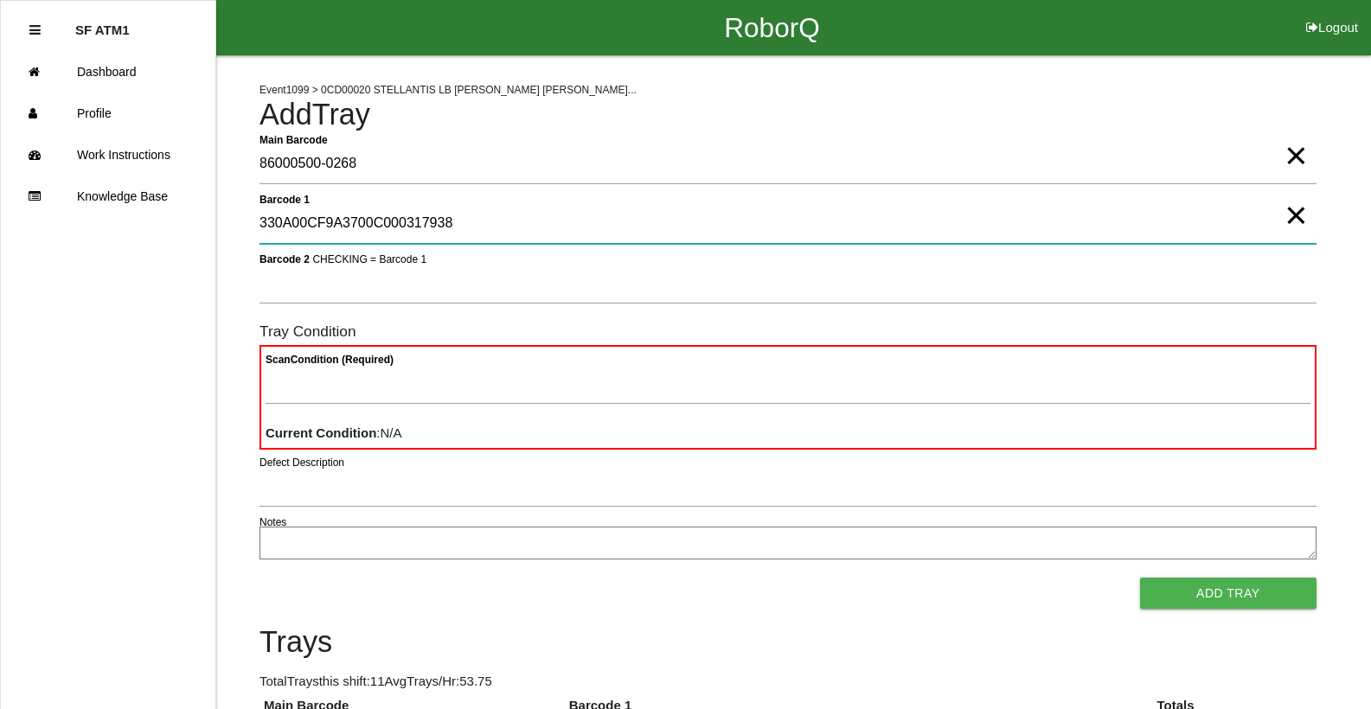
type 1 "330A00CF9A3700C000317938"
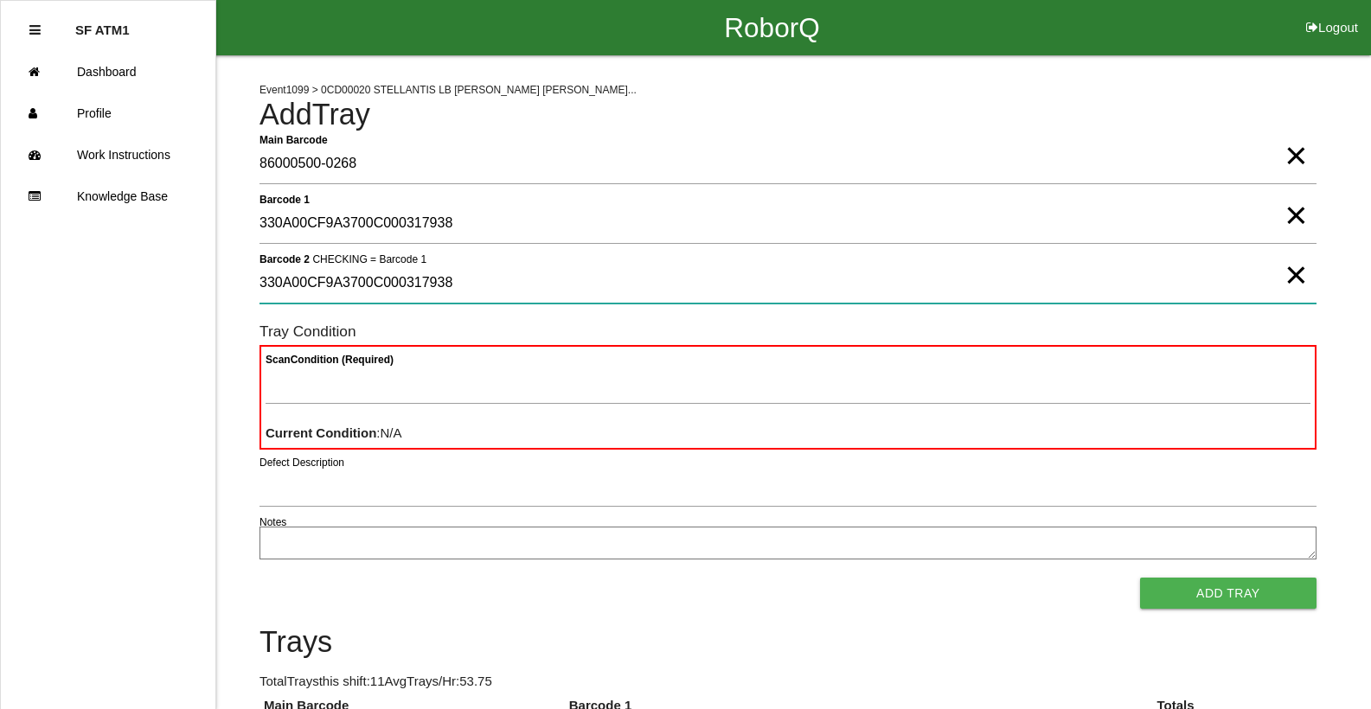
type 2 "330A00CF9A3700C000317938"
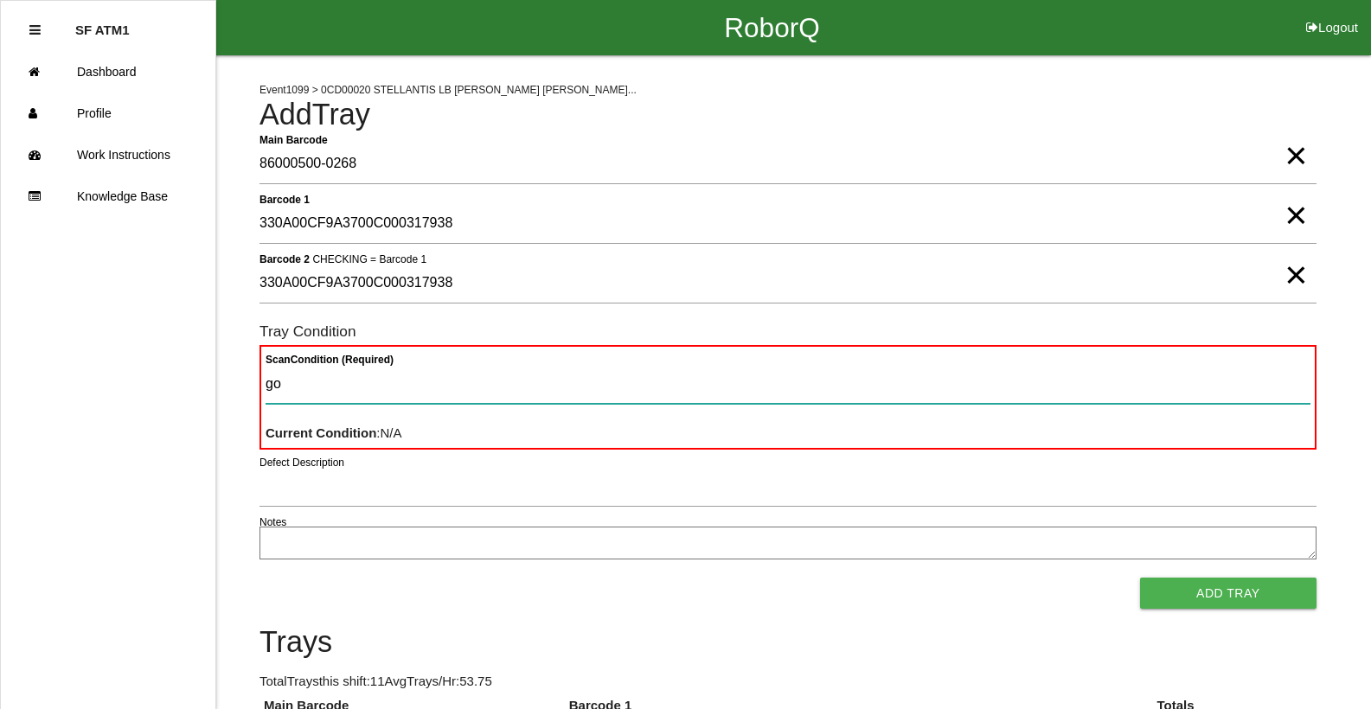
type Condition "goo"
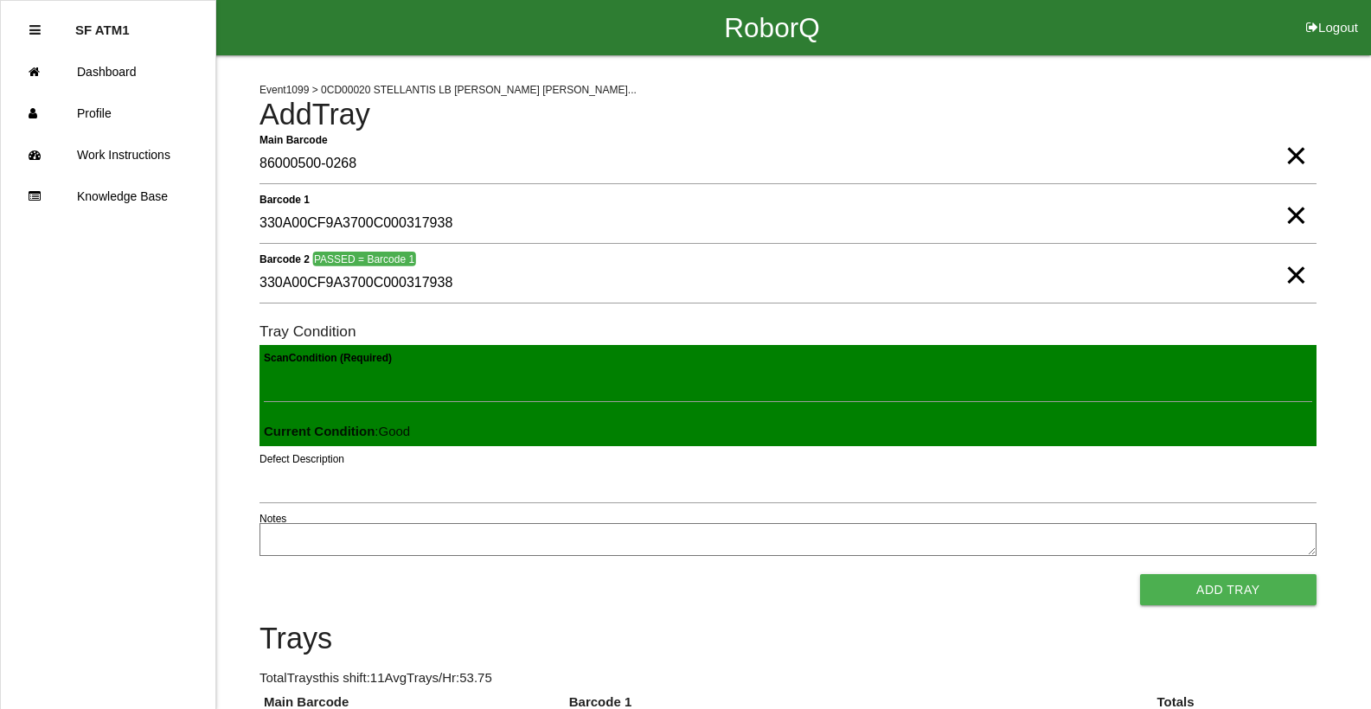
click at [1140, 574] on button "Add Tray" at bounding box center [1228, 589] width 176 height 31
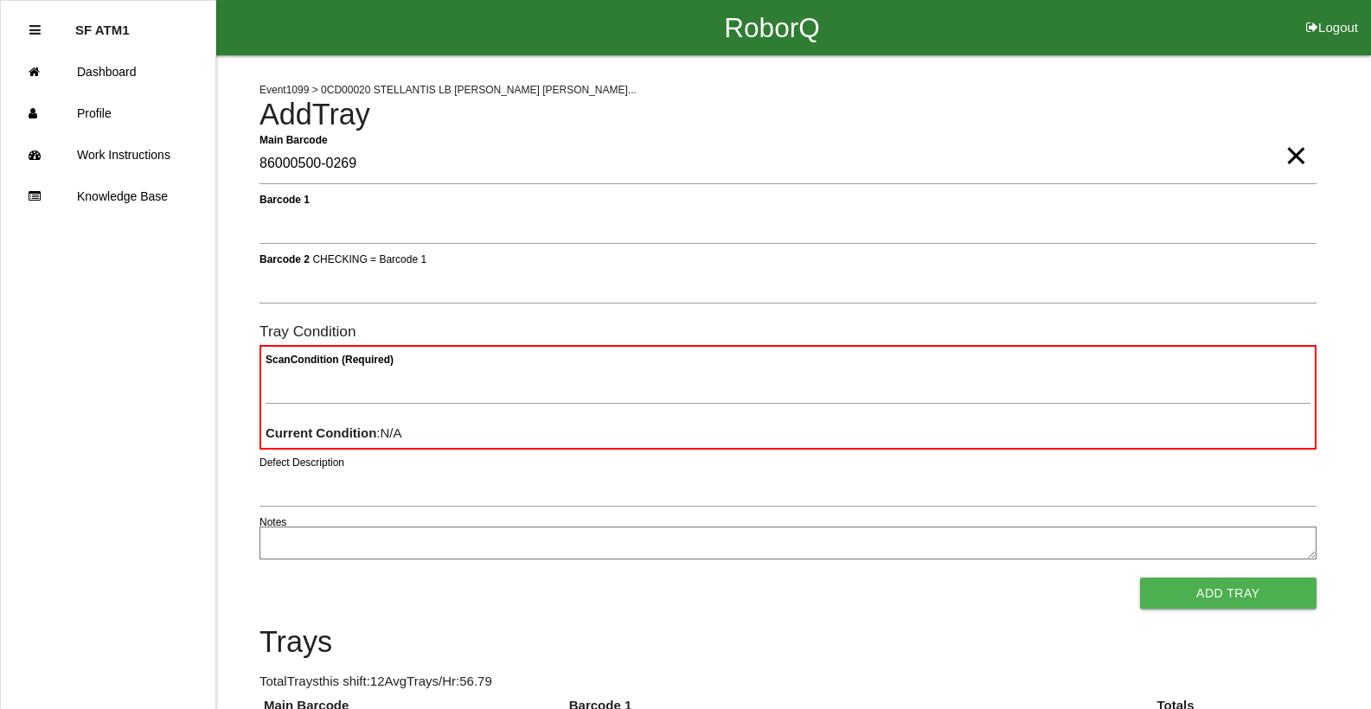
type Barcode "86000500-0269"
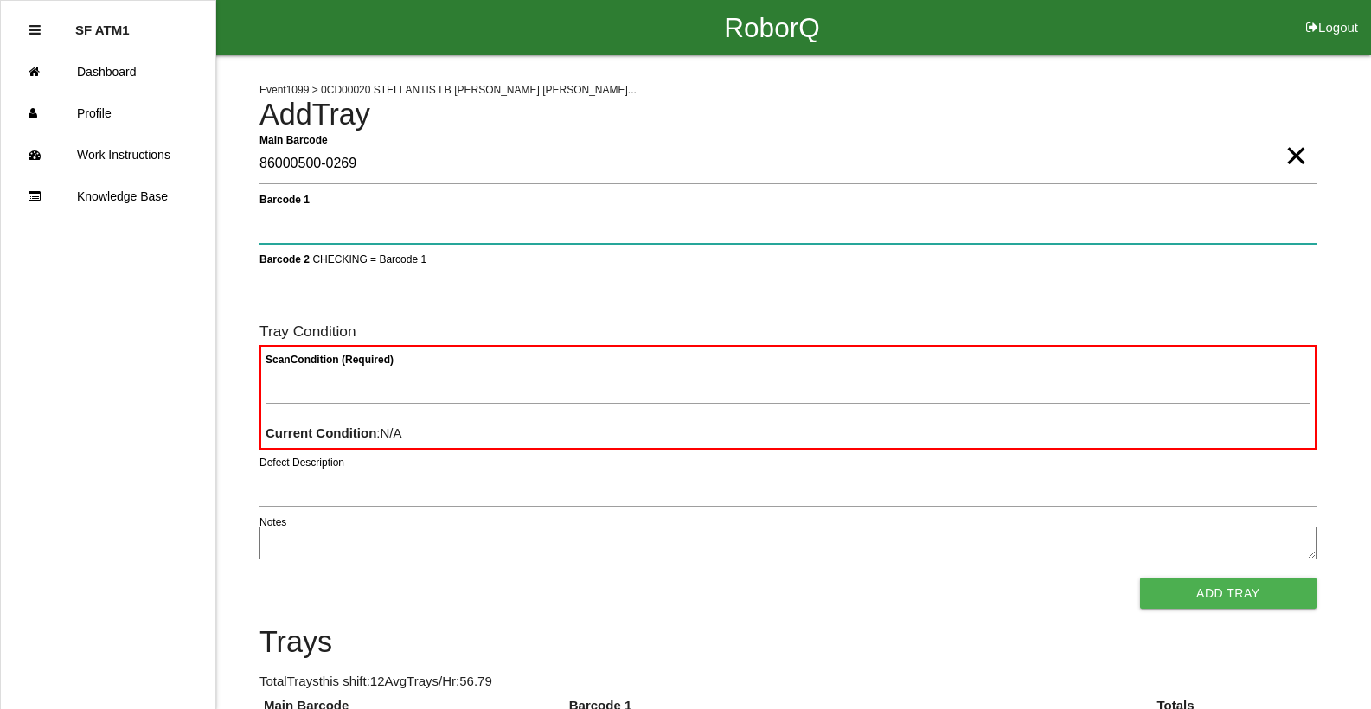
click at [1140, 578] on button "Add Tray" at bounding box center [1228, 593] width 176 height 31
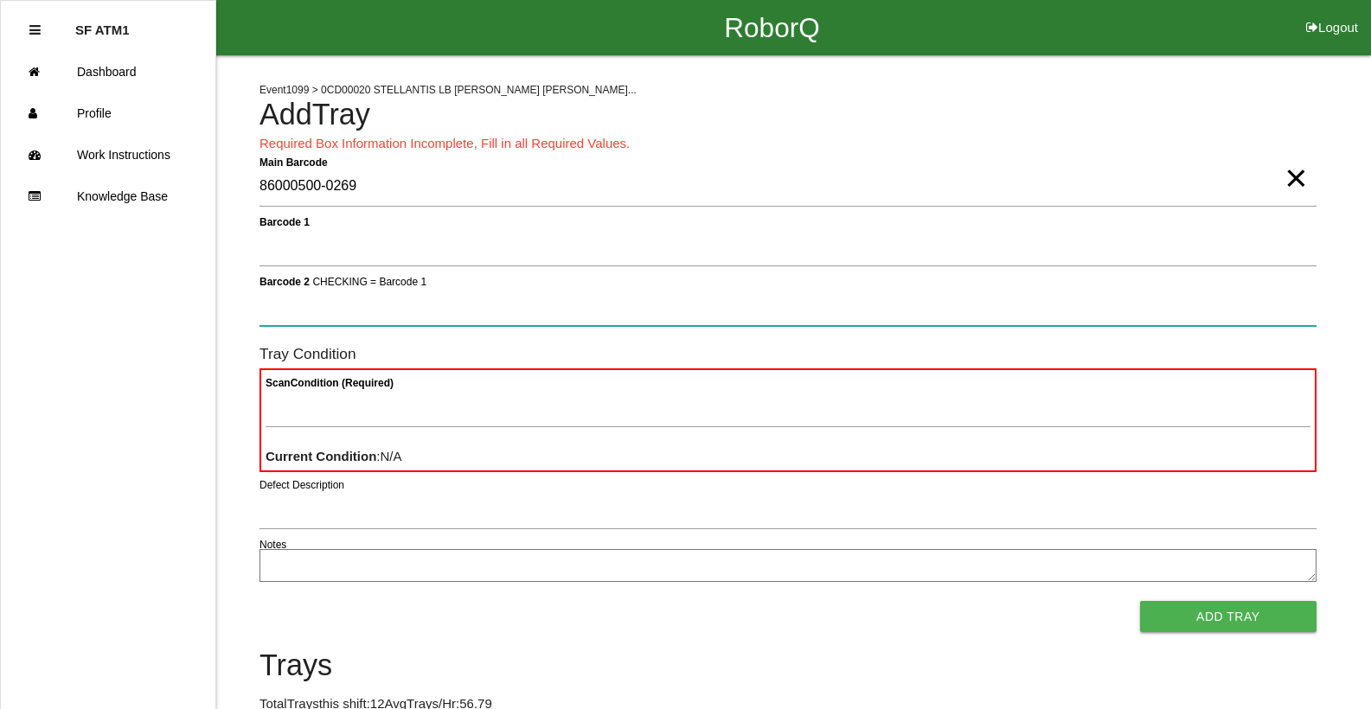
click at [1140, 601] on button "Add Tray" at bounding box center [1228, 616] width 176 height 31
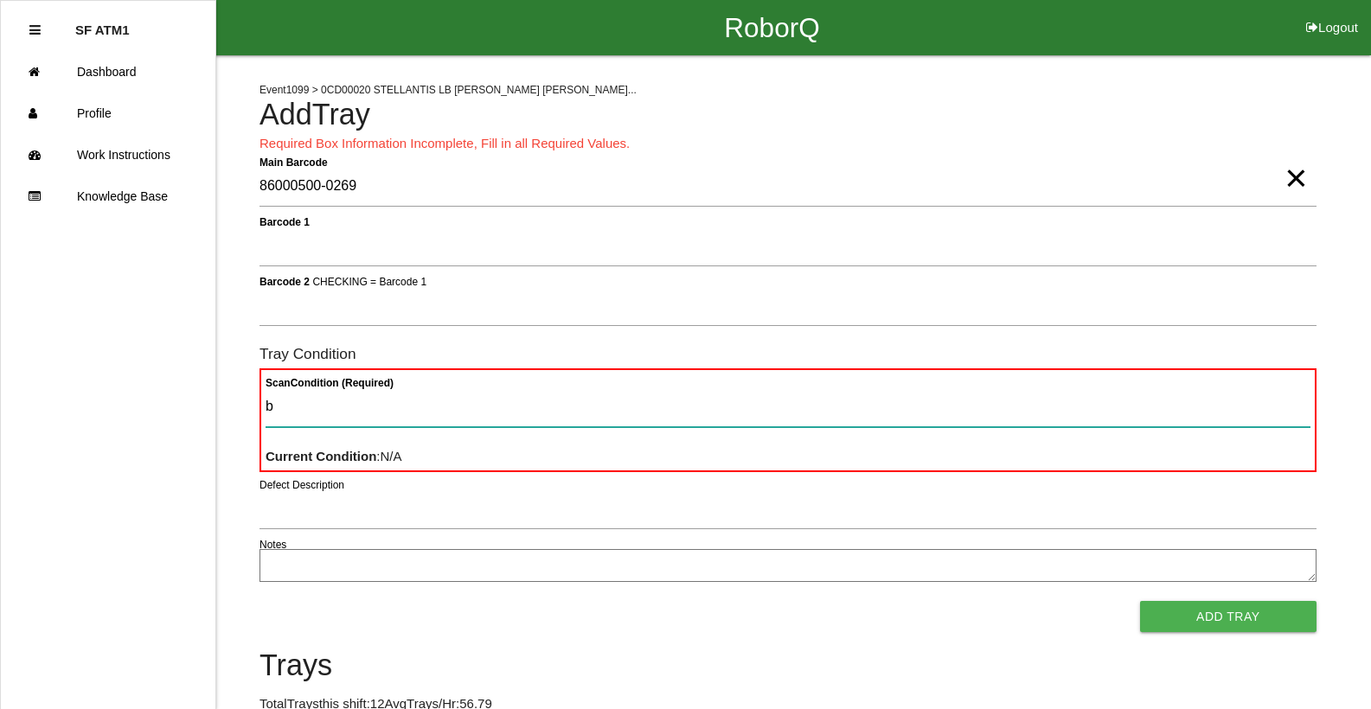
type Condition "ba"
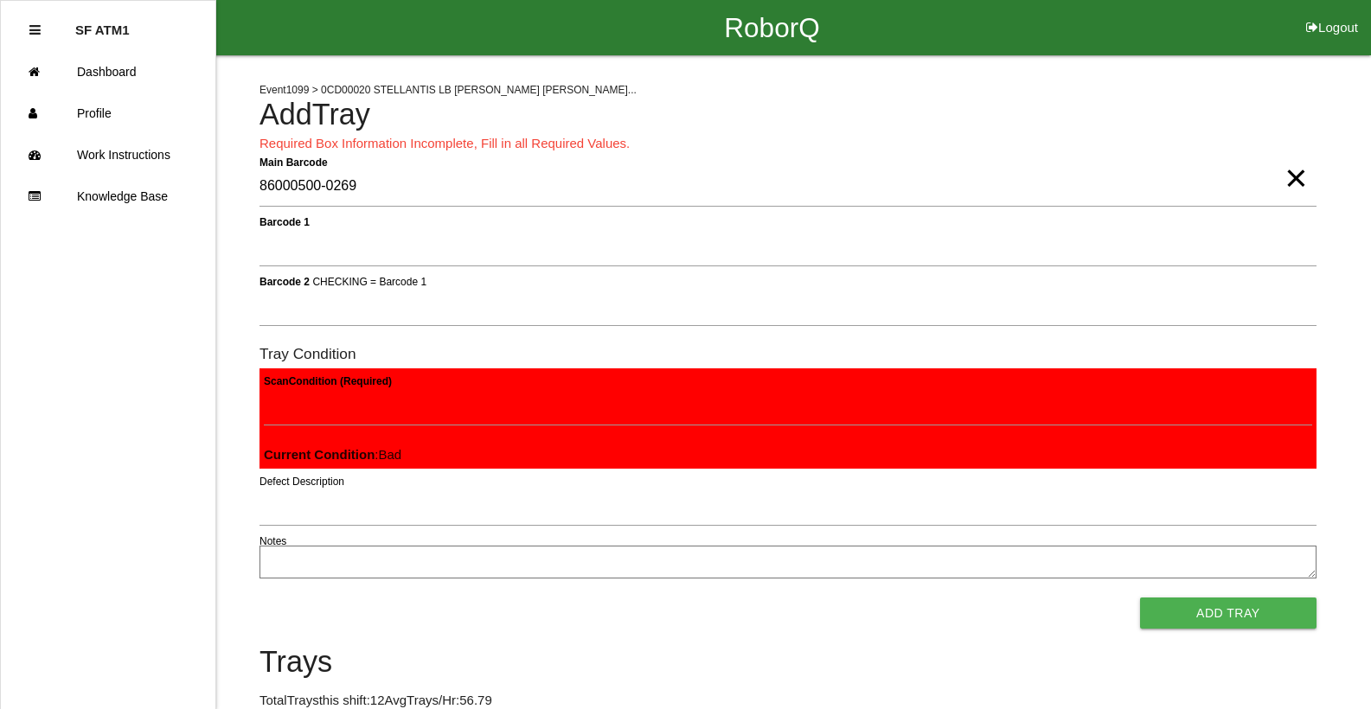
click at [1140, 598] on button "Add Tray" at bounding box center [1228, 613] width 176 height 31
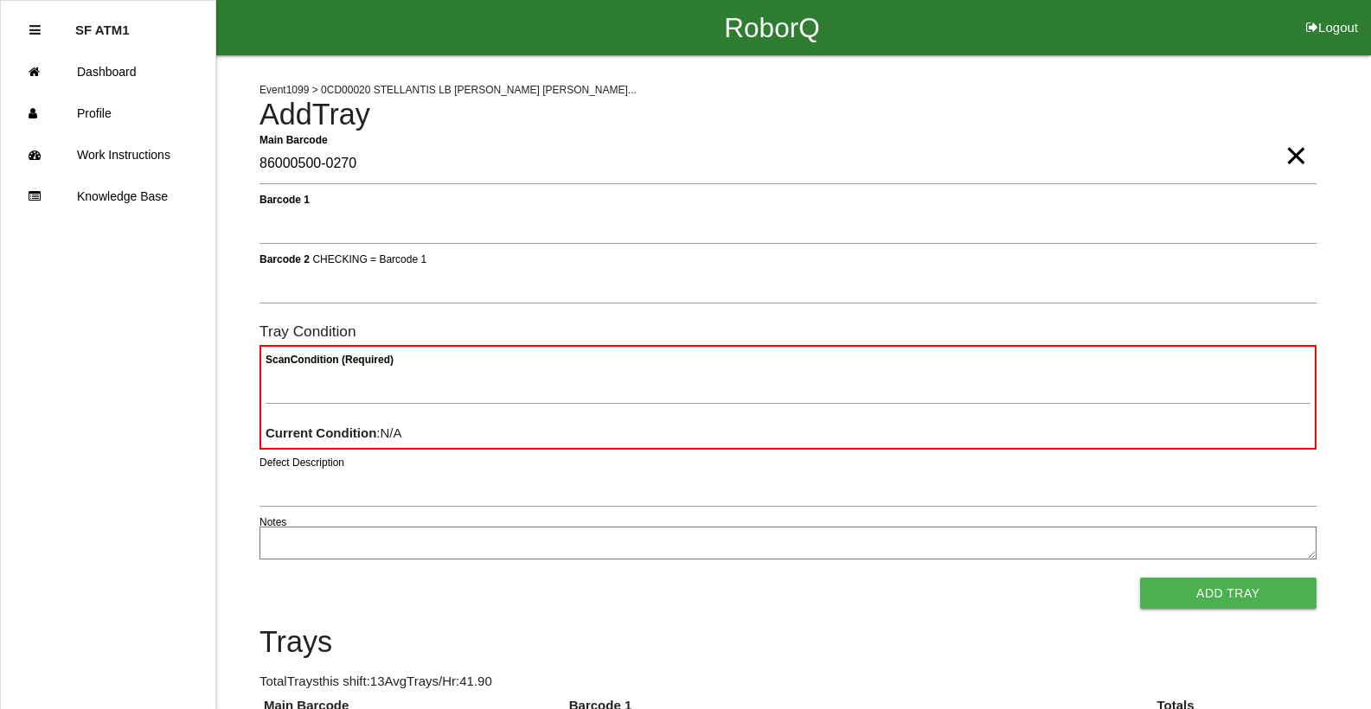
type Barcode "86000500-0270"
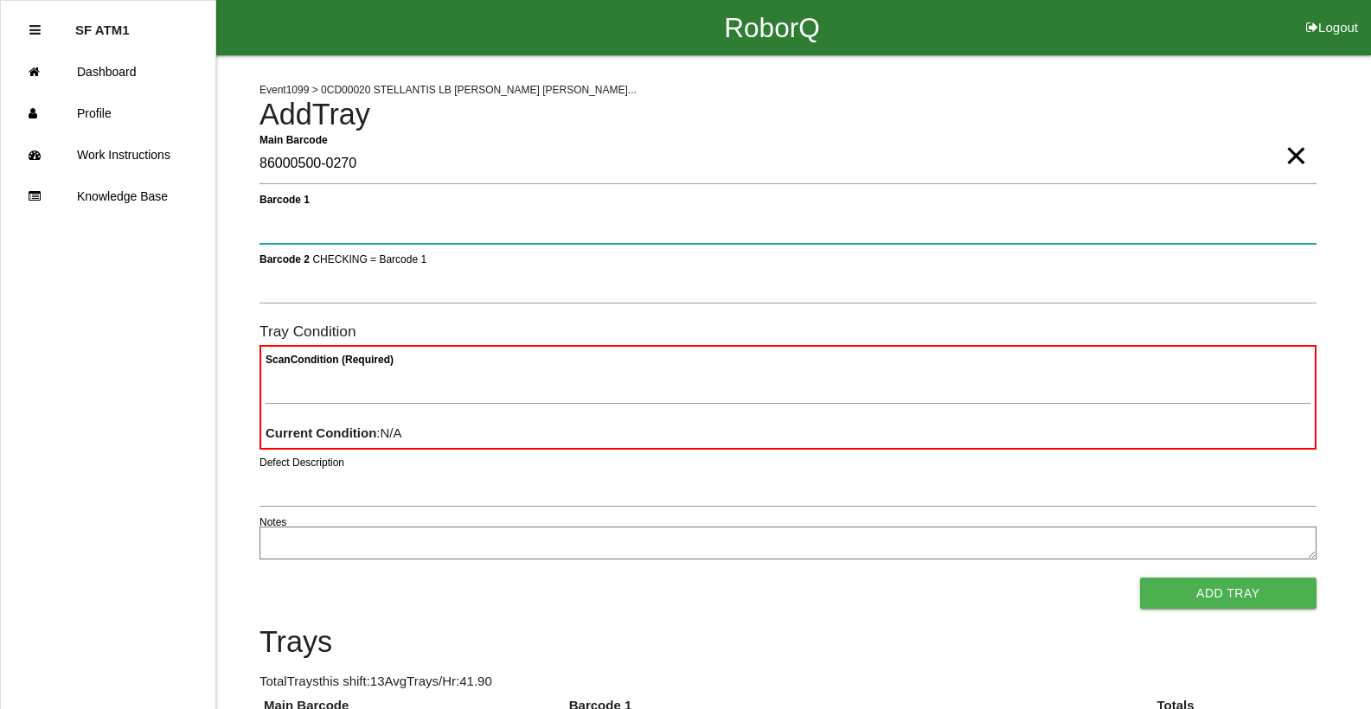
click at [1140, 578] on button "Add Tray" at bounding box center [1228, 593] width 176 height 31
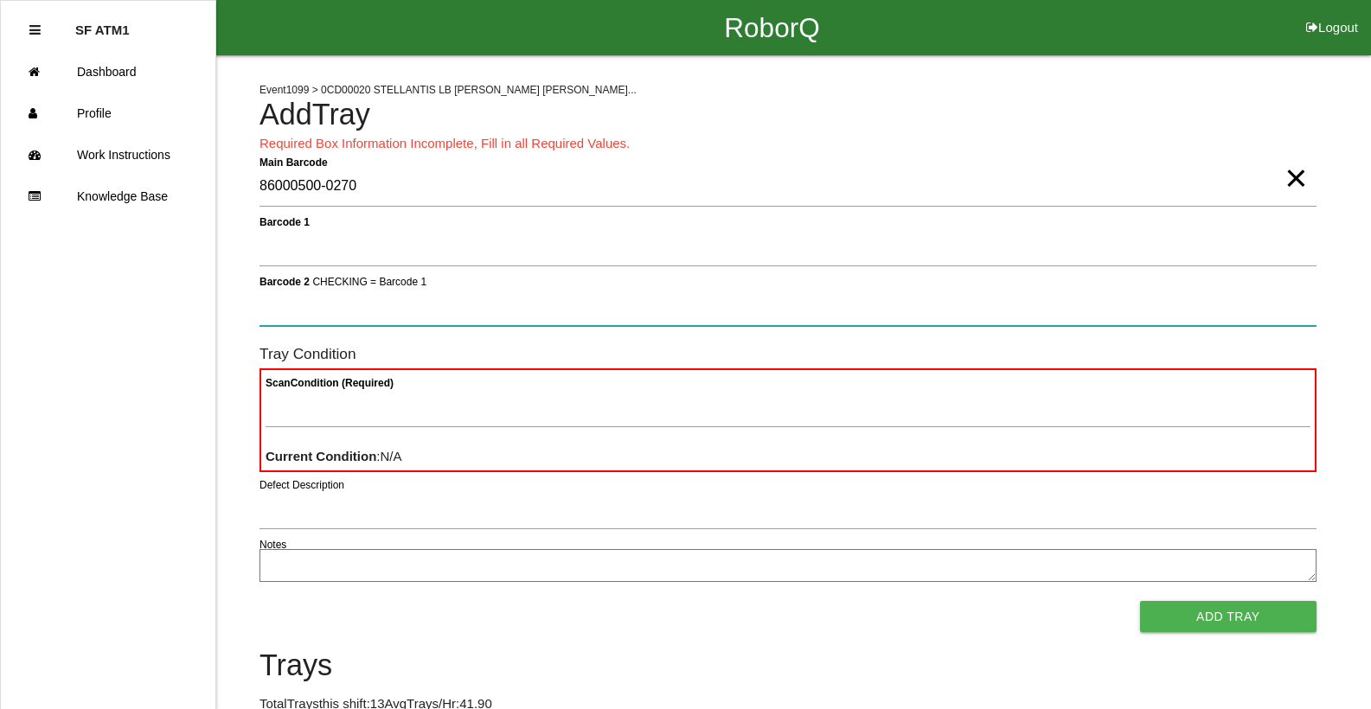
click at [1140, 601] on button "Add Tray" at bounding box center [1228, 616] width 176 height 31
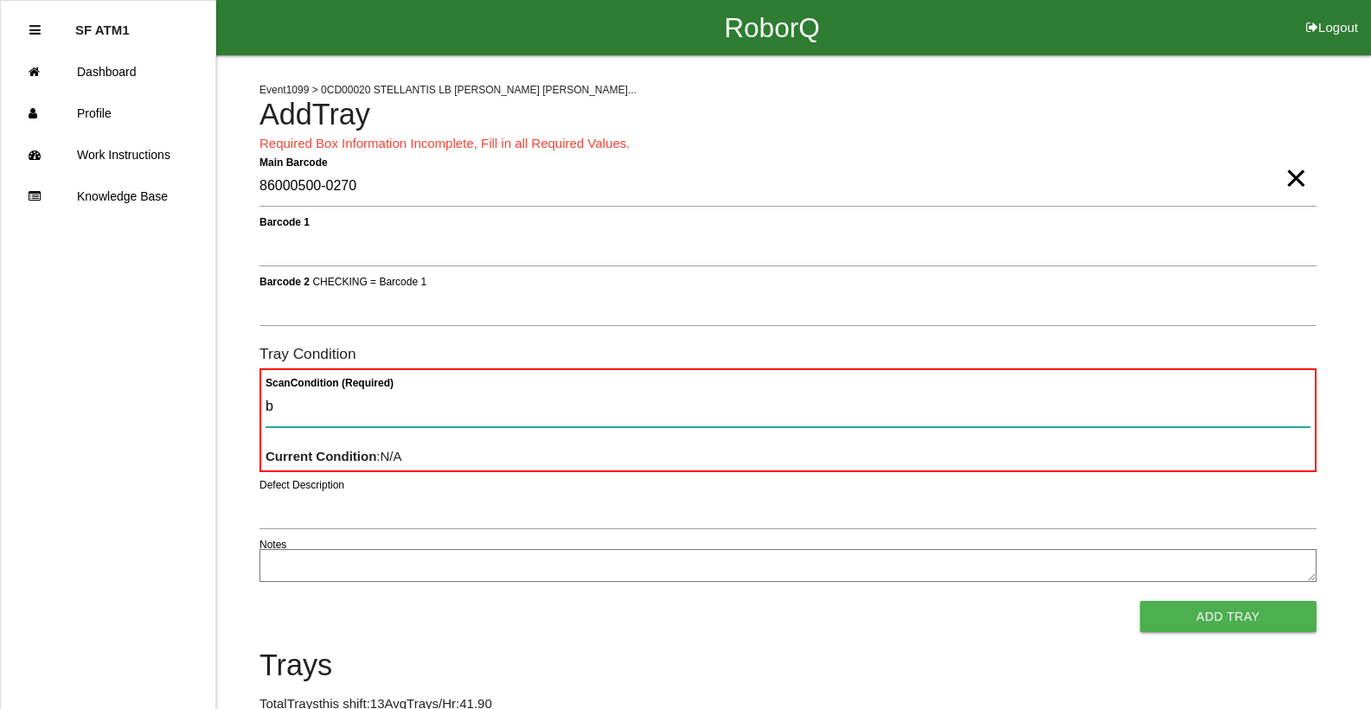
type Condition "ba"
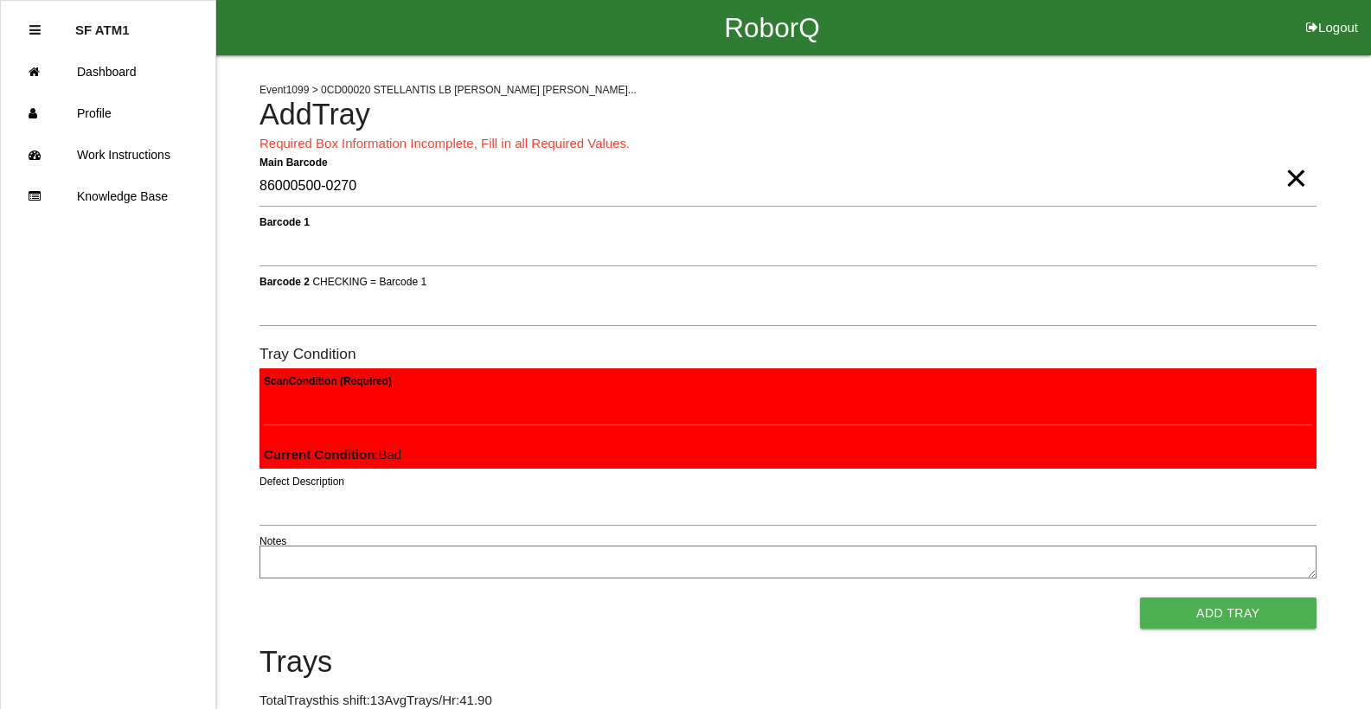
click at [1140, 598] on button "Add Tray" at bounding box center [1228, 613] width 176 height 31
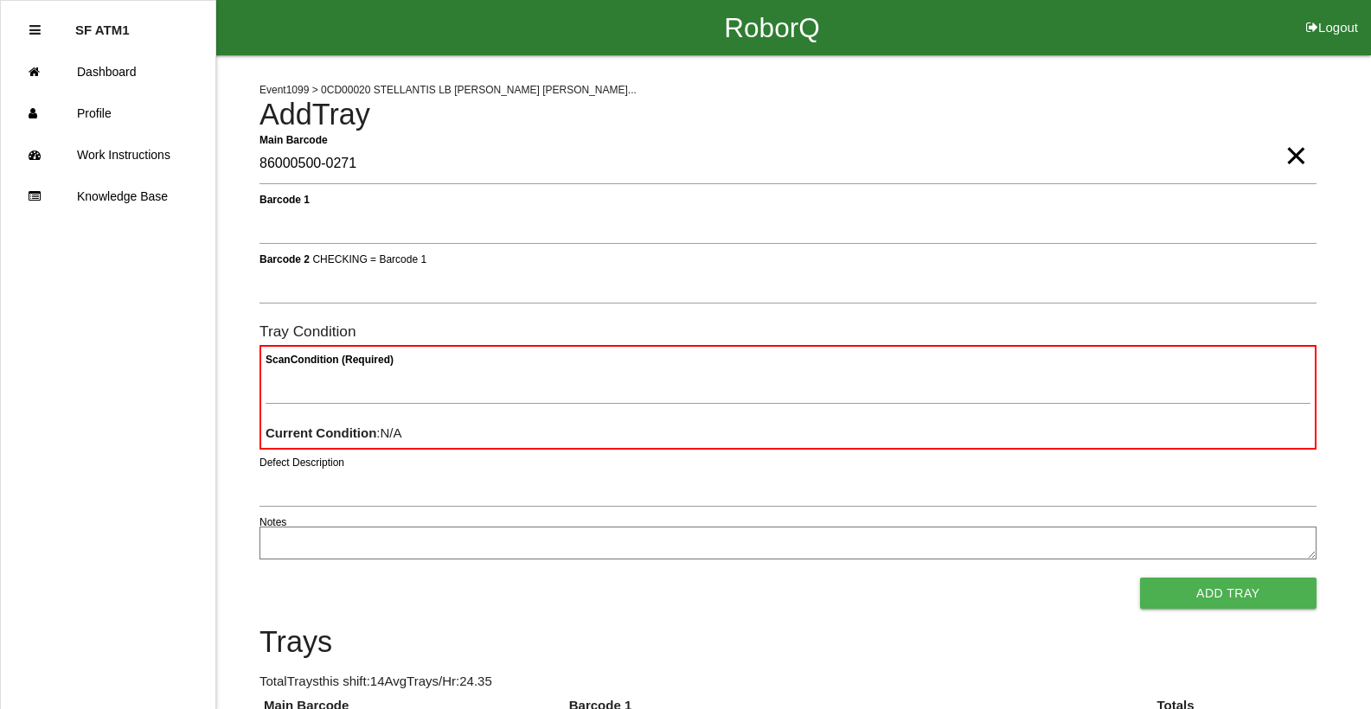
type Barcode "86000500-0271"
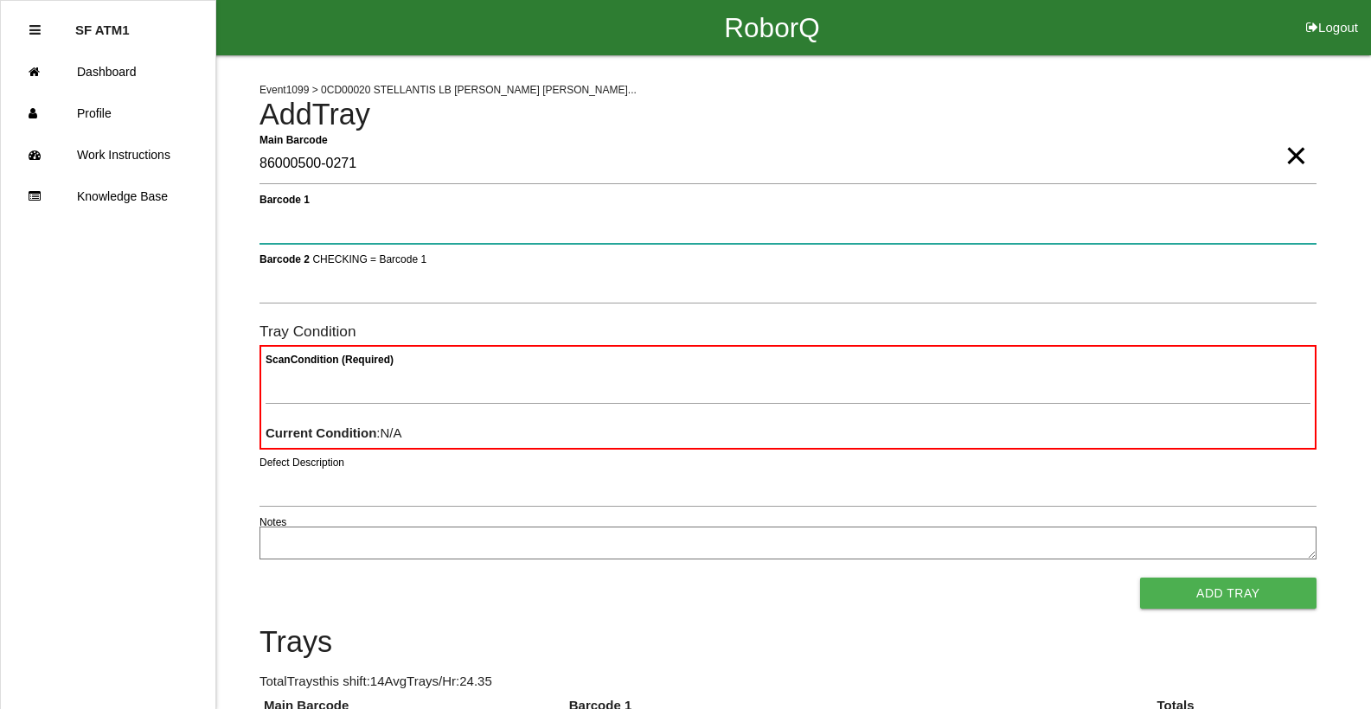
click at [1140, 578] on button "Add Tray" at bounding box center [1228, 593] width 176 height 31
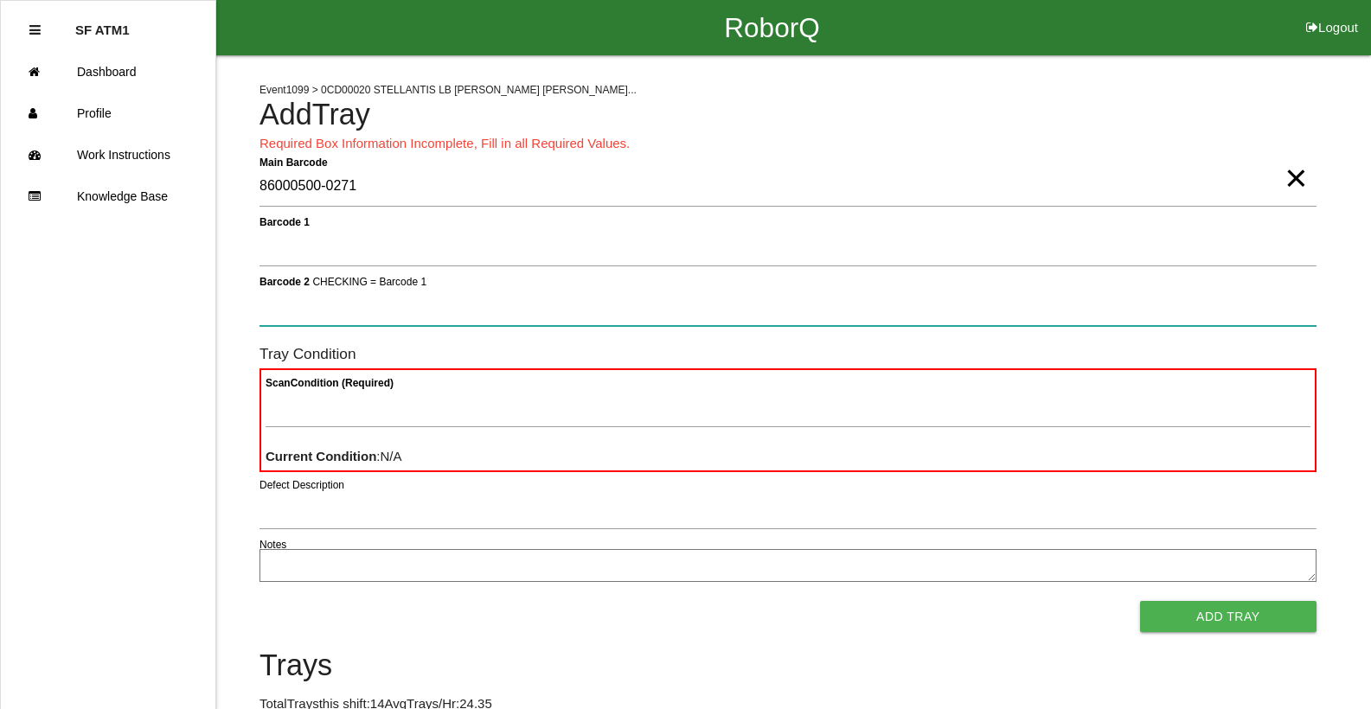
click at [1140, 601] on button "Add Tray" at bounding box center [1228, 616] width 176 height 31
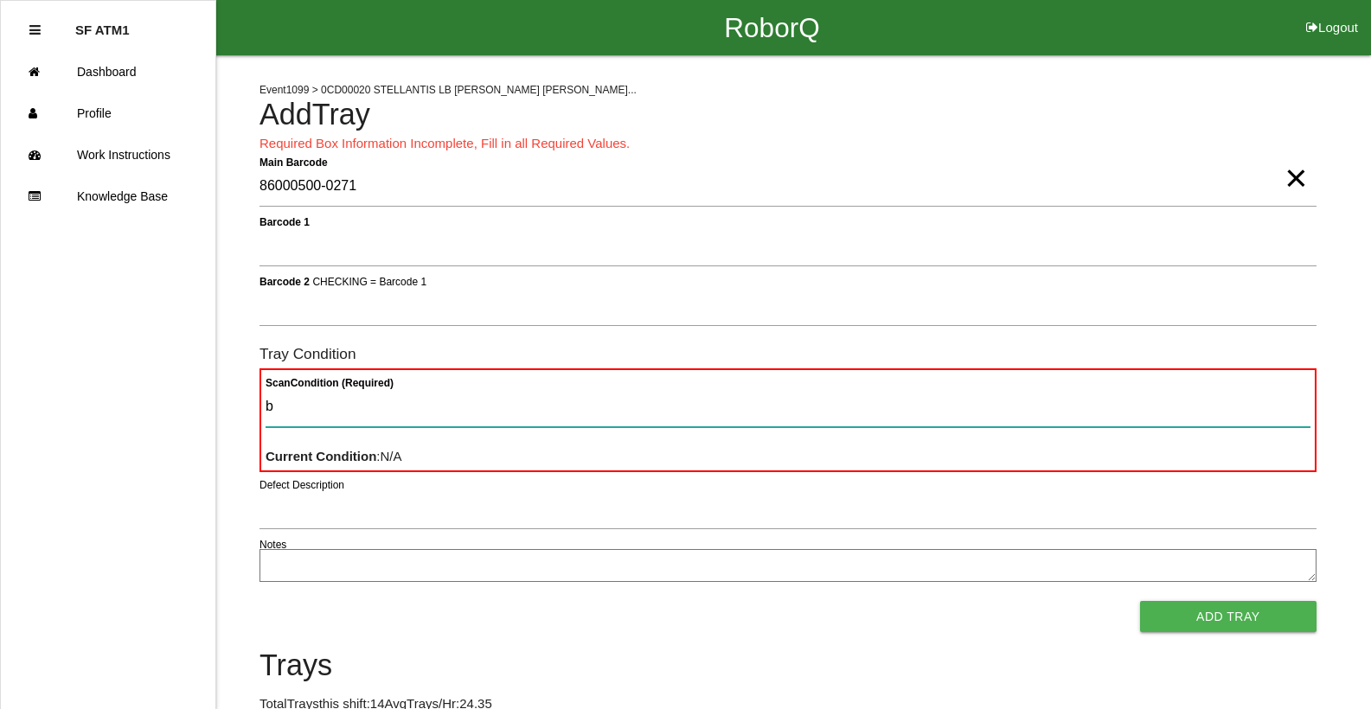
type Condition "ba"
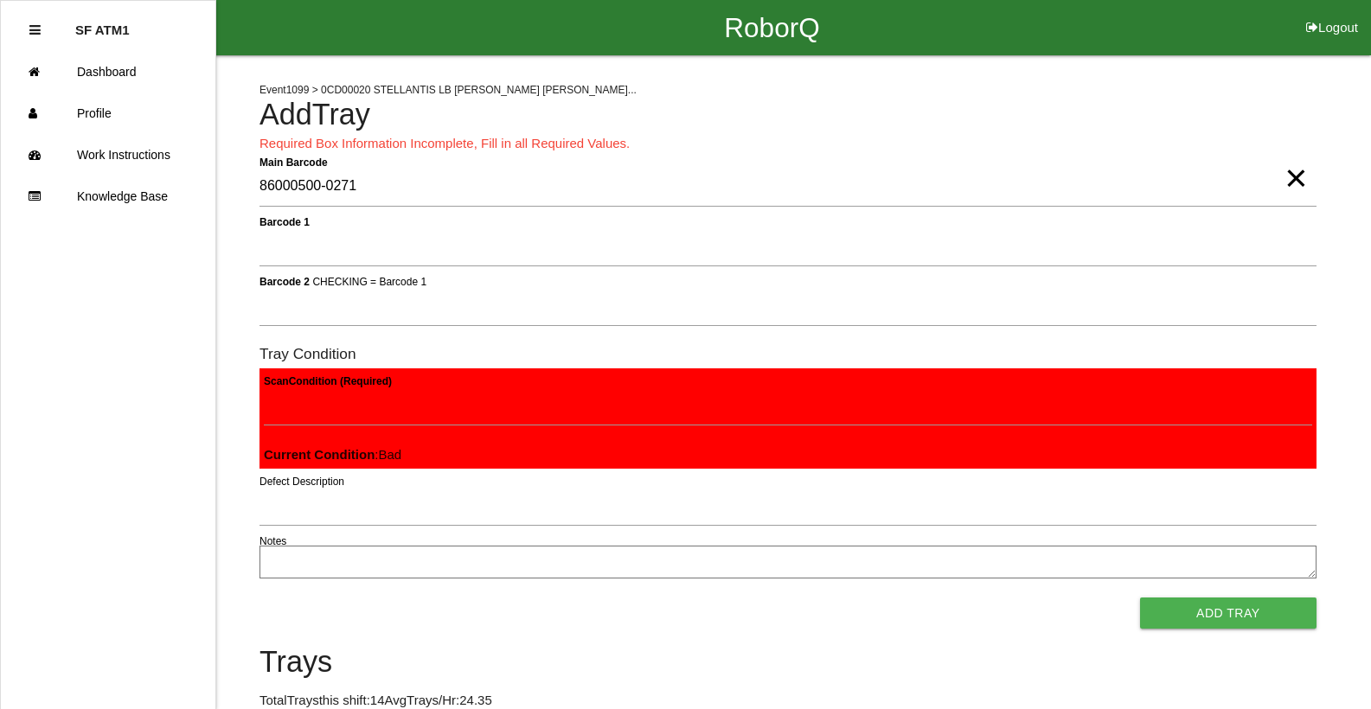
click at [1140, 598] on button "Add Tray" at bounding box center [1228, 613] width 176 height 31
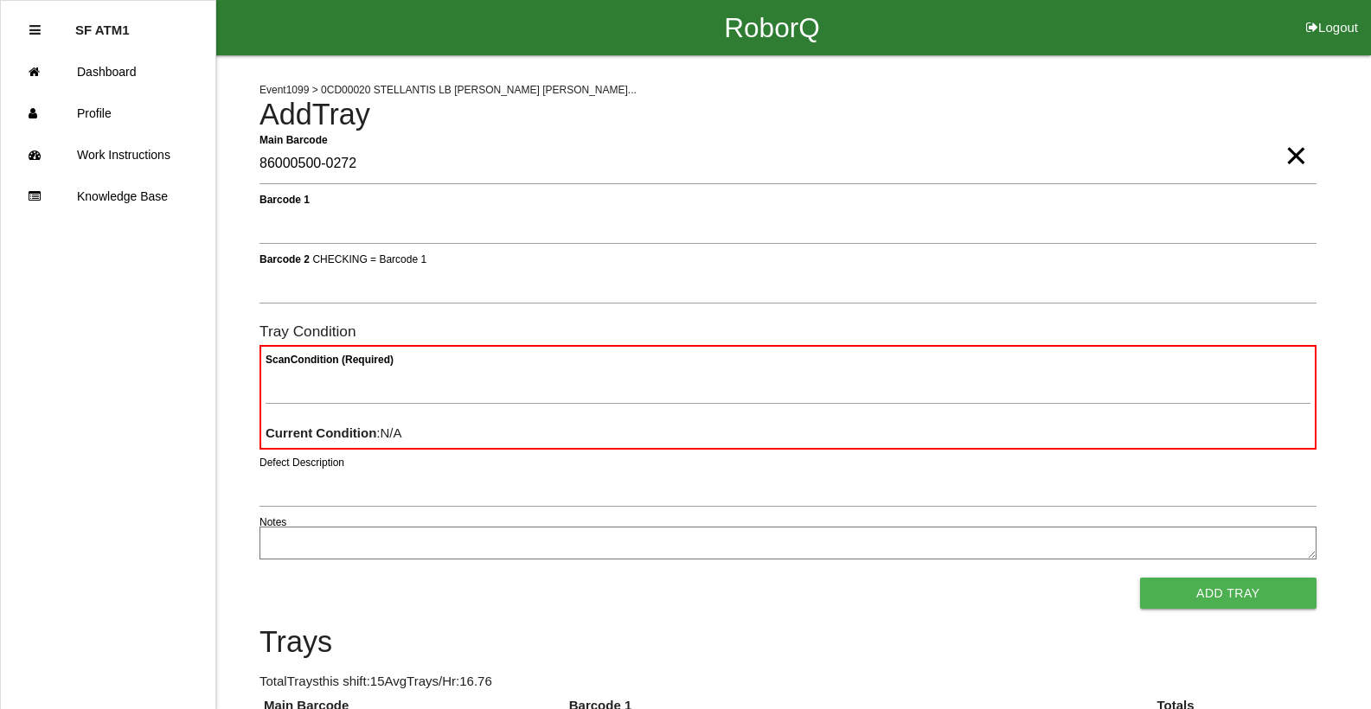
type Barcode "86000500-0272"
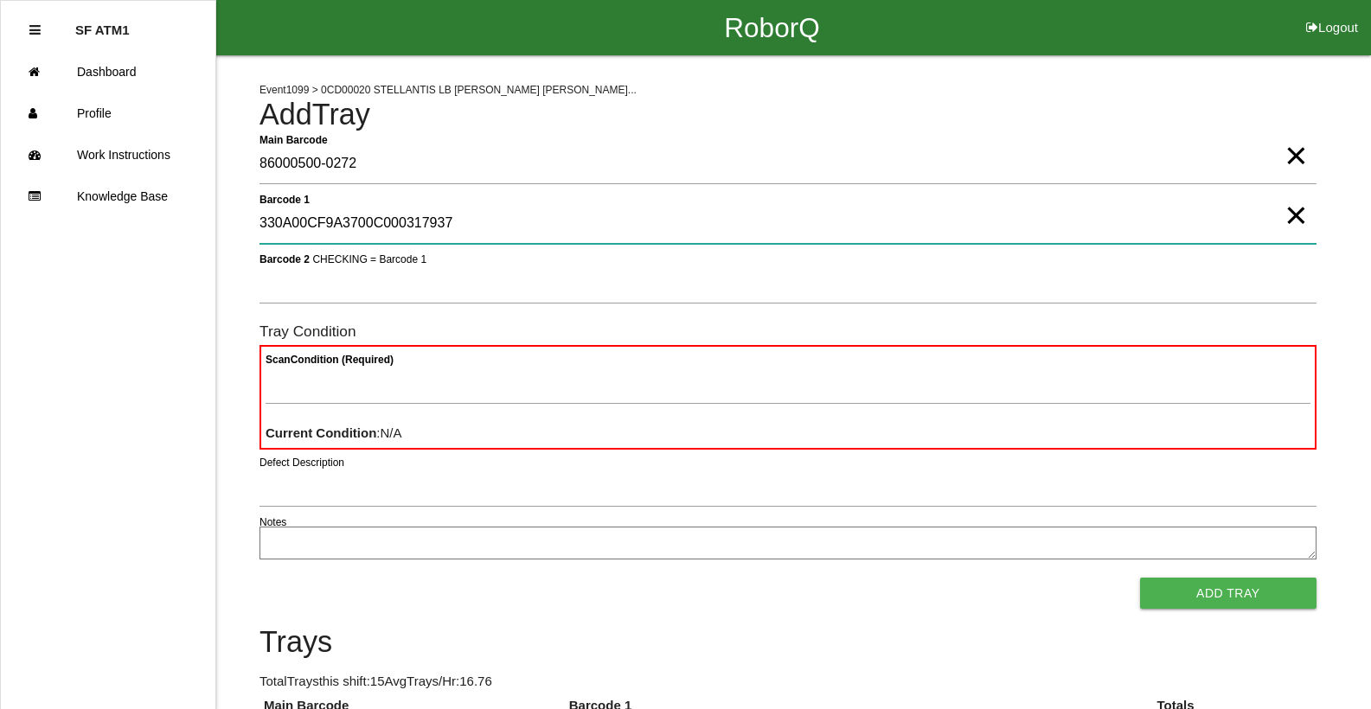
type 1 "330A00CF9A3700C000317937"
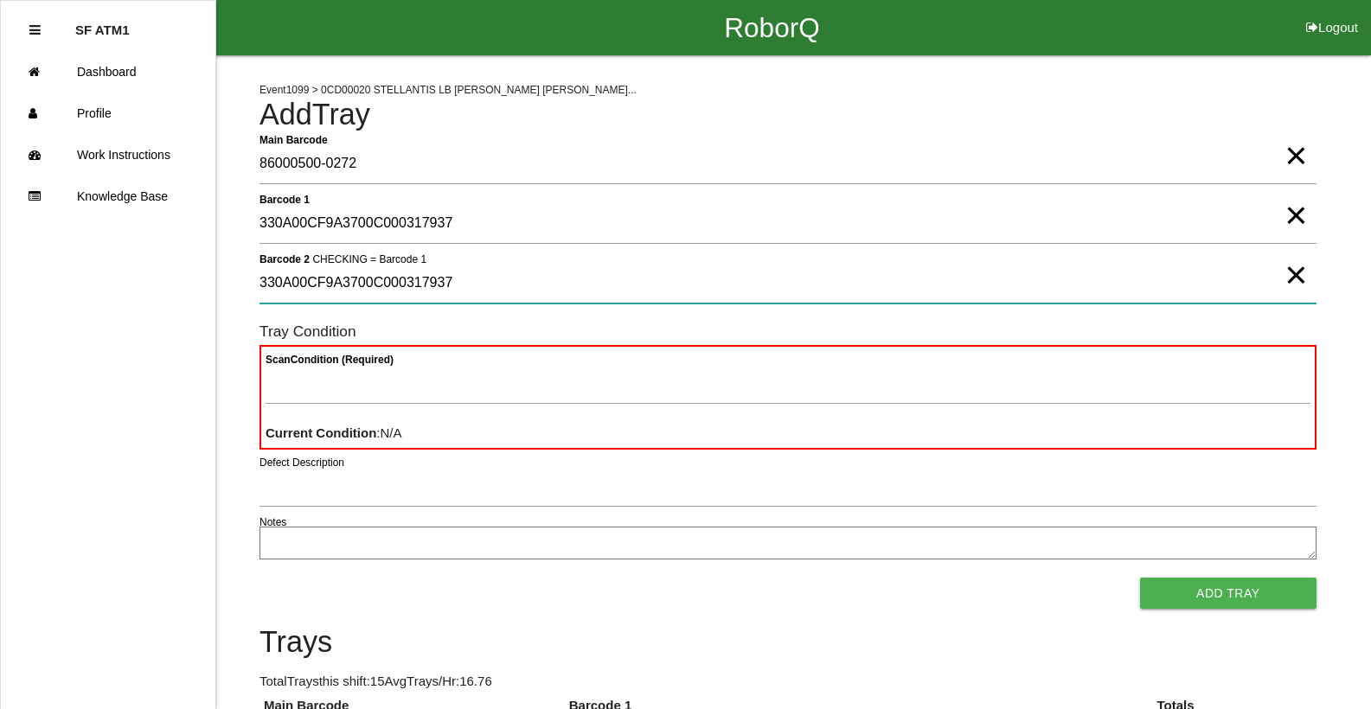
type 2 "330A00CF9A3700C000317937"
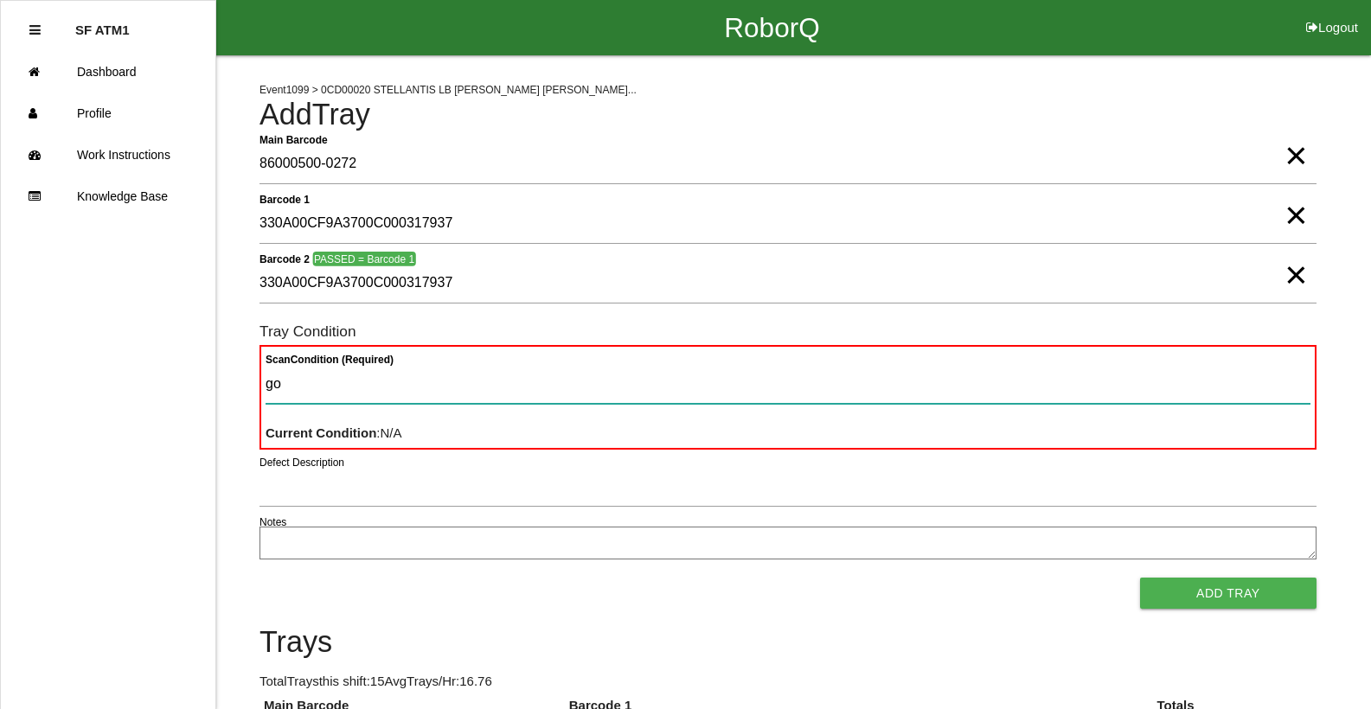
type Condition "goo"
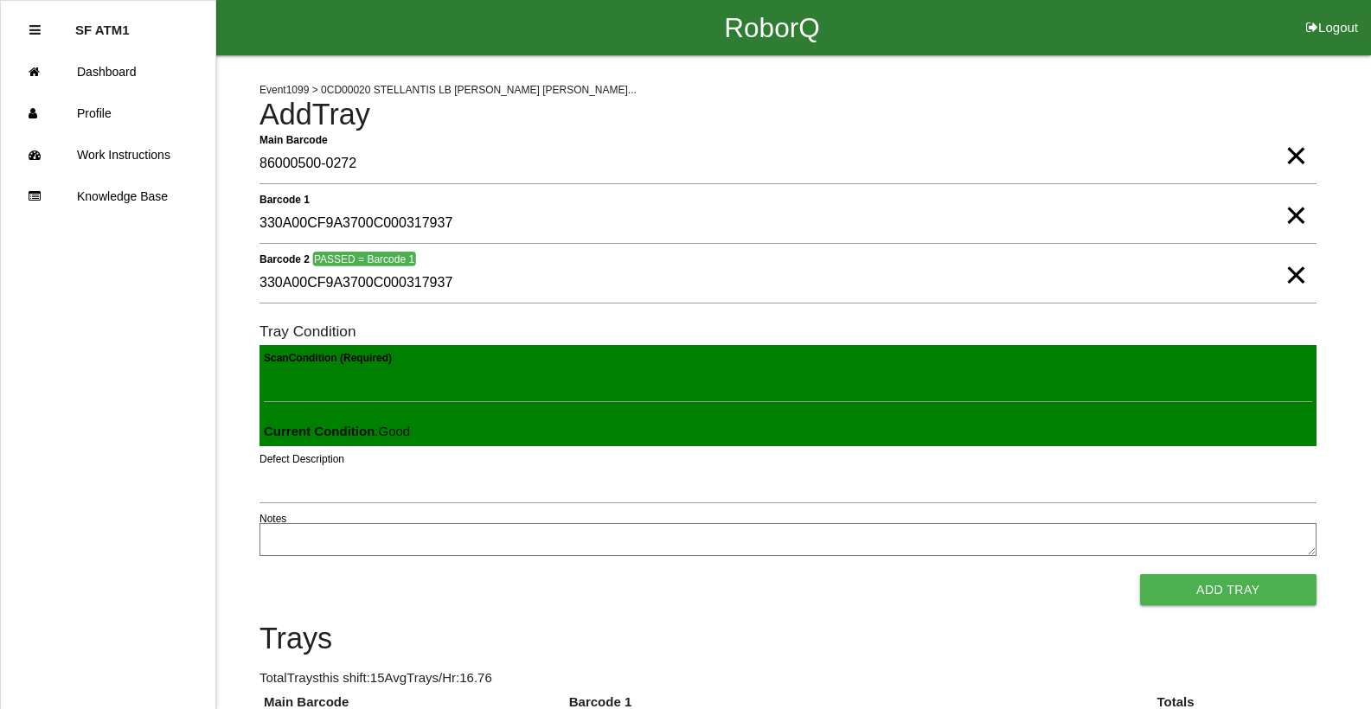
click at [1140, 574] on button "Add Tray" at bounding box center [1228, 589] width 176 height 31
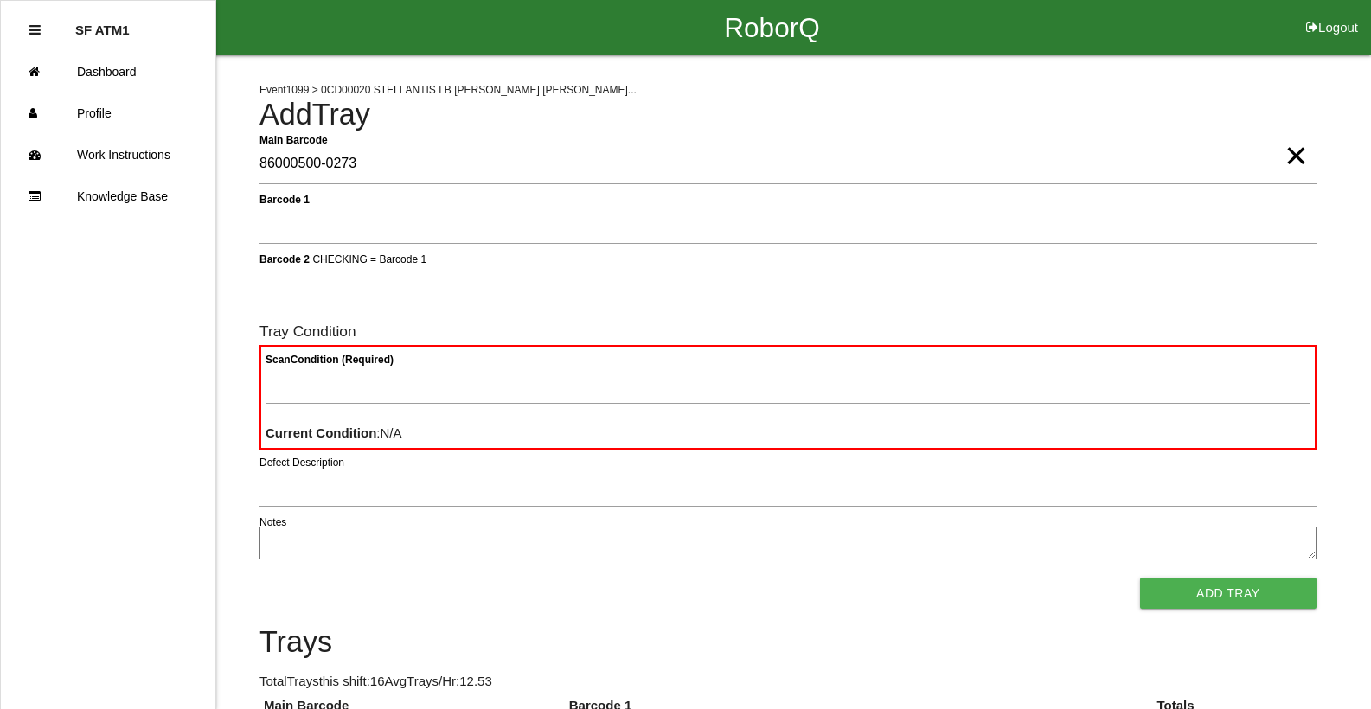
type Barcode "86000500-0273"
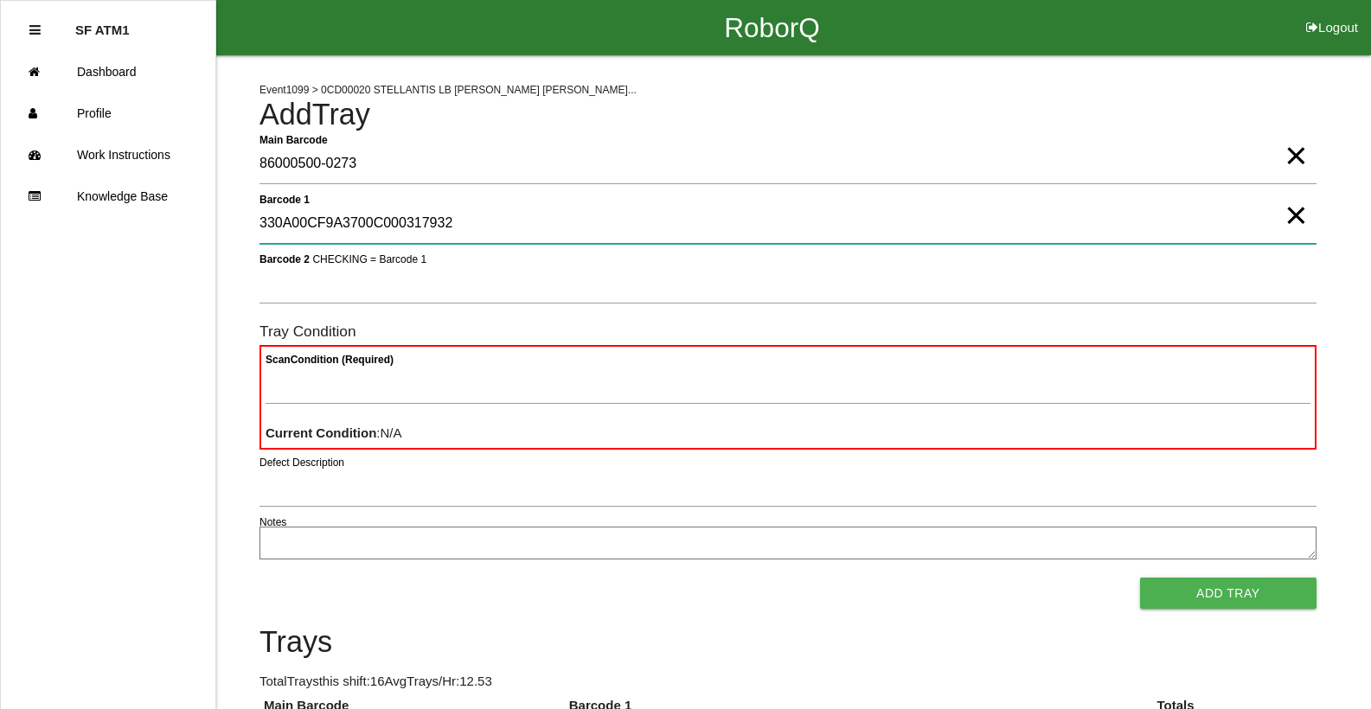
type 1 "330A00CF9A3700C000317932"
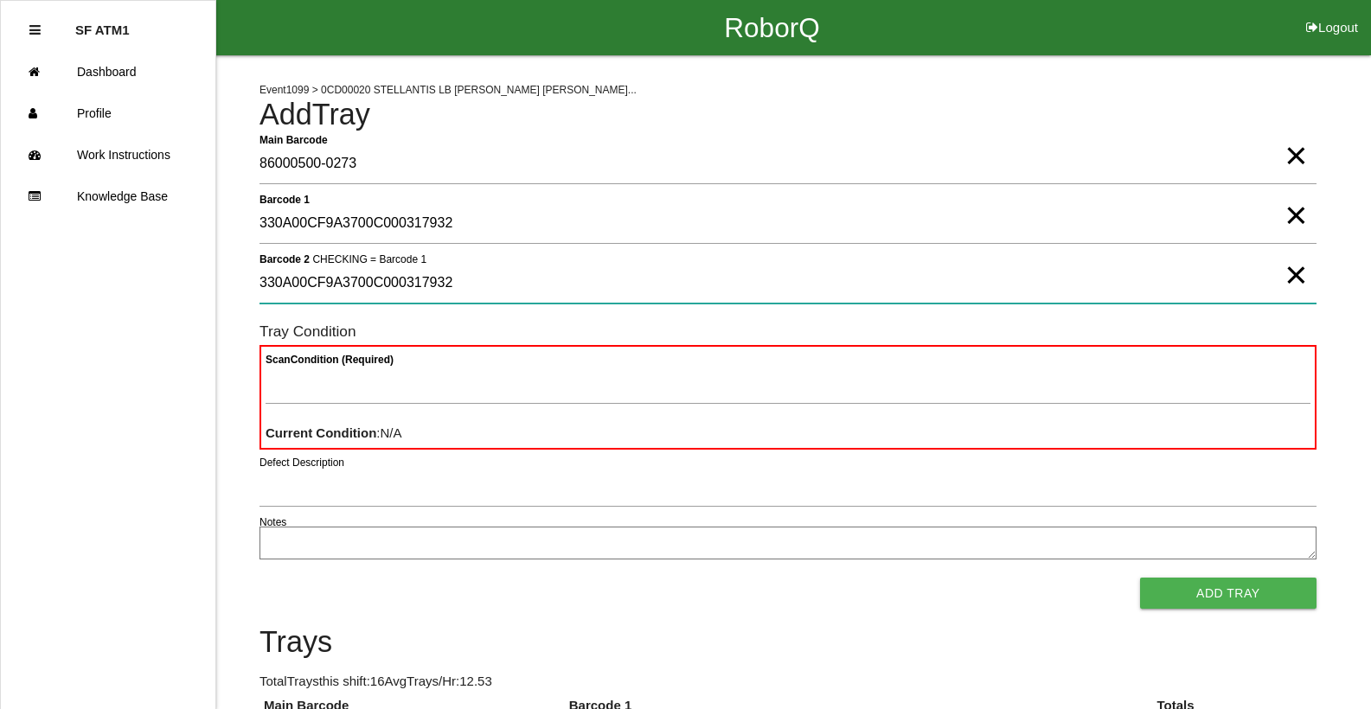
type 2 "330A00CF9A3700C000317932"
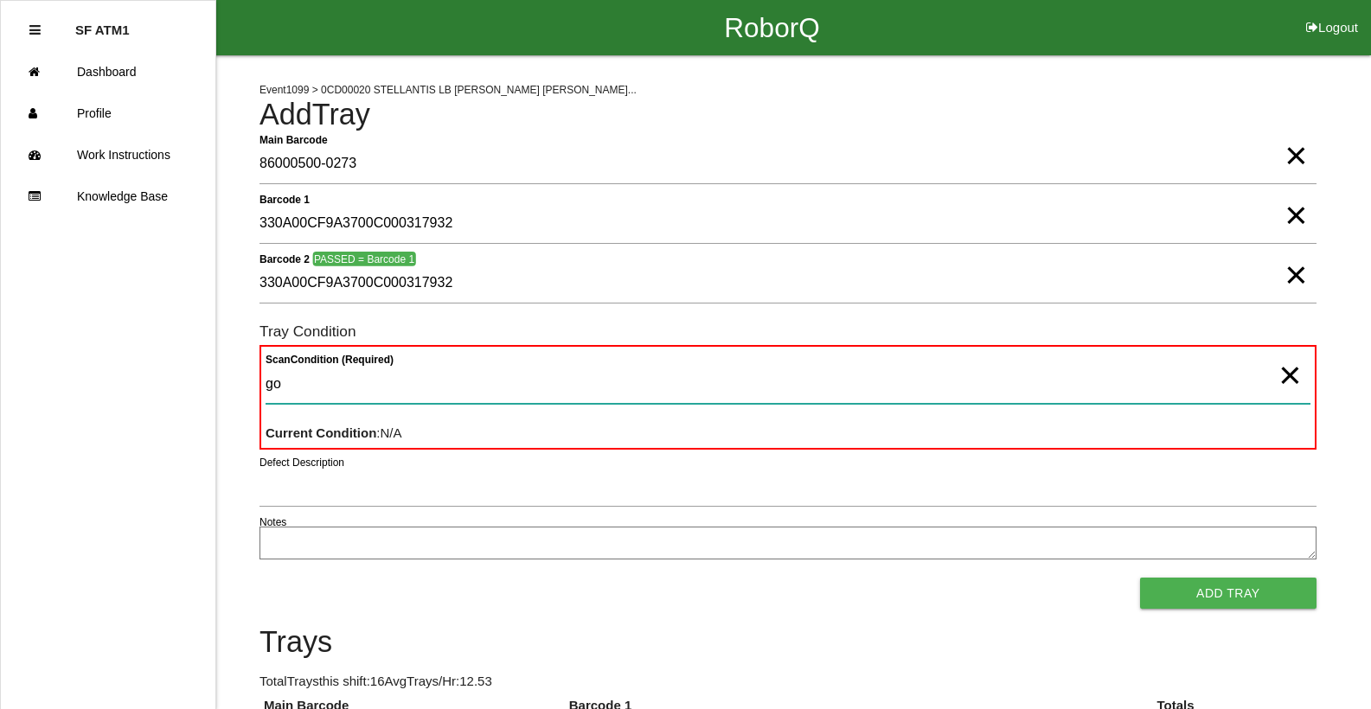
type Condition "goo"
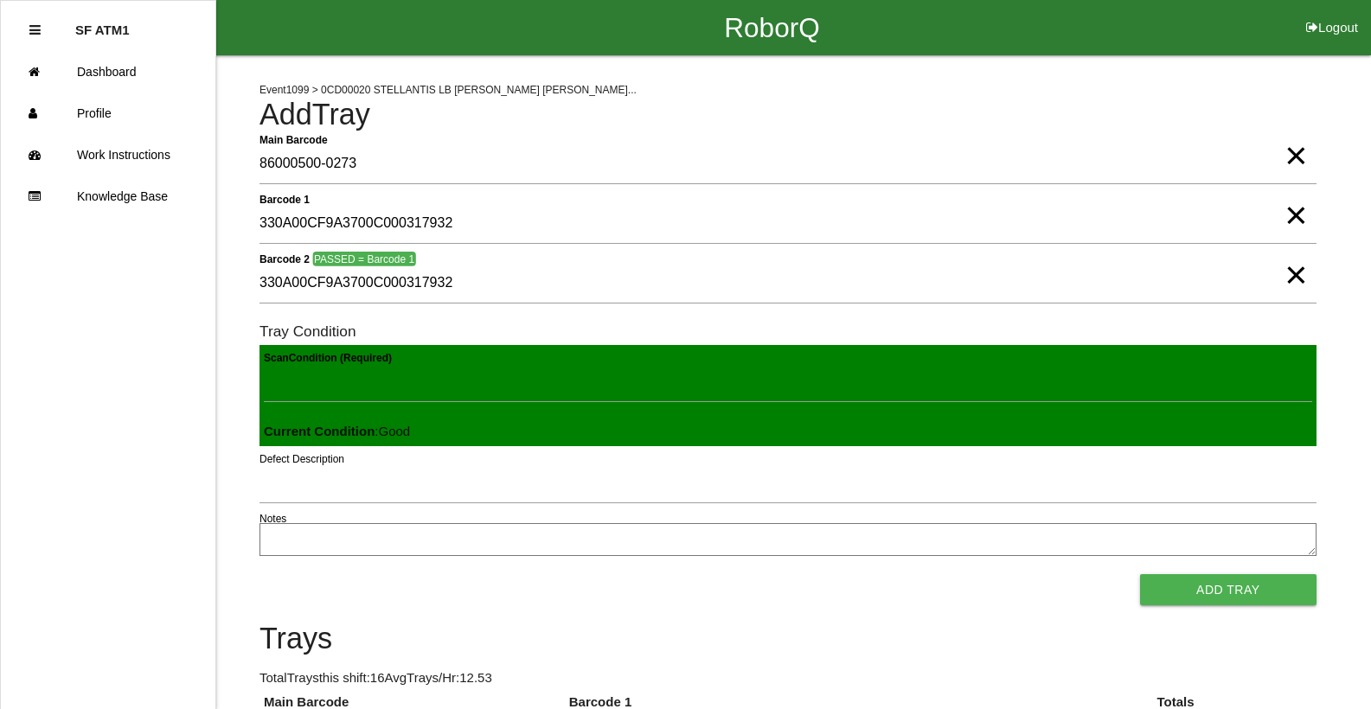
click at [1140, 574] on button "Add Tray" at bounding box center [1228, 589] width 176 height 31
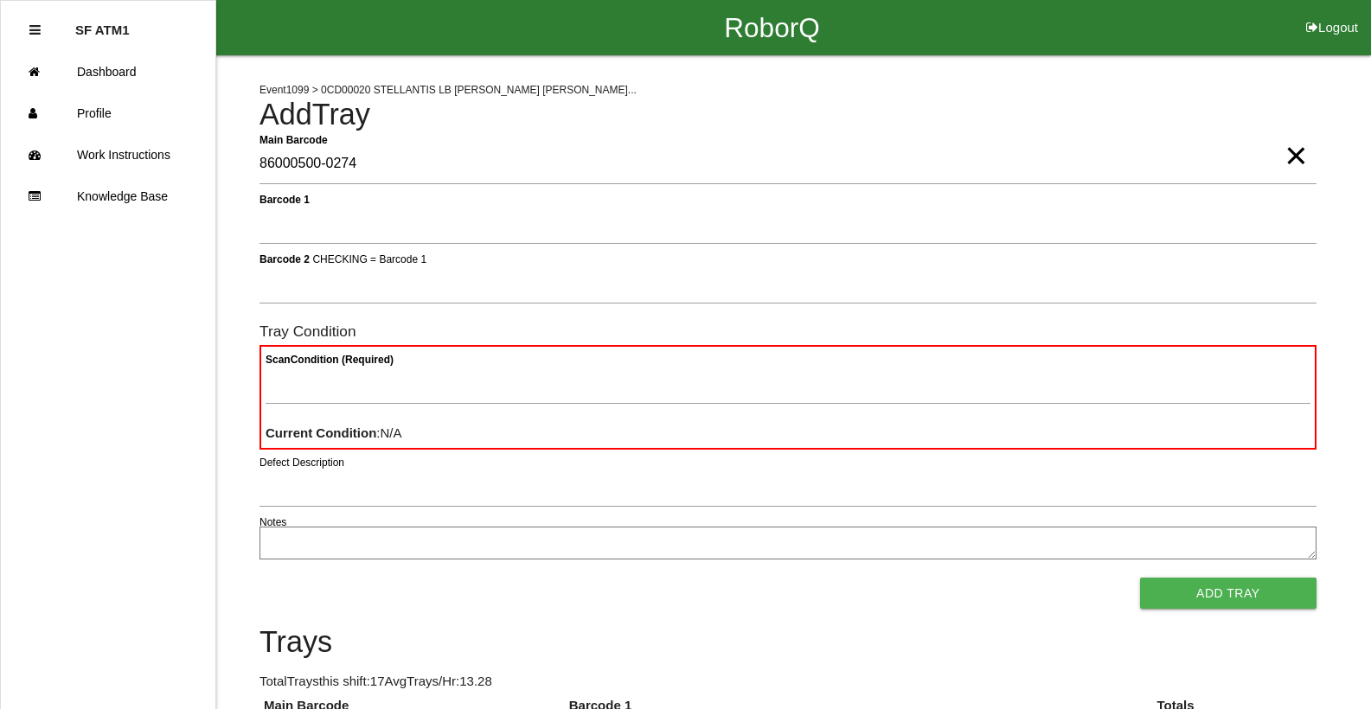
type Barcode "86000500-0274"
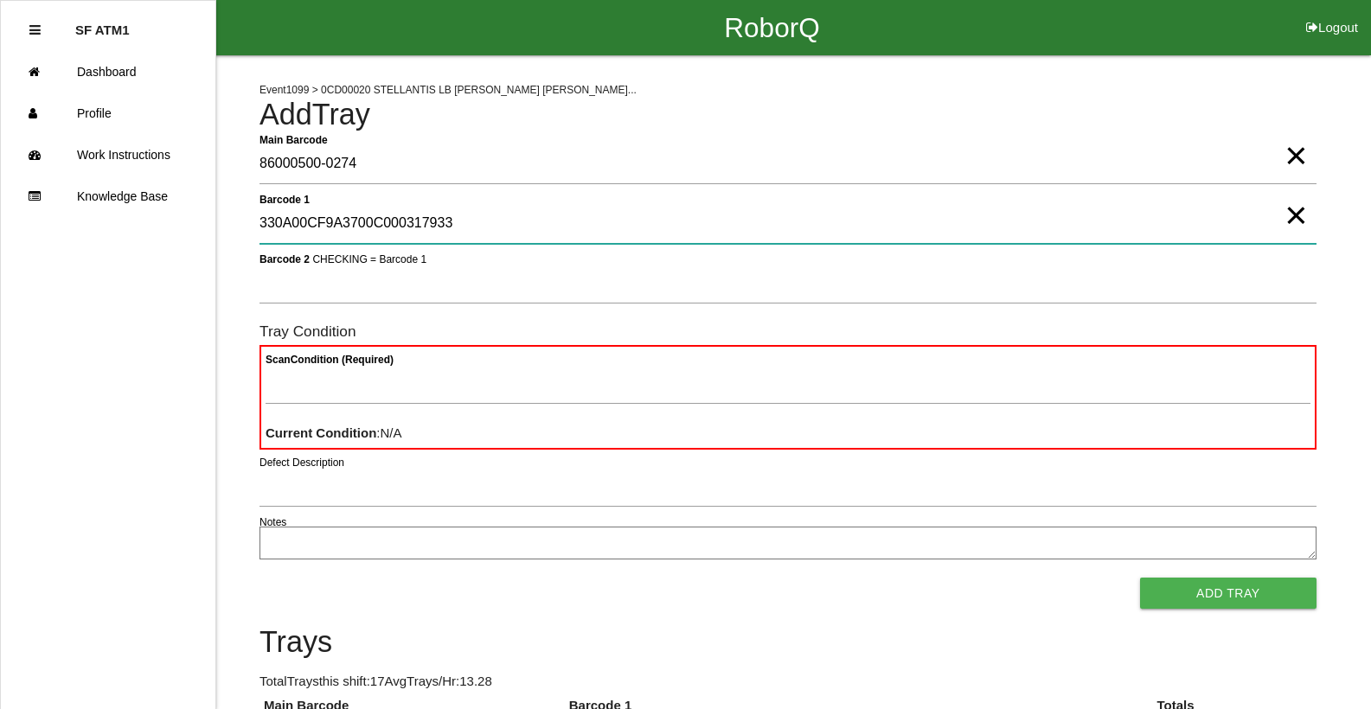
type 1 "330A00CF9A3700C000317933"
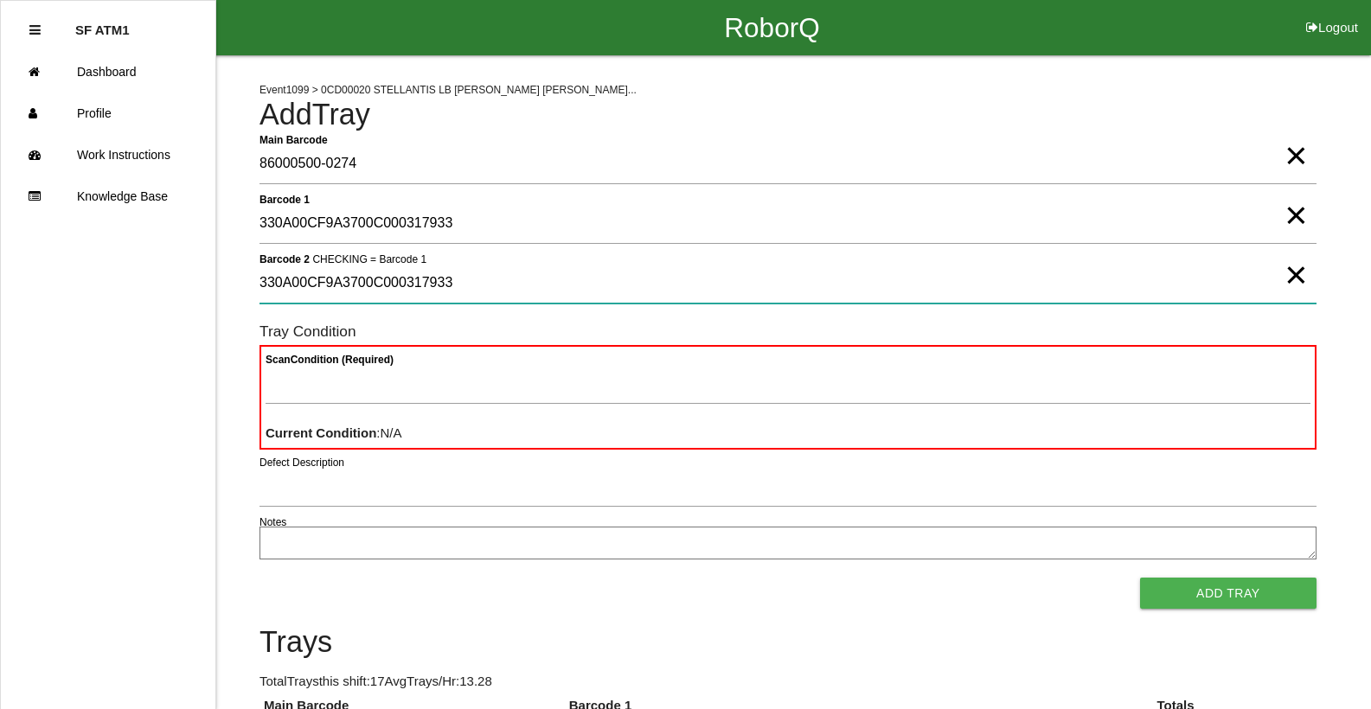
type 2 "330A00CF9A3700C000317933"
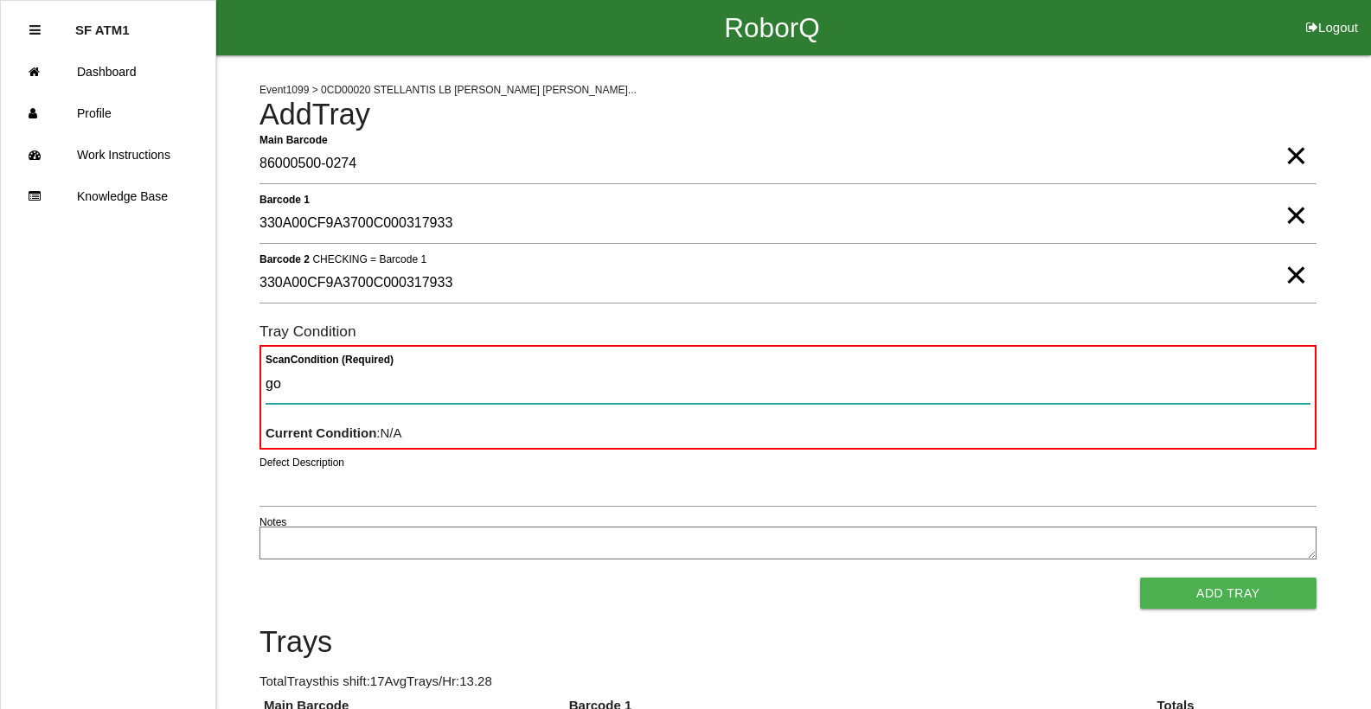
type Condition "goo"
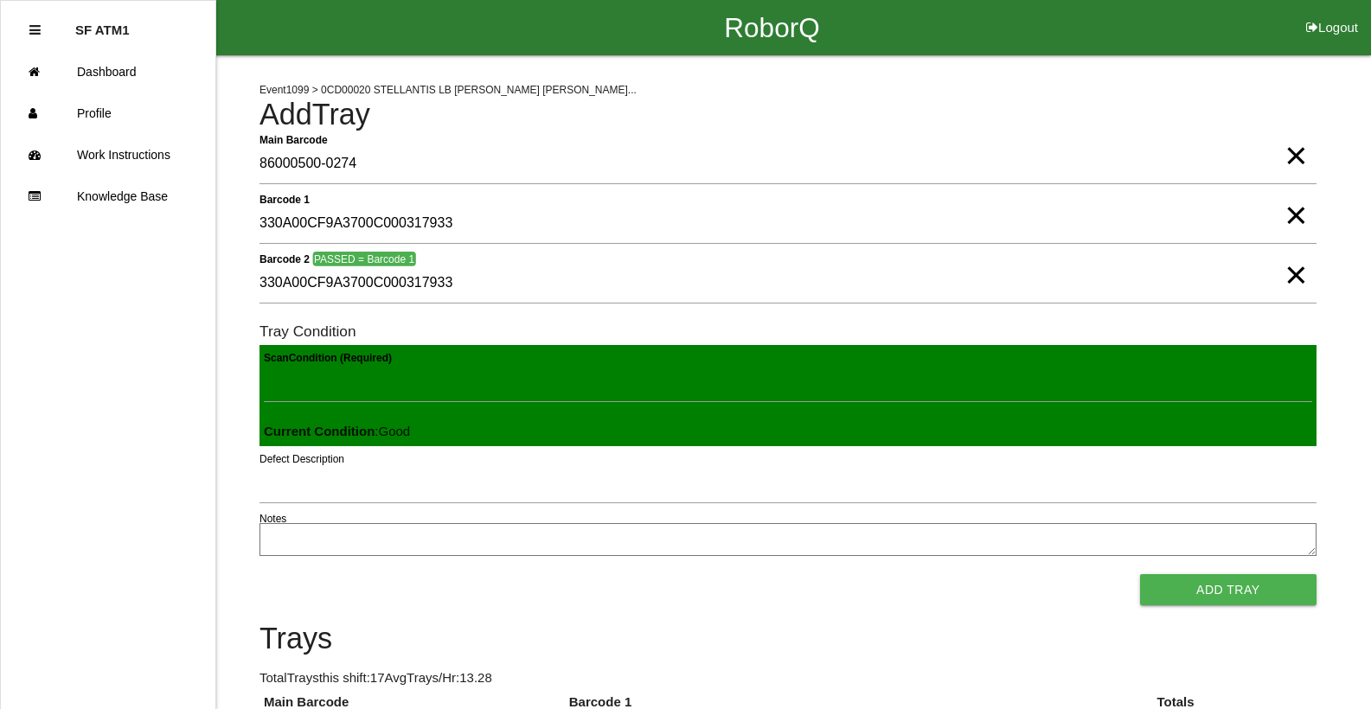
click at [1140, 574] on button "Add Tray" at bounding box center [1228, 589] width 176 height 31
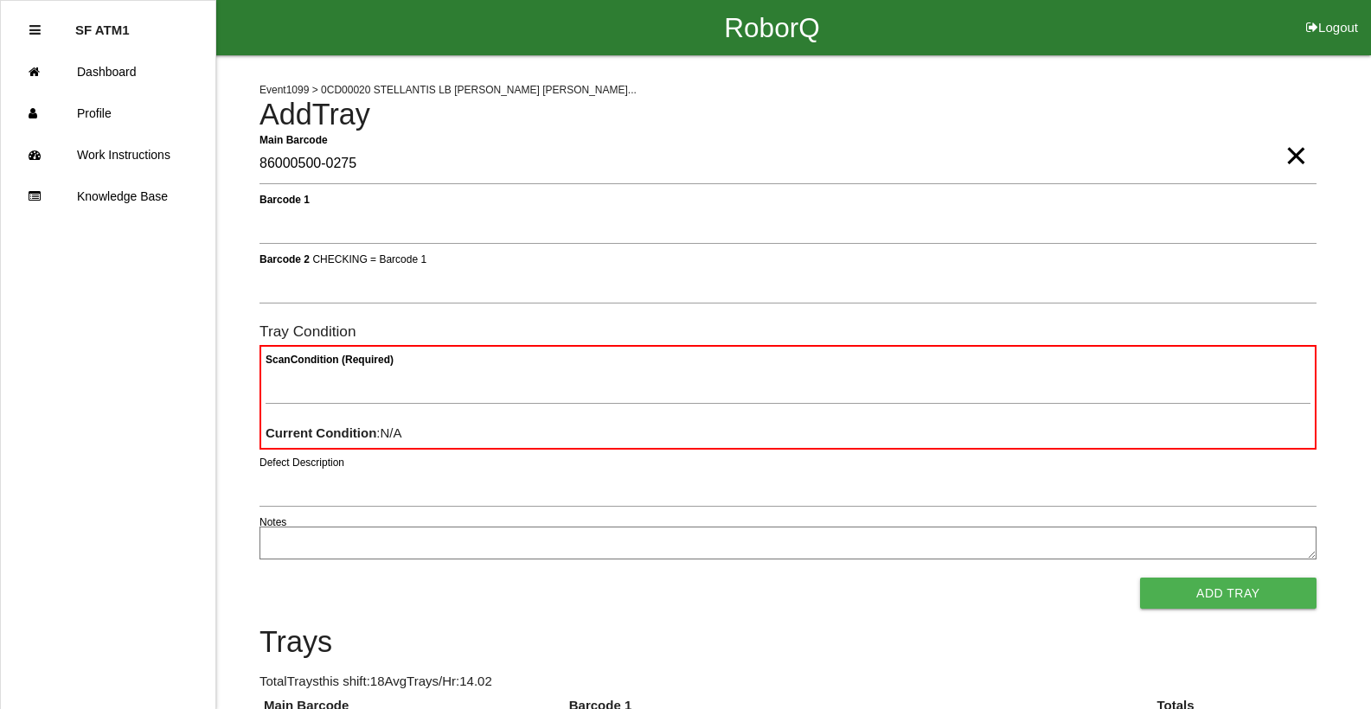
type Barcode "86000500-0275"
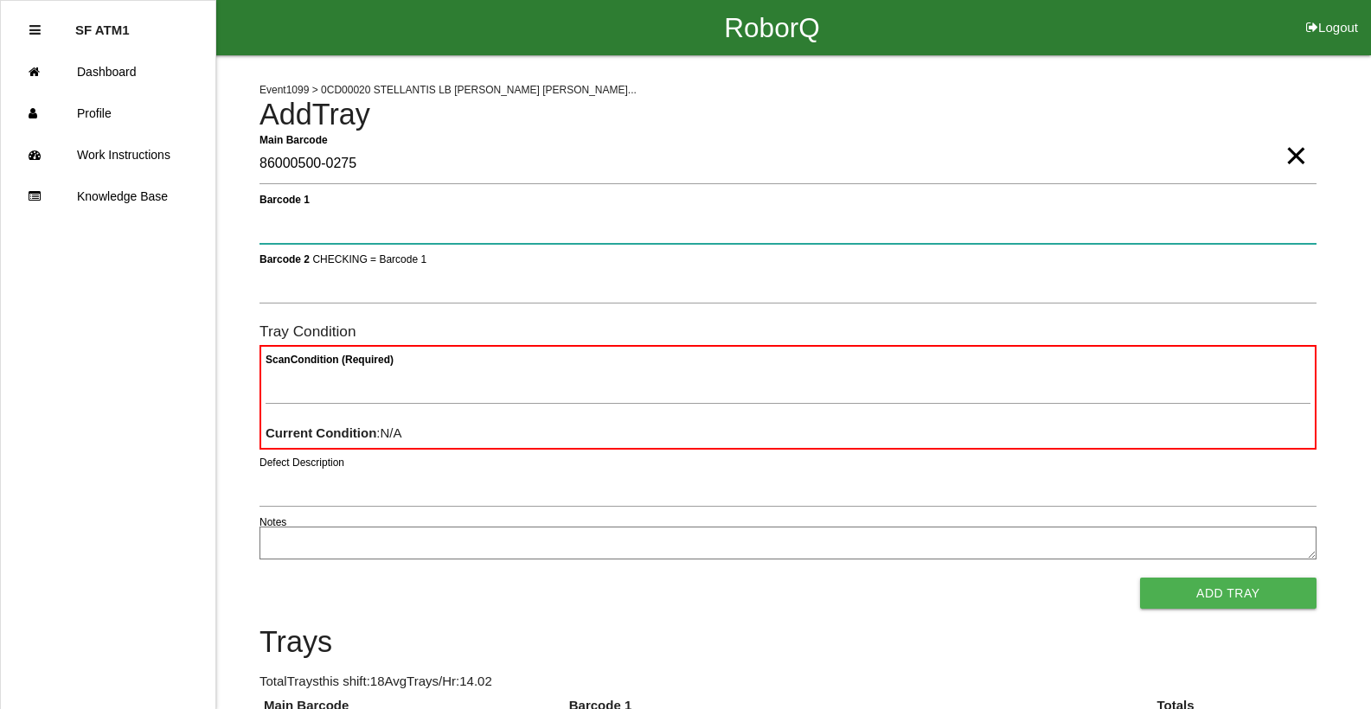
click at [1140, 578] on button "Add Tray" at bounding box center [1228, 593] width 176 height 31
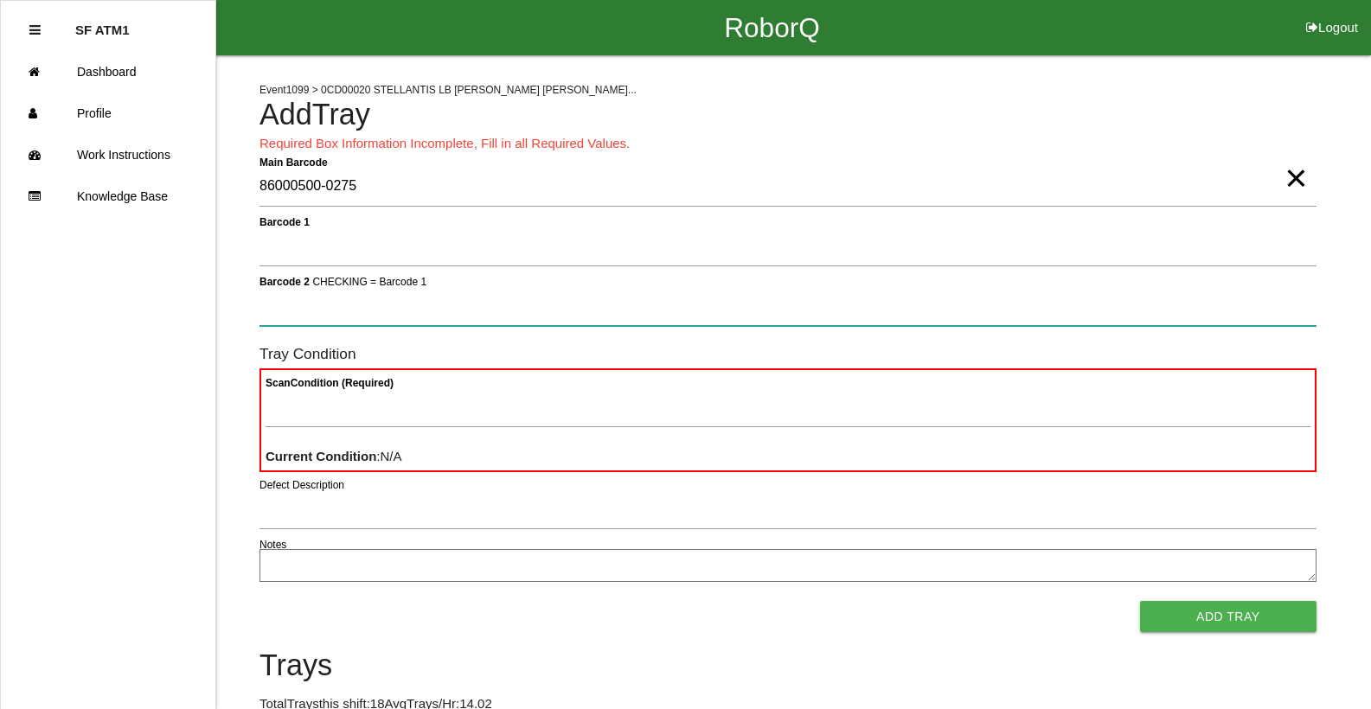
click at [1140, 601] on button "Add Tray" at bounding box center [1228, 616] width 176 height 31
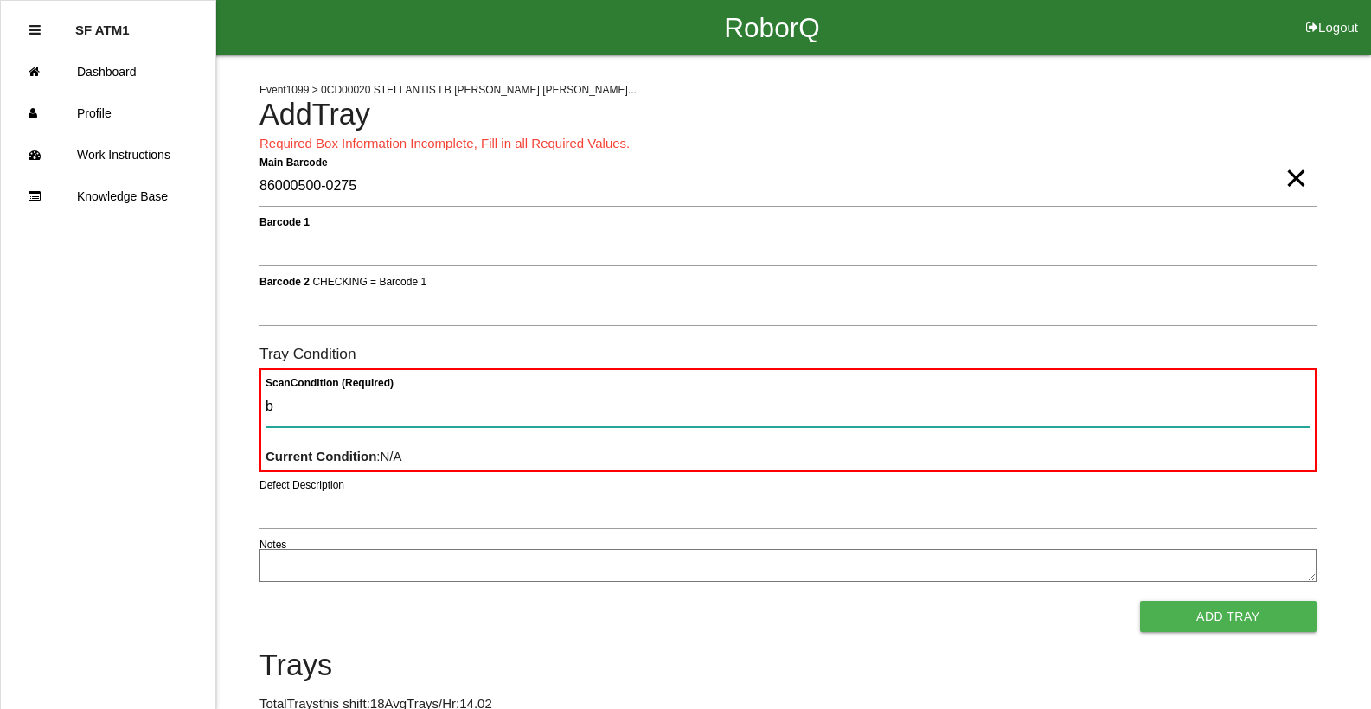
type Condition "ba"
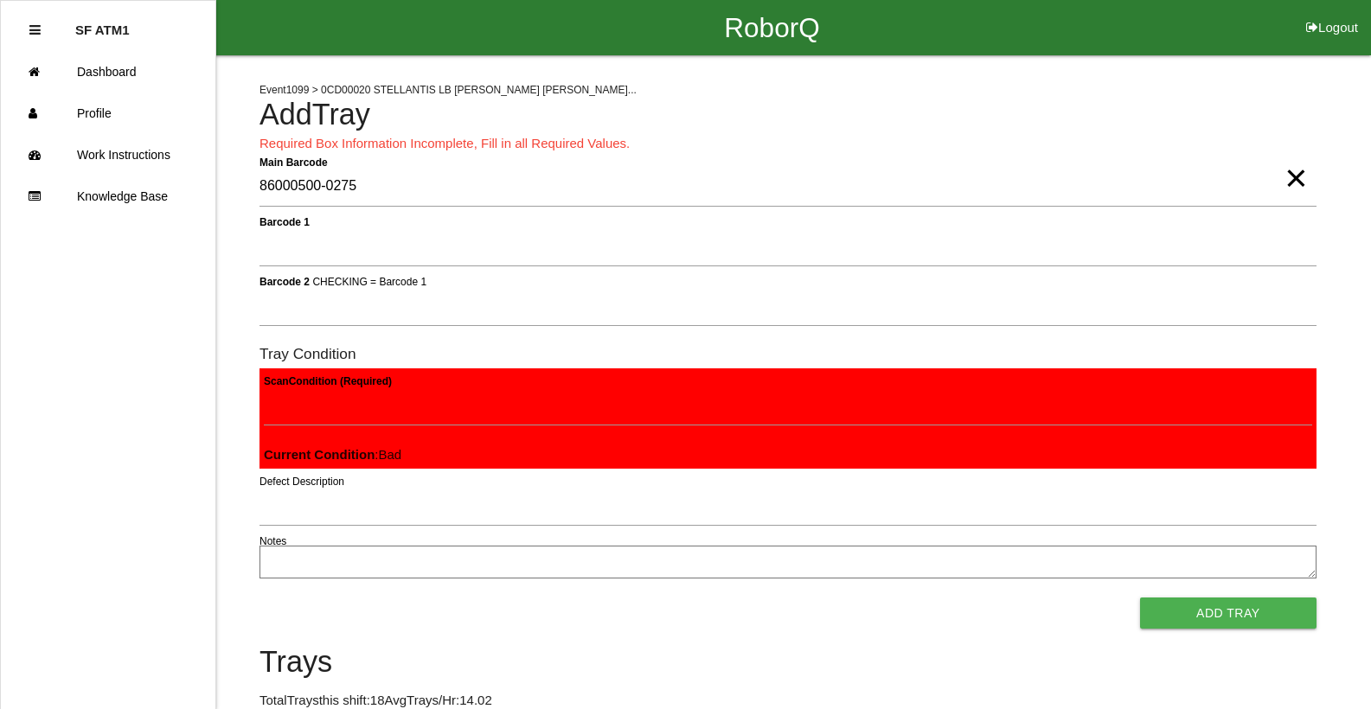
click at [1140, 598] on button "Add Tray" at bounding box center [1228, 613] width 176 height 31
